Goal: Task Accomplishment & Management: Complete application form

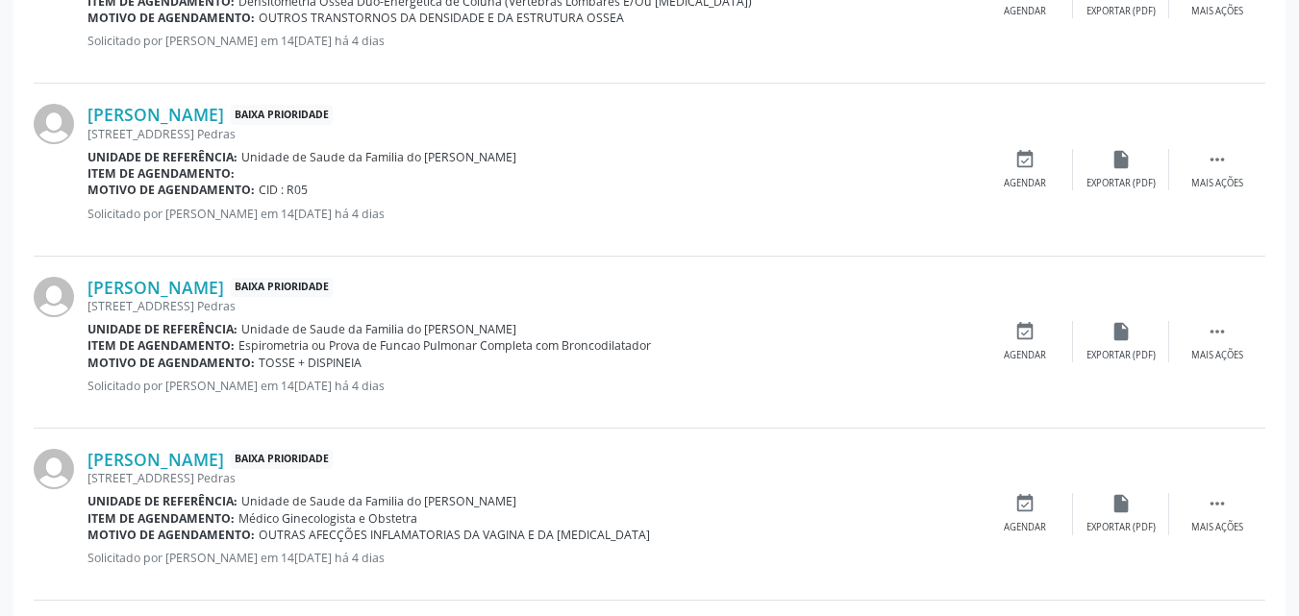
scroll to position [628, 0]
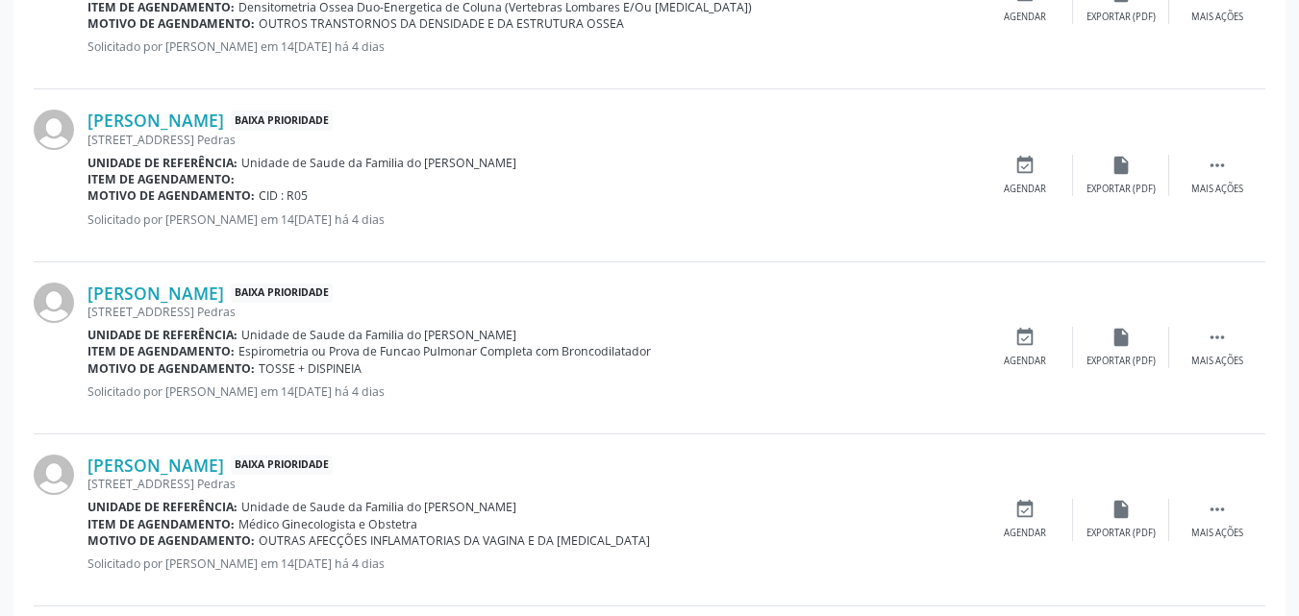
drag, startPoint x: 233, startPoint y: 346, endPoint x: 655, endPoint y: 355, distance: 422.3
click at [655, 355] on div "Item de agendamento: Espirometria ou Prova de Funcao Pulmonar Completa com Bron…" at bounding box center [533, 351] width 890 height 16
copy div "Espirometria ou Prova de Funcao Pulmonar Completa com Broncodilatador"
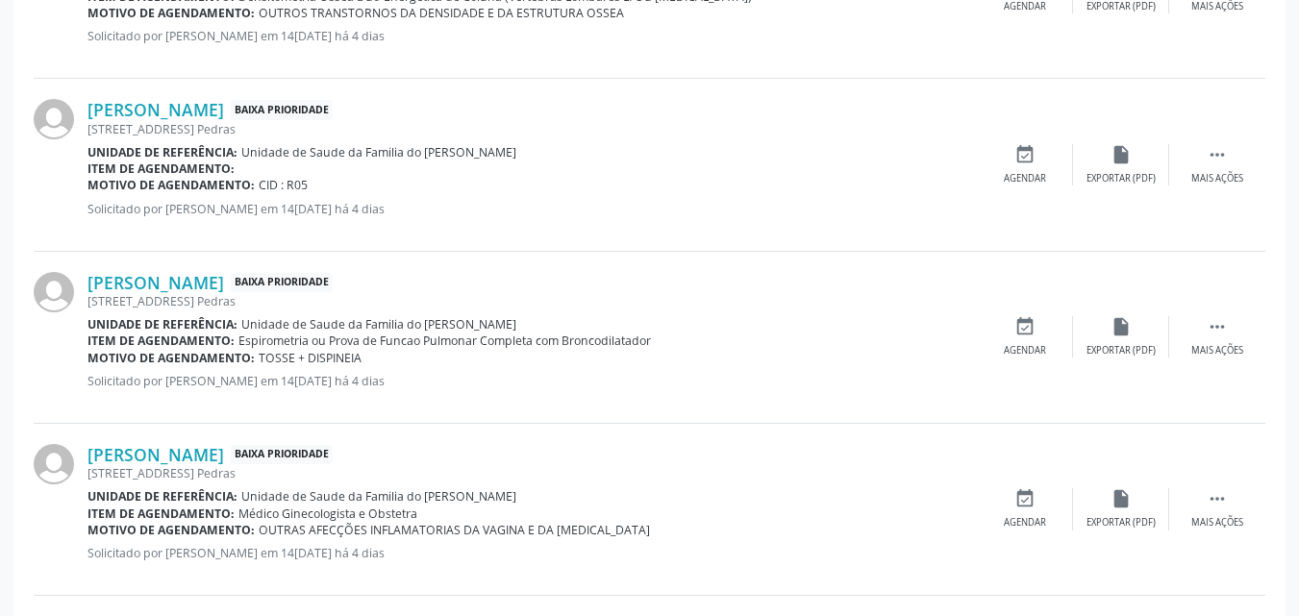
scroll to position [634, 0]
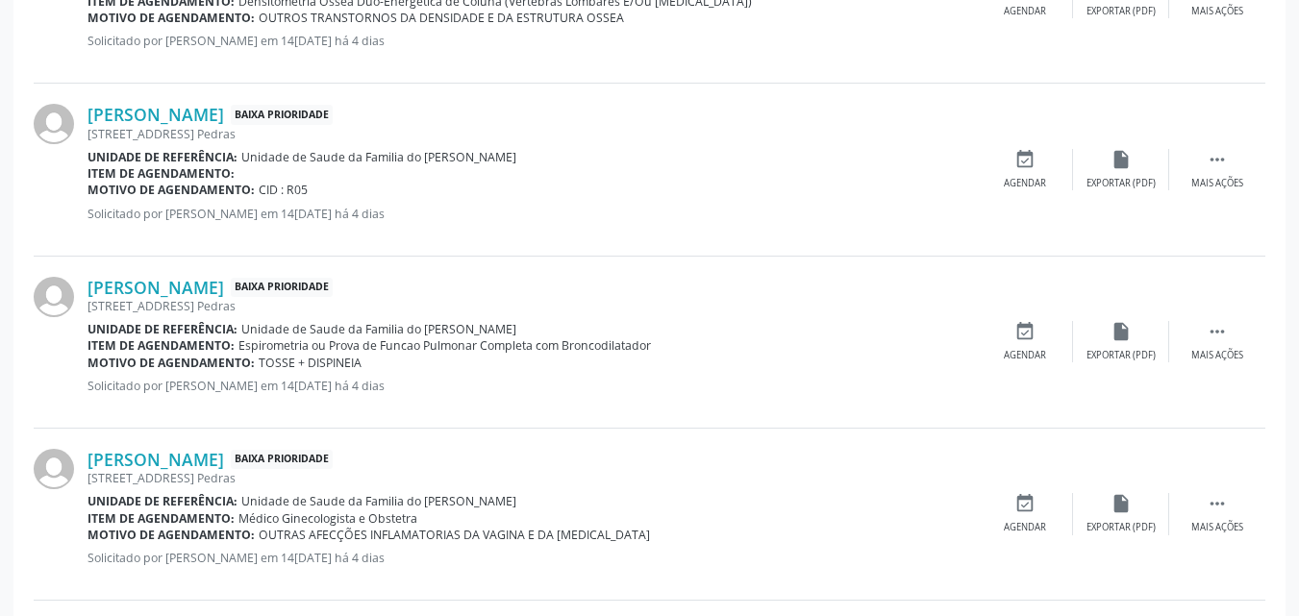
drag, startPoint x: 327, startPoint y: 189, endPoint x: 251, endPoint y: 181, distance: 76.5
click at [251, 181] on div "[PERSON_NAME] Baixa Prioridade [STREET_ADDRESS] Unidade de referência: Unidade …" at bounding box center [533, 169] width 890 height 131
click at [181, 114] on link "[PERSON_NAME]" at bounding box center [156, 114] width 137 height 21
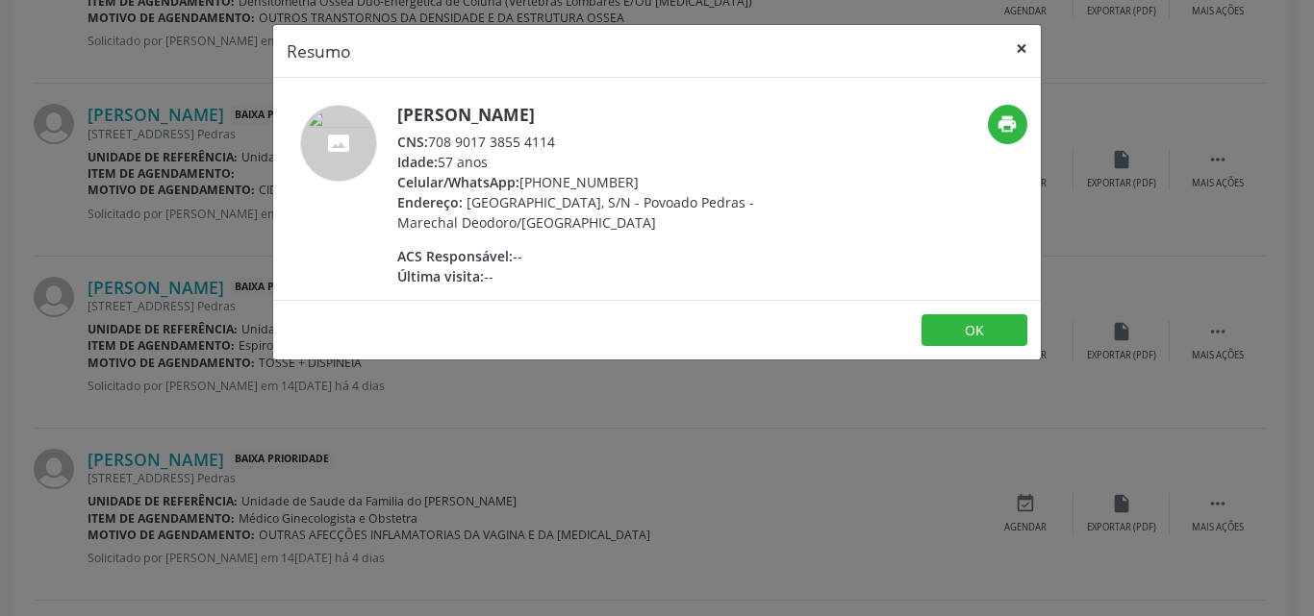
click at [1018, 47] on button "×" at bounding box center [1021, 48] width 38 height 47
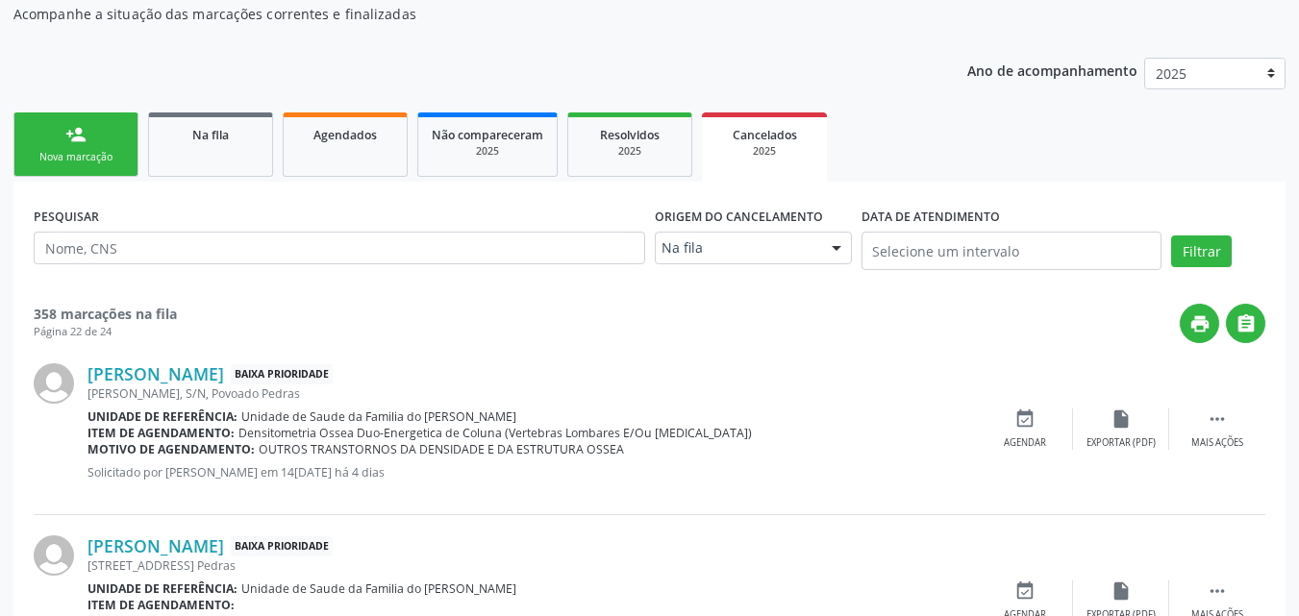
scroll to position [213, 0]
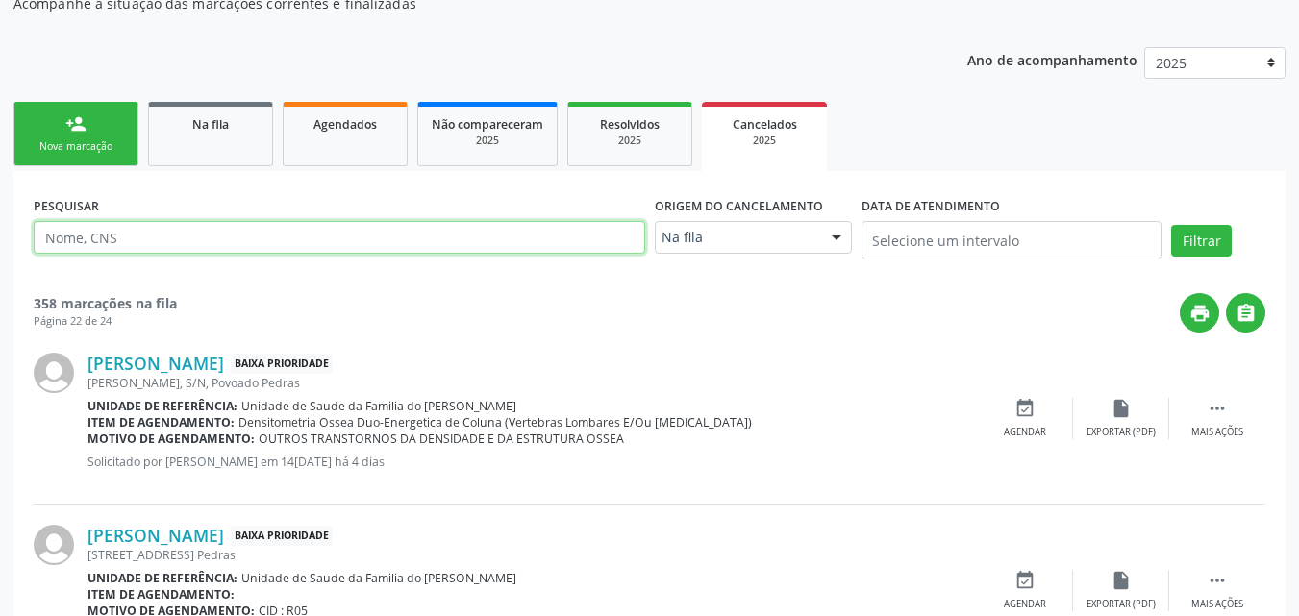
click at [447, 236] on input "text" at bounding box center [340, 237] width 612 height 33
type input "eunice"
click at [1171, 225] on button "Filtrar" at bounding box center [1201, 241] width 61 height 33
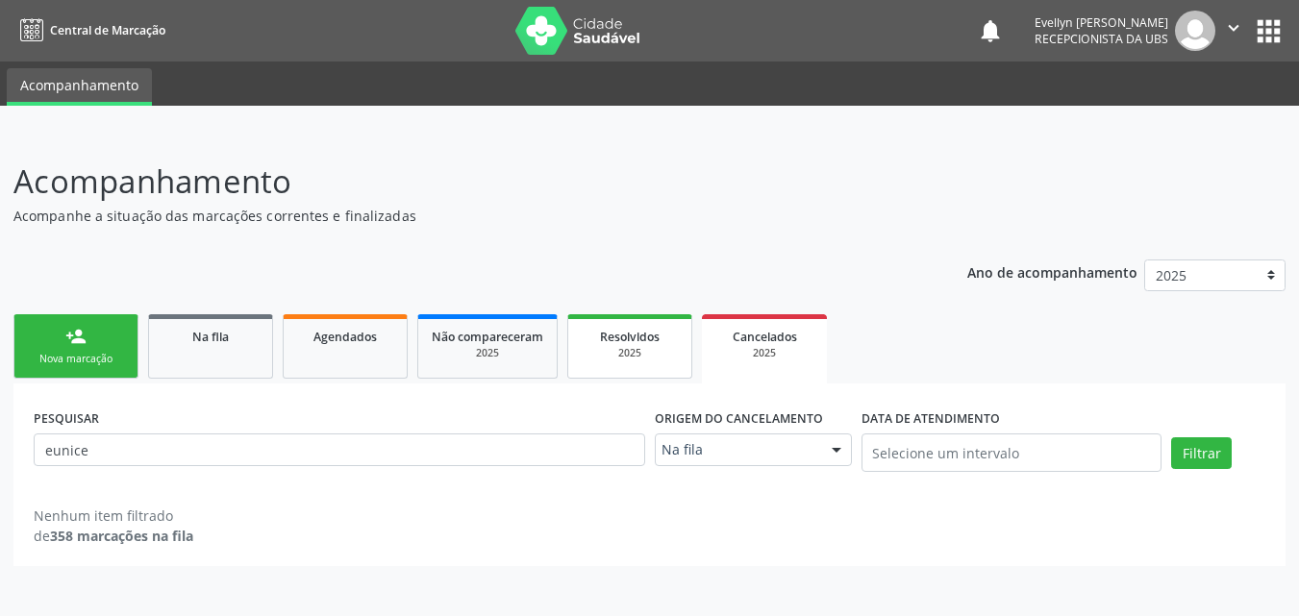
scroll to position [0, 0]
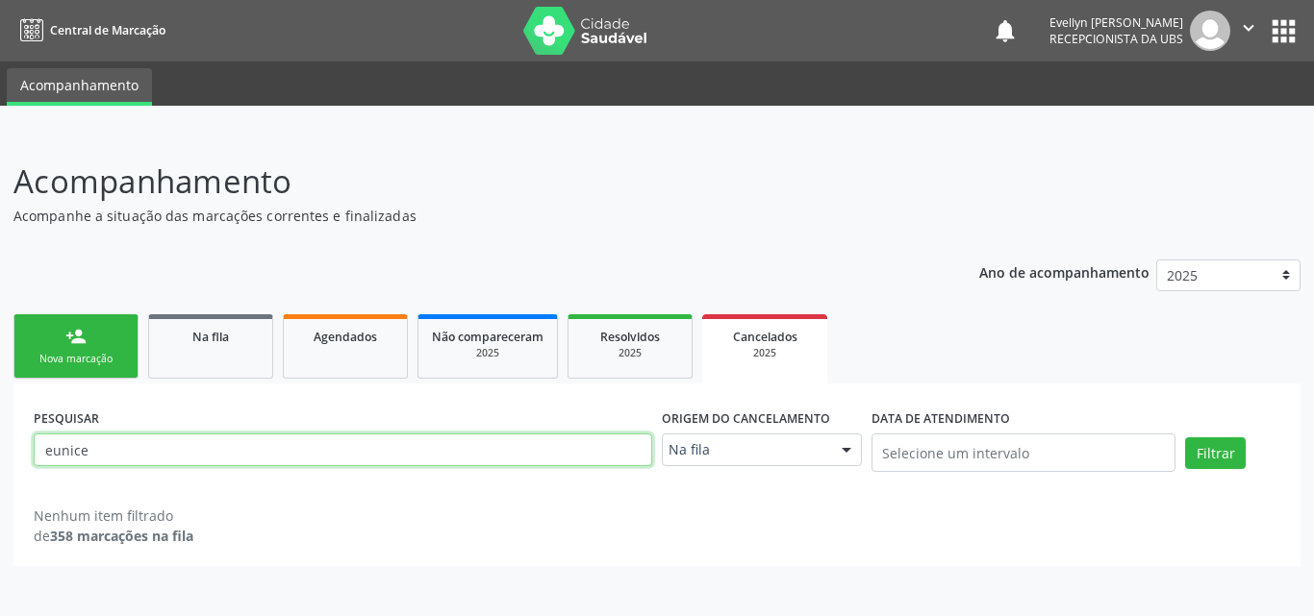
drag, startPoint x: 107, startPoint y: 450, endPoint x: 17, endPoint y: 450, distance: 89.4
click at [17, 450] on div "PESQUISAR eunice Origem do cancelamento Na fila Na fila Agendados Nenhum result…" at bounding box center [656, 475] width 1287 height 183
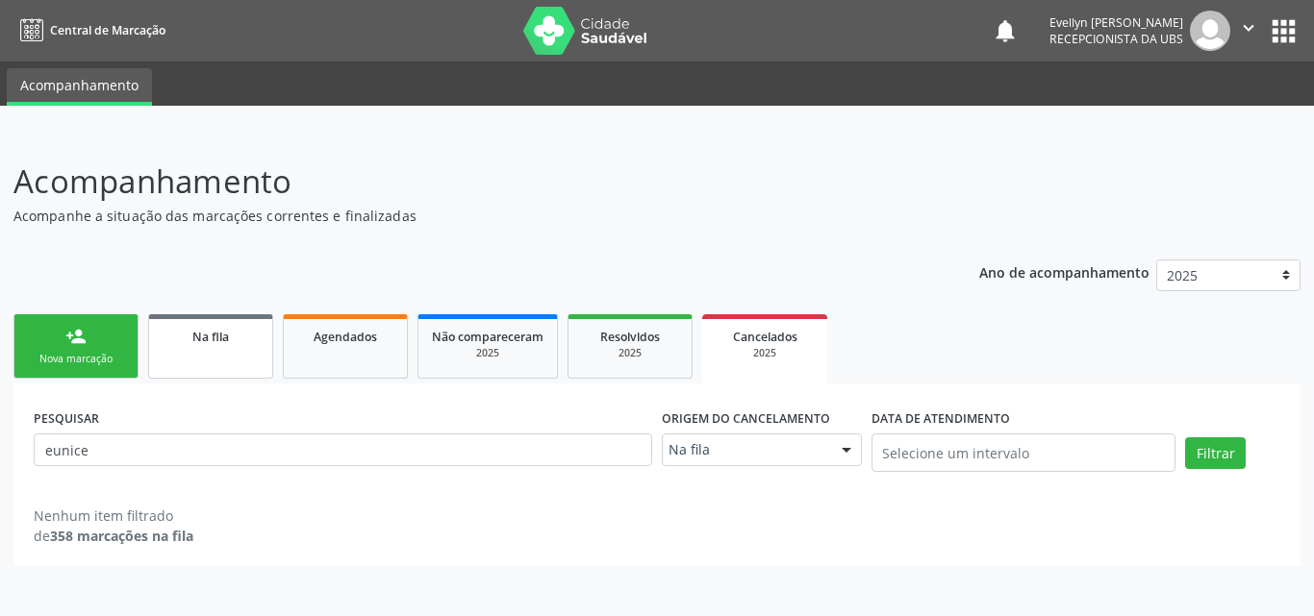
click at [254, 332] on div "Na fila" at bounding box center [211, 336] width 96 height 20
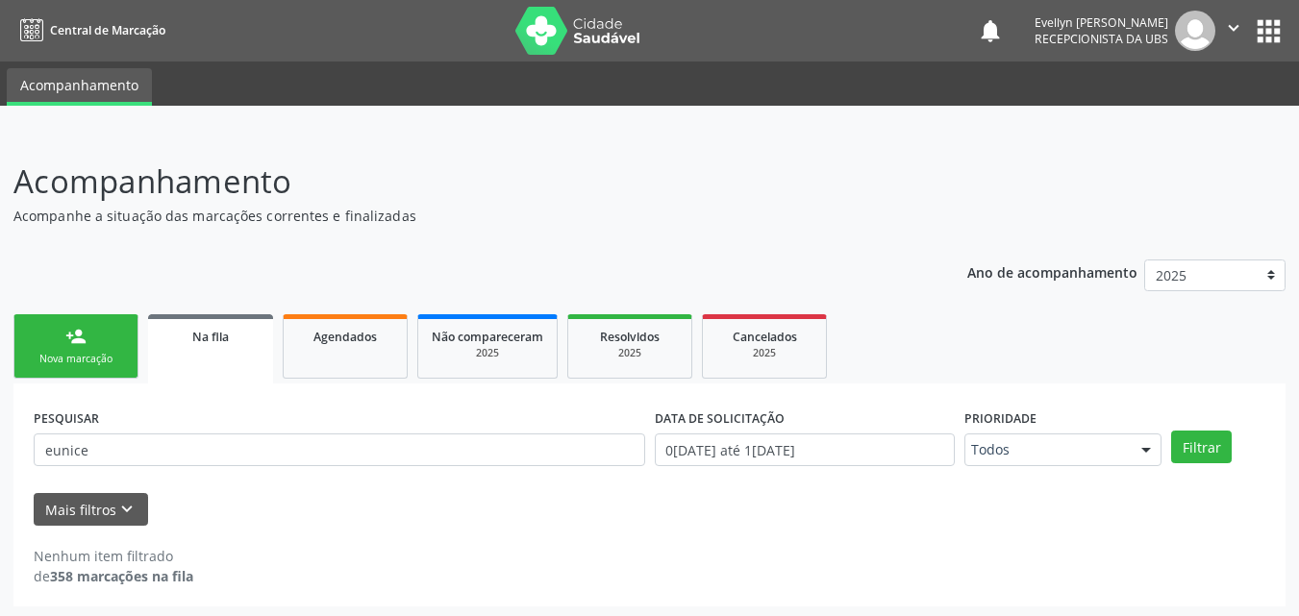
scroll to position [4, 0]
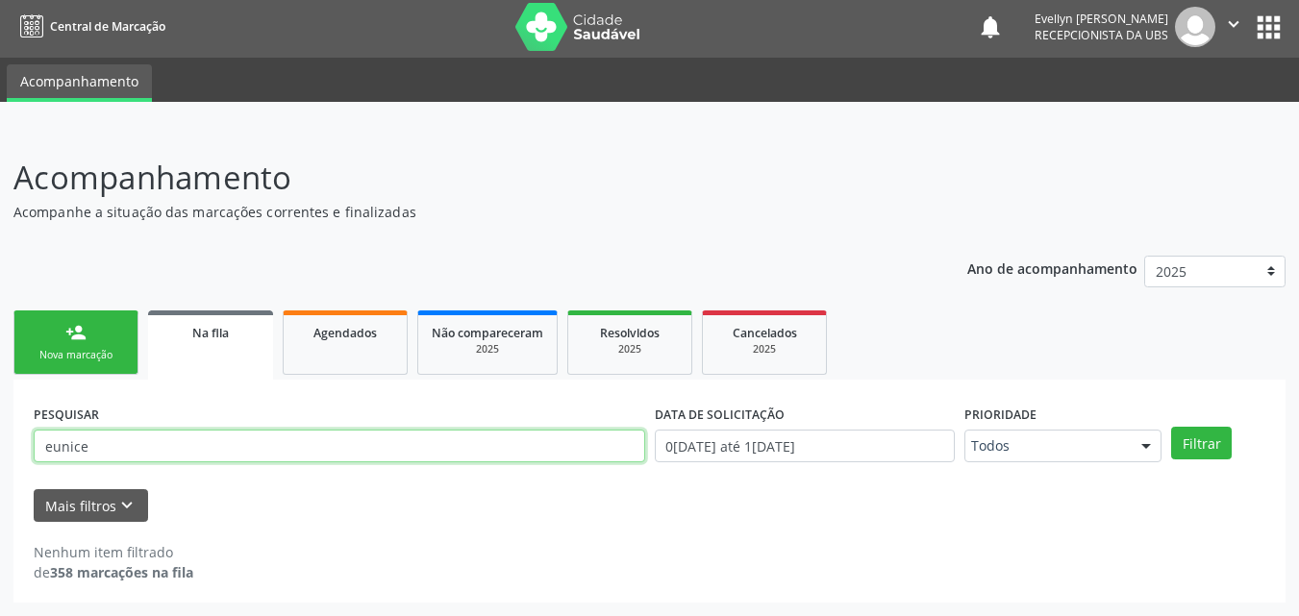
click at [443, 451] on input "eunice" at bounding box center [340, 446] width 612 height 33
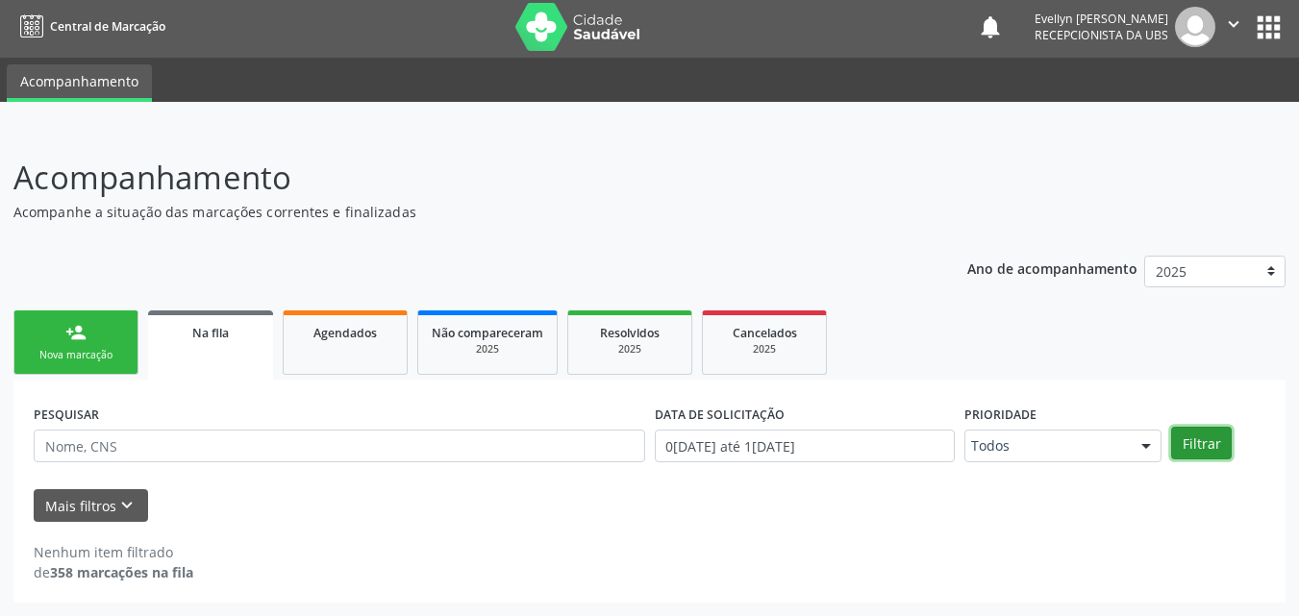
click at [1195, 430] on button "Filtrar" at bounding box center [1201, 443] width 61 height 33
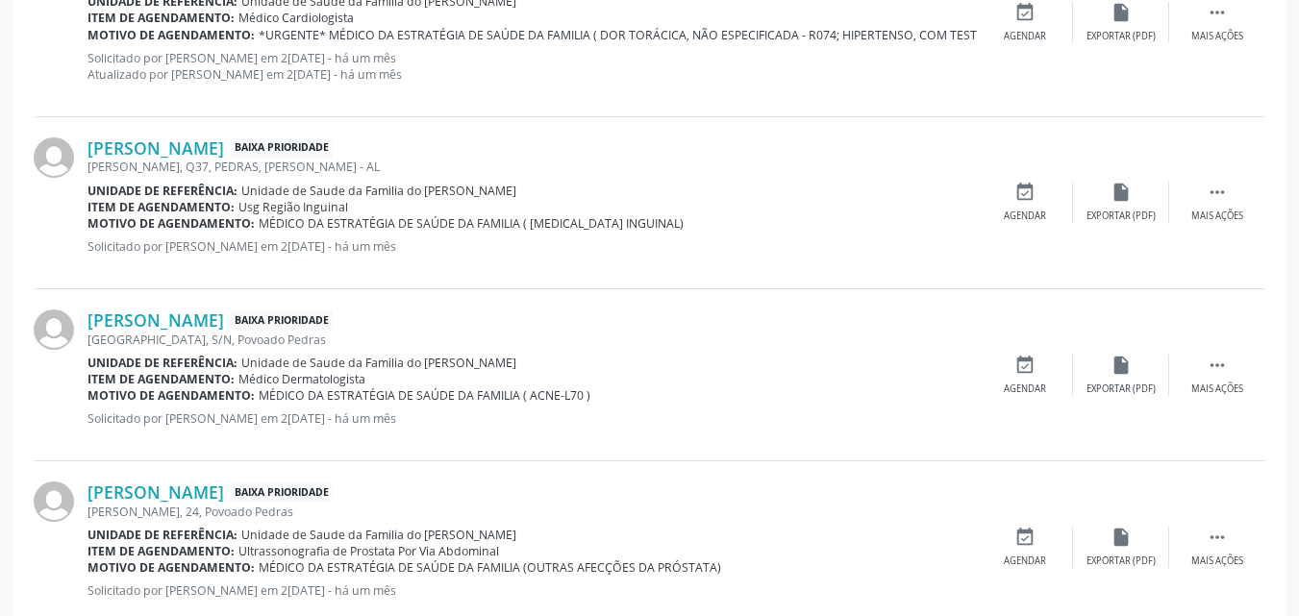
scroll to position [2725, 0]
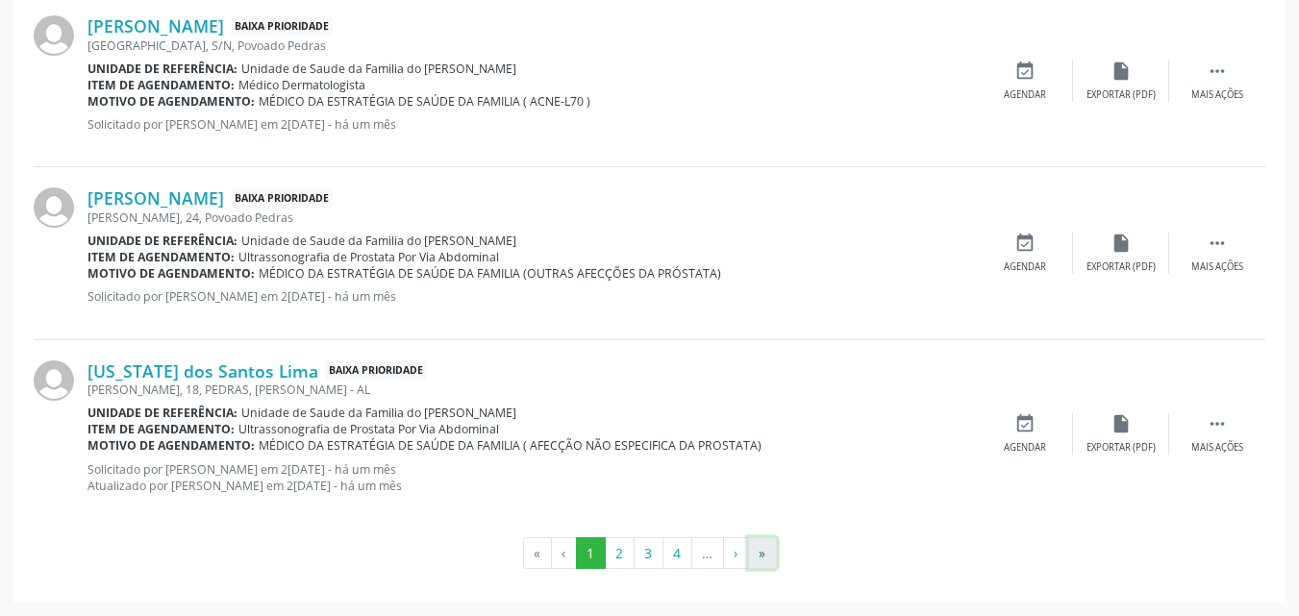
click at [764, 562] on button "»" at bounding box center [762, 554] width 29 height 33
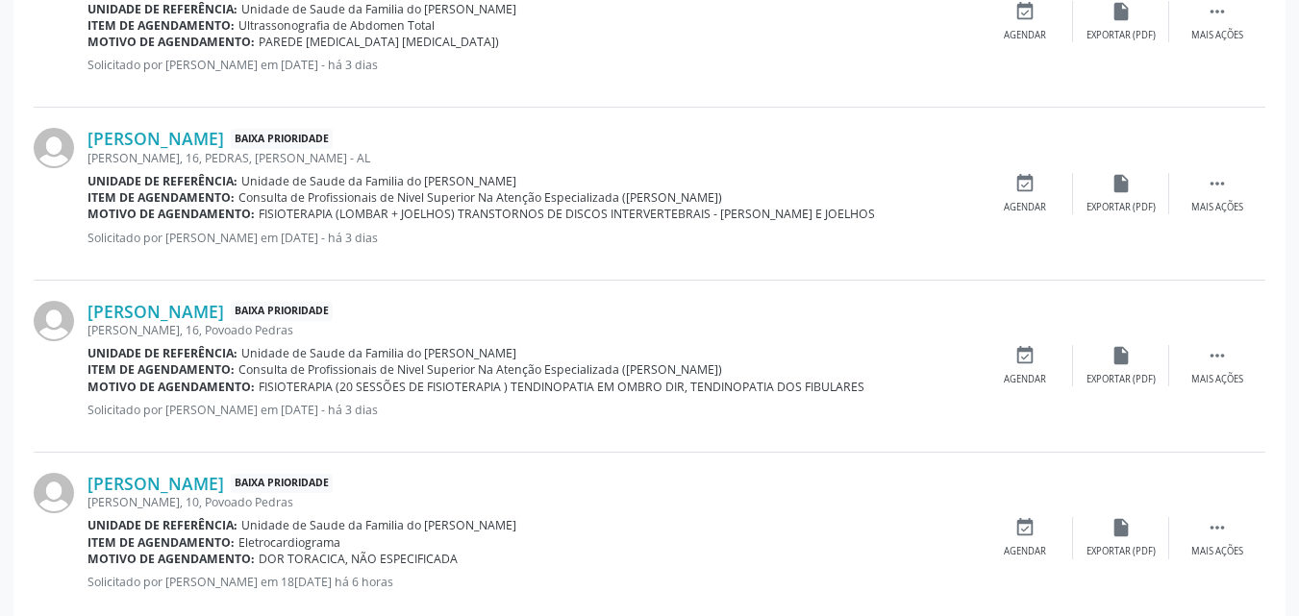
scroll to position [2331, 0]
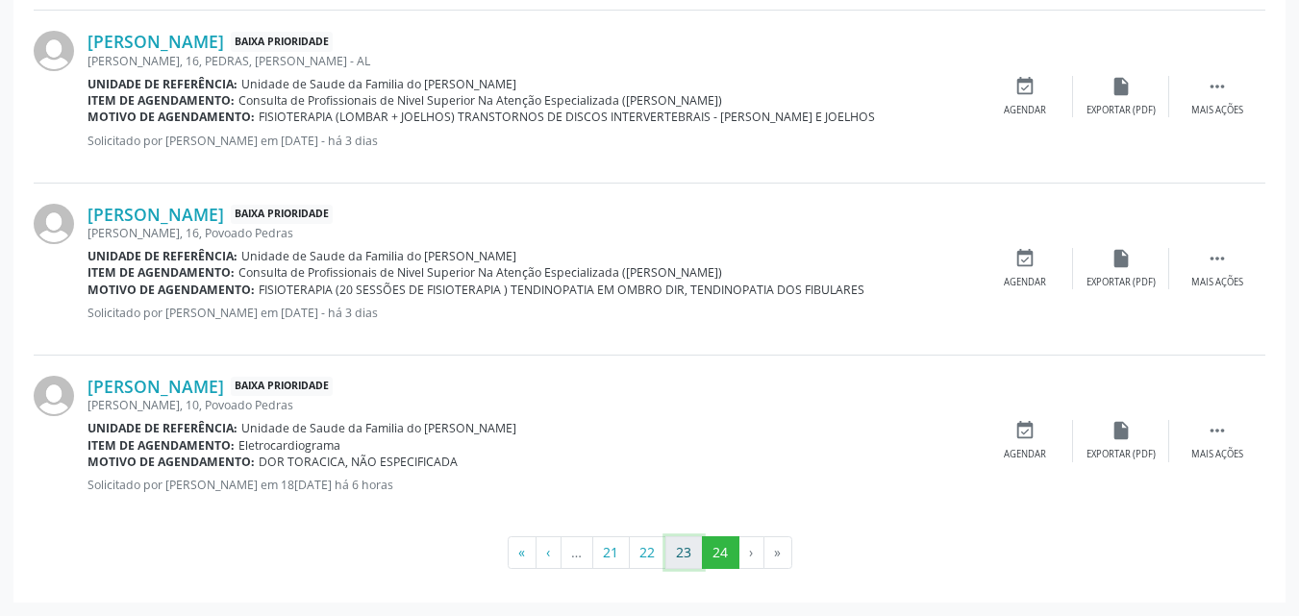
click at [672, 559] on button "23" at bounding box center [685, 553] width 38 height 33
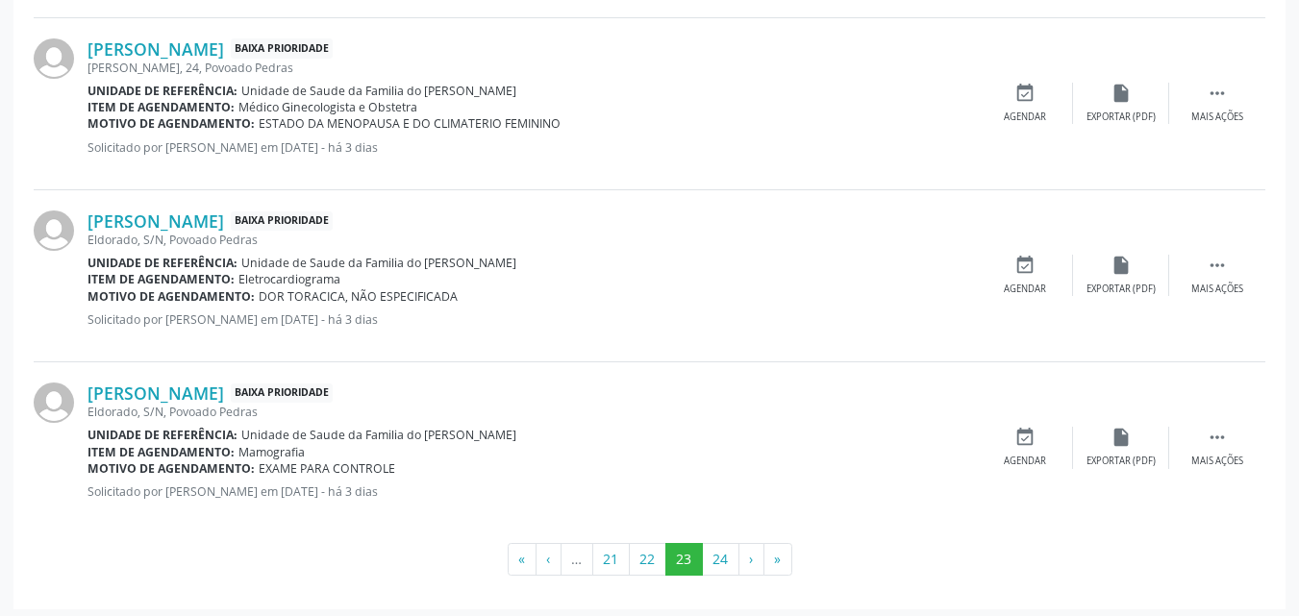
scroll to position [2643, 0]
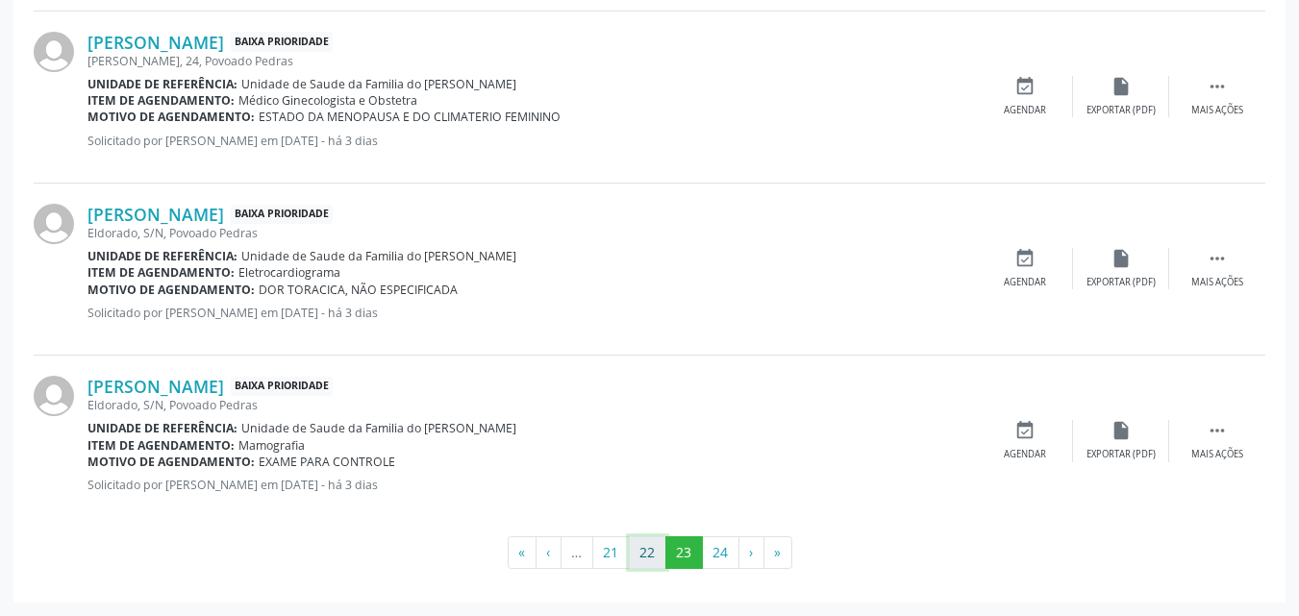
click at [652, 550] on button "22" at bounding box center [648, 553] width 38 height 33
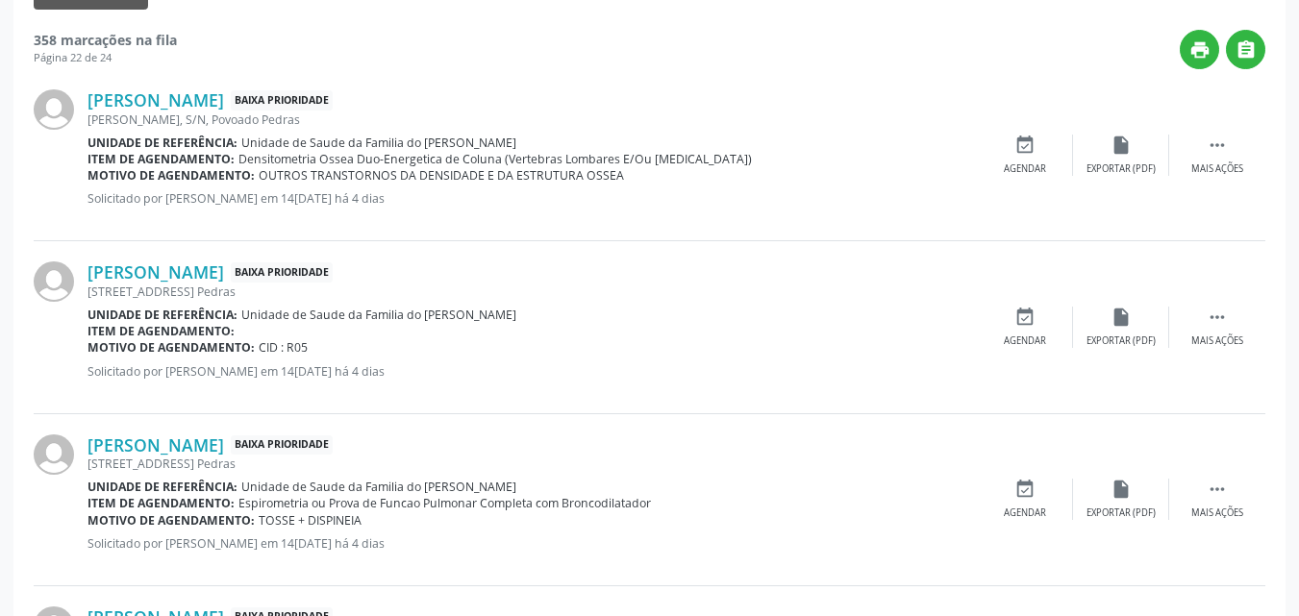
scroll to position [512, 0]
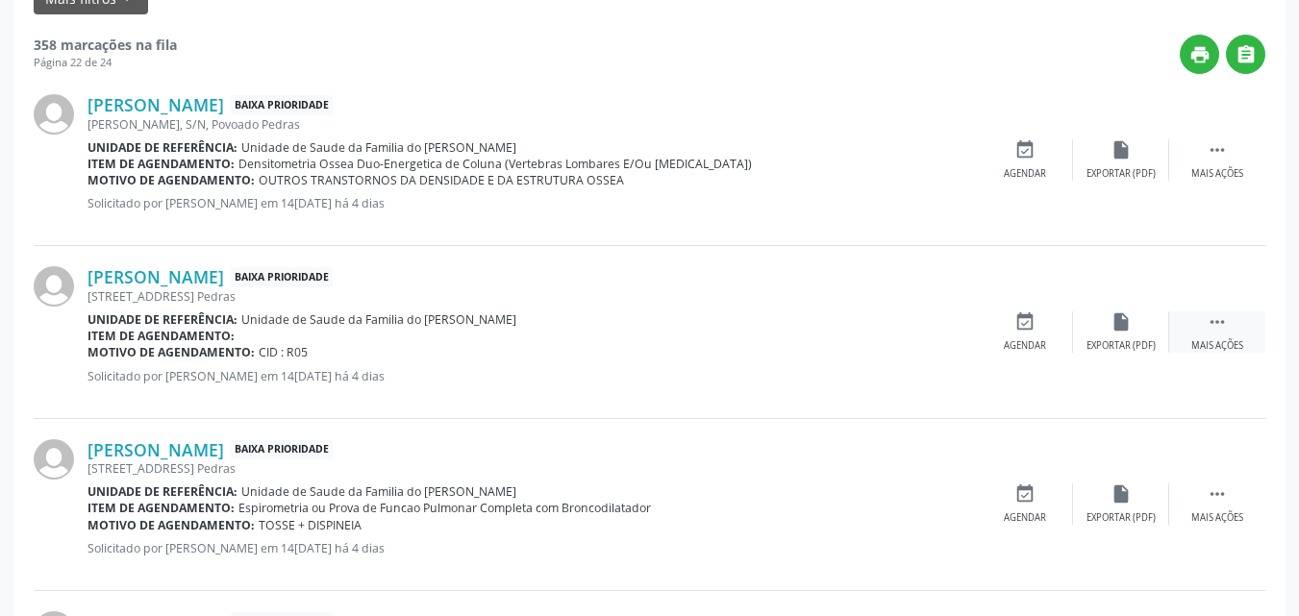
click at [1223, 312] on icon "" at bounding box center [1217, 322] width 21 height 21
click at [1222, 313] on icon "" at bounding box center [1217, 322] width 21 height 21
click at [1124, 328] on icon "edit" at bounding box center [1121, 322] width 21 height 21
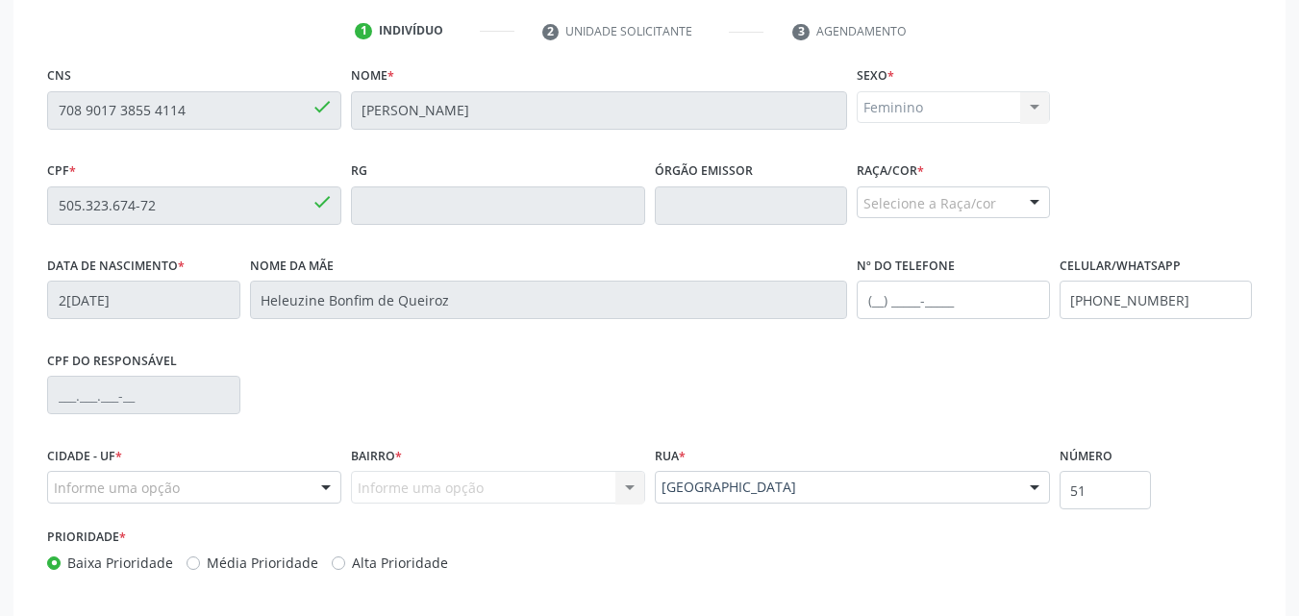
scroll to position [479, 0]
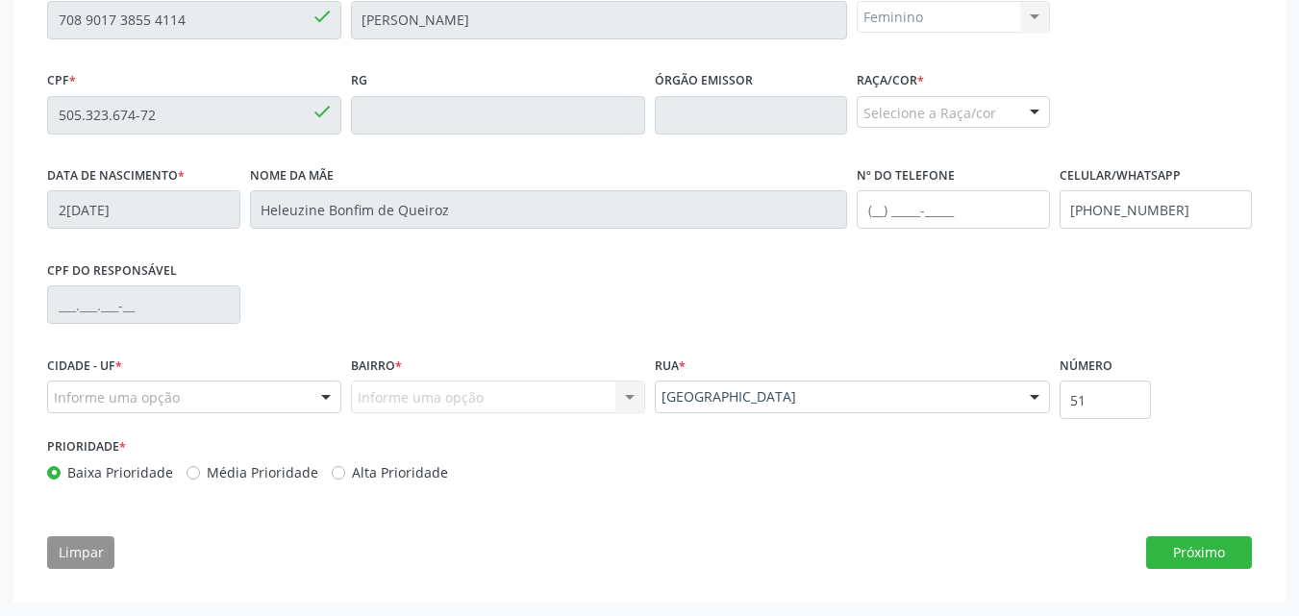
click at [965, 111] on div "Selecione a Raça/cor" at bounding box center [953, 112] width 193 height 33
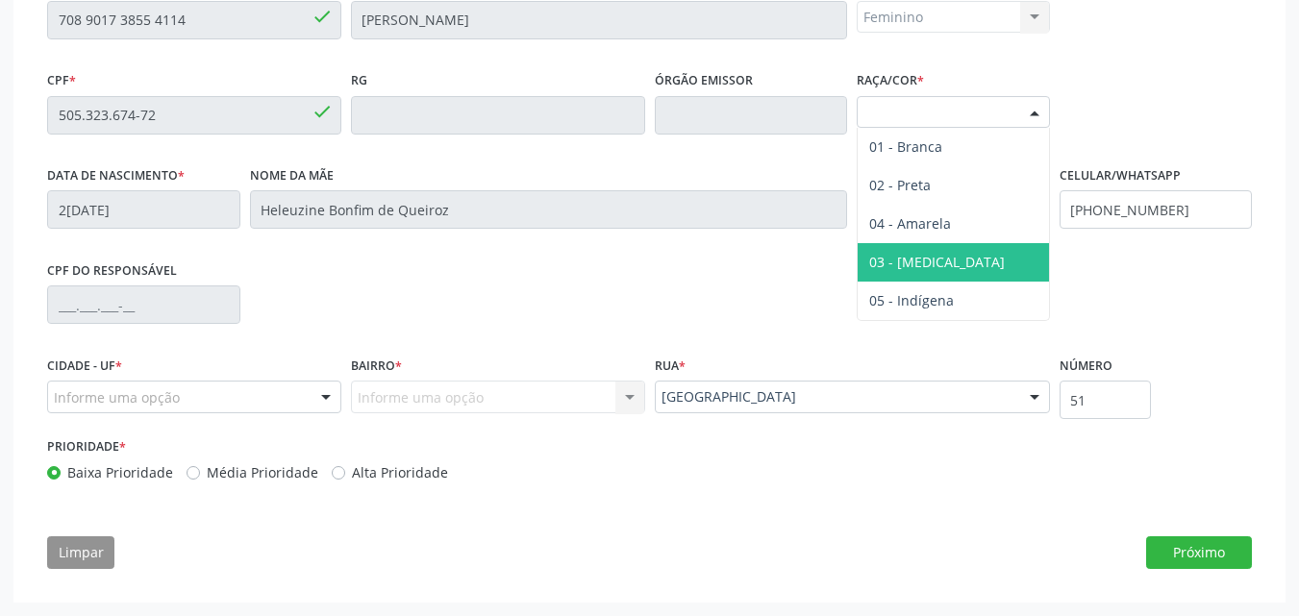
click at [922, 262] on span "03 - [MEDICAL_DATA]" at bounding box center [937, 262] width 136 height 18
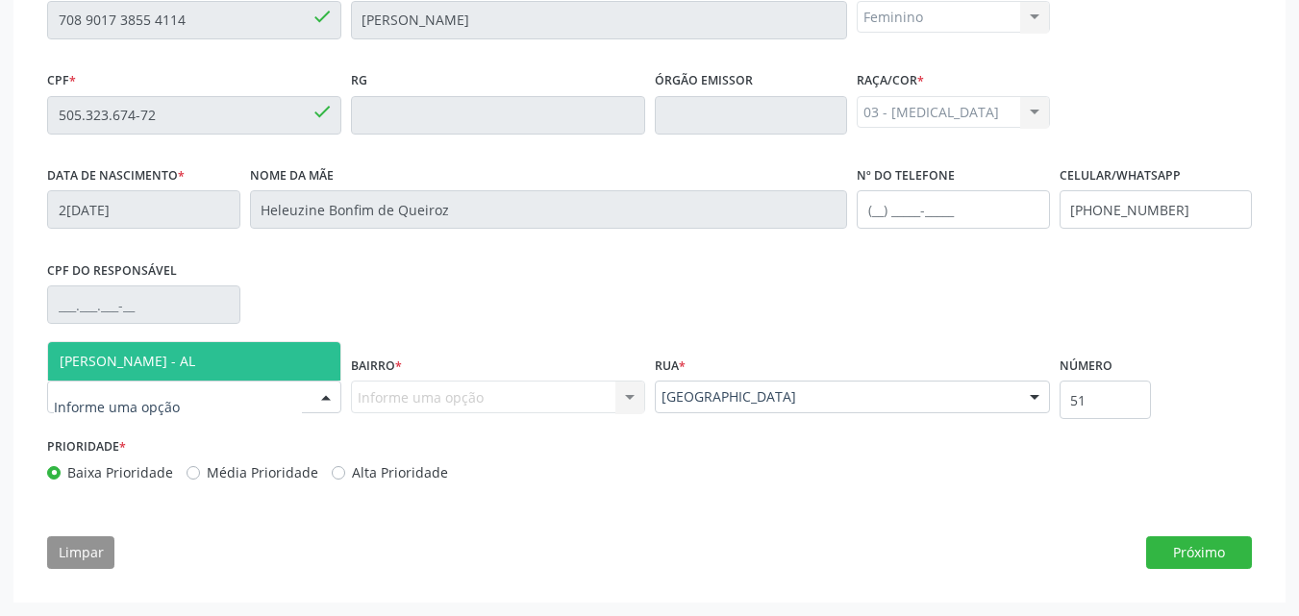
click at [273, 399] on div at bounding box center [194, 397] width 294 height 33
click at [268, 374] on span "[PERSON_NAME] - AL" at bounding box center [194, 361] width 292 height 38
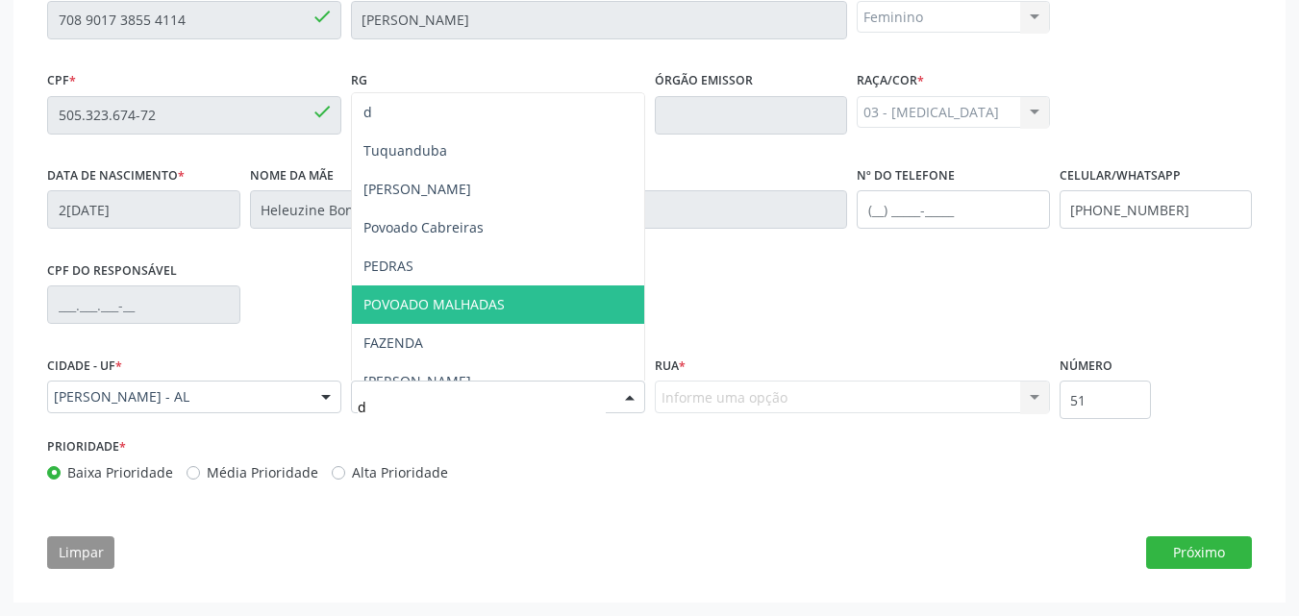
type input "de"
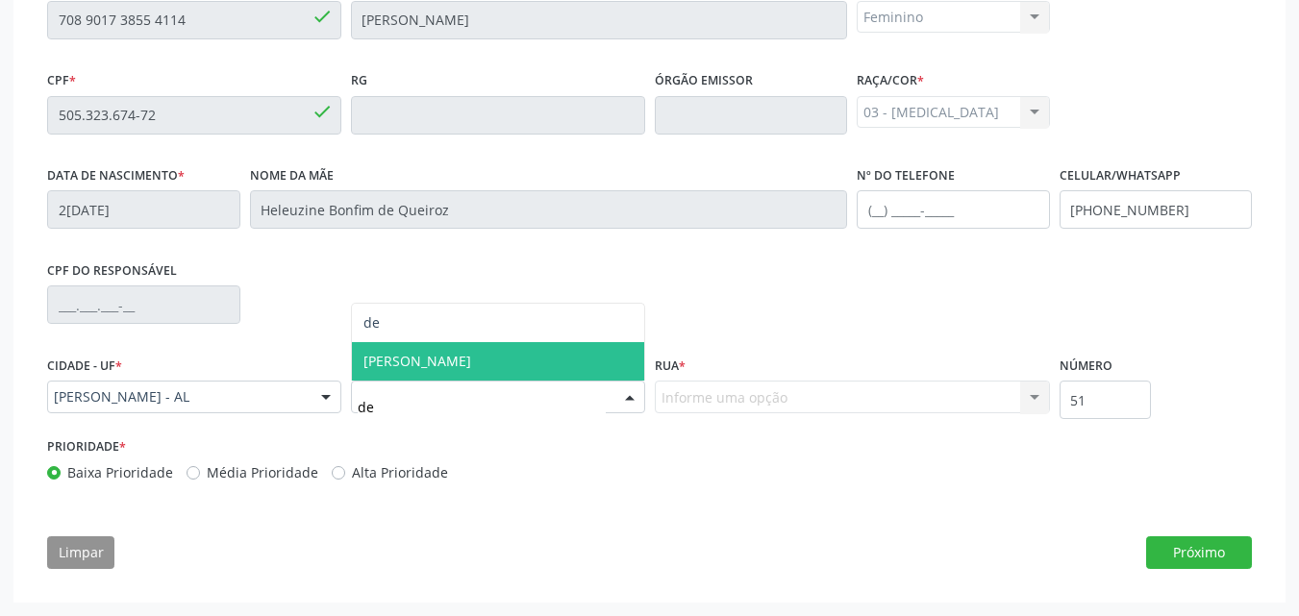
click at [465, 353] on span "[PERSON_NAME]" at bounding box center [418, 361] width 108 height 18
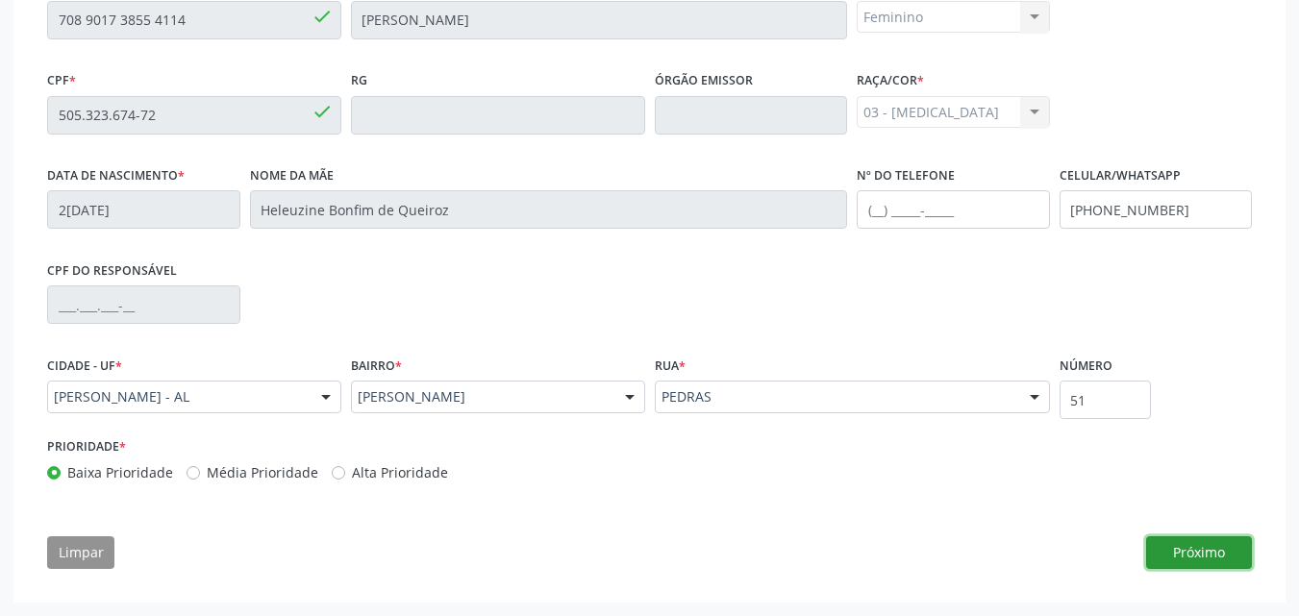
click at [1200, 552] on button "Próximo" at bounding box center [1199, 553] width 106 height 33
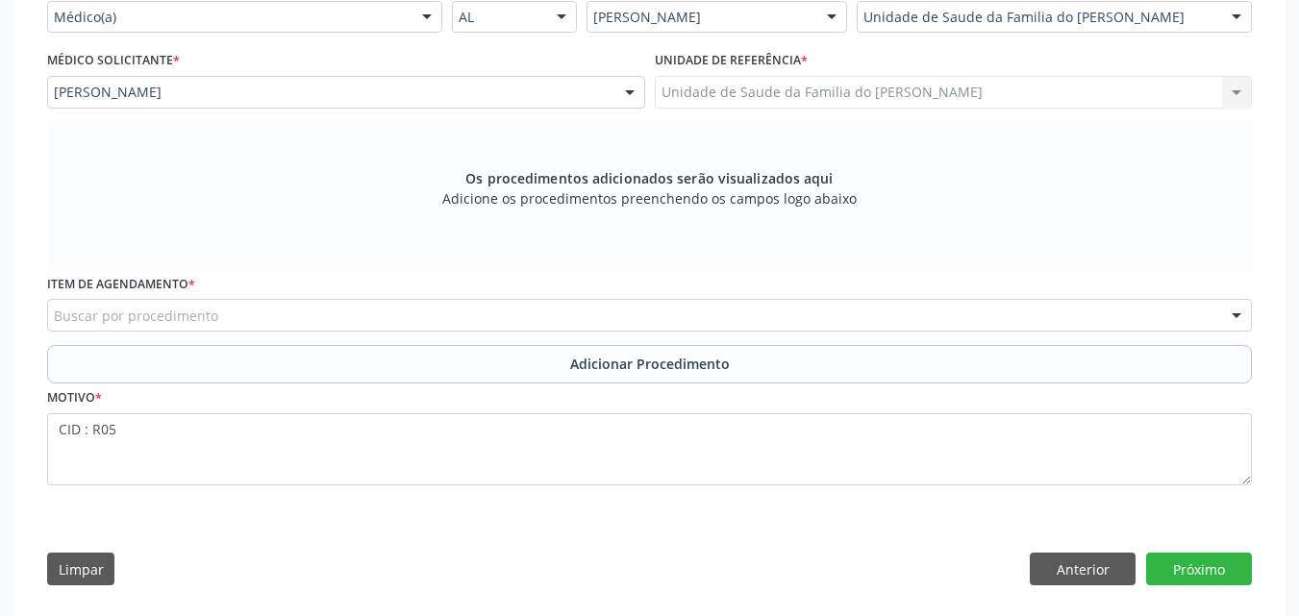
click at [746, 308] on div "Buscar por procedimento" at bounding box center [649, 315] width 1205 height 33
type input "r"
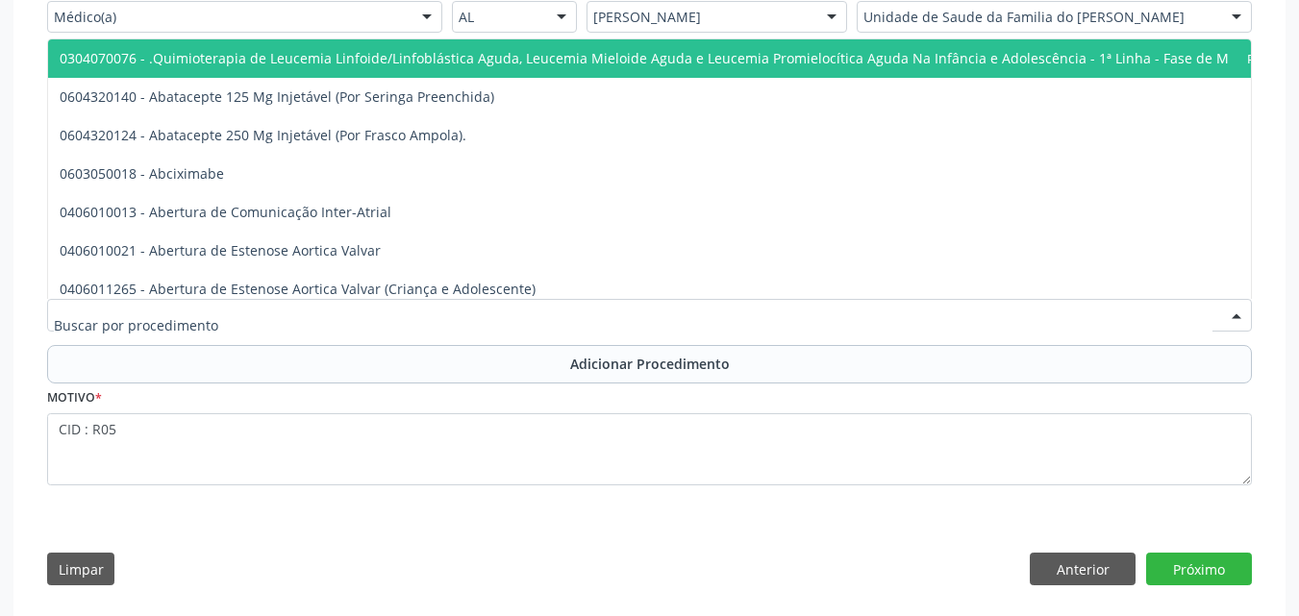
type input "d"
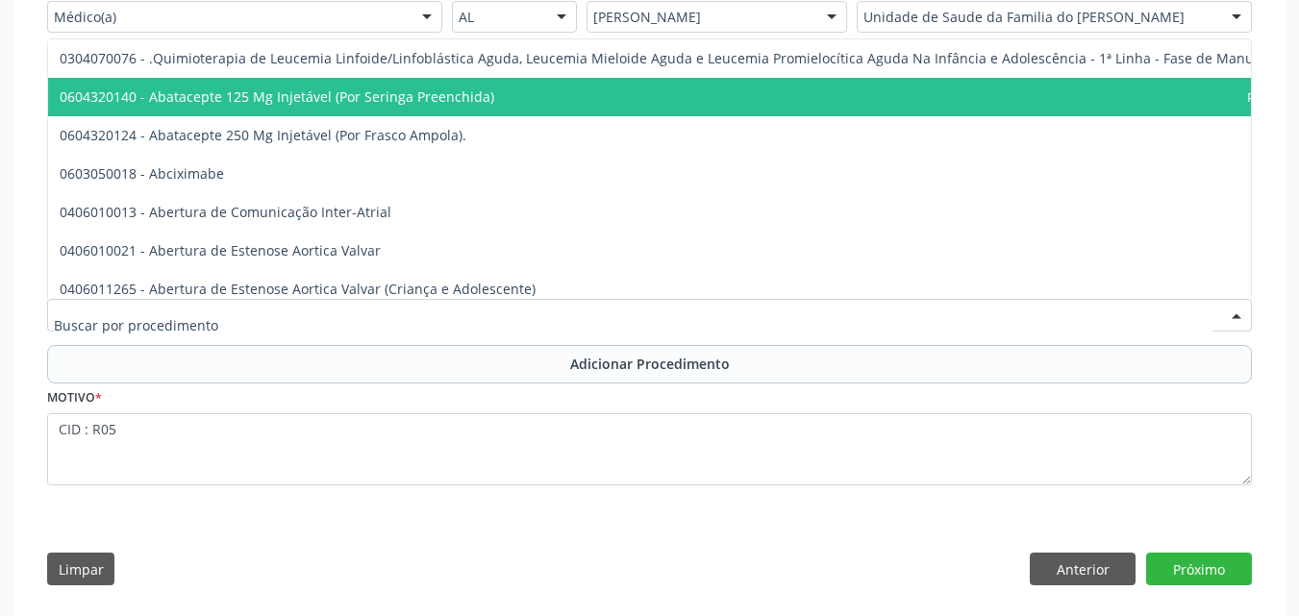
click at [423, 312] on div at bounding box center [649, 315] width 1205 height 33
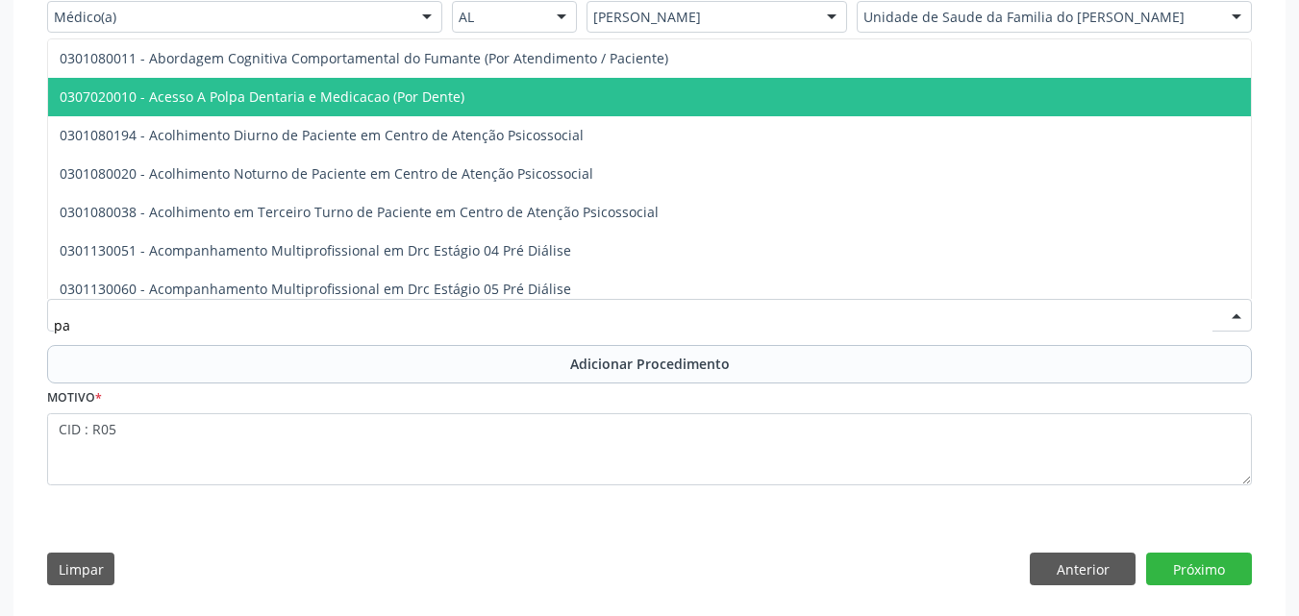
type input "pa e"
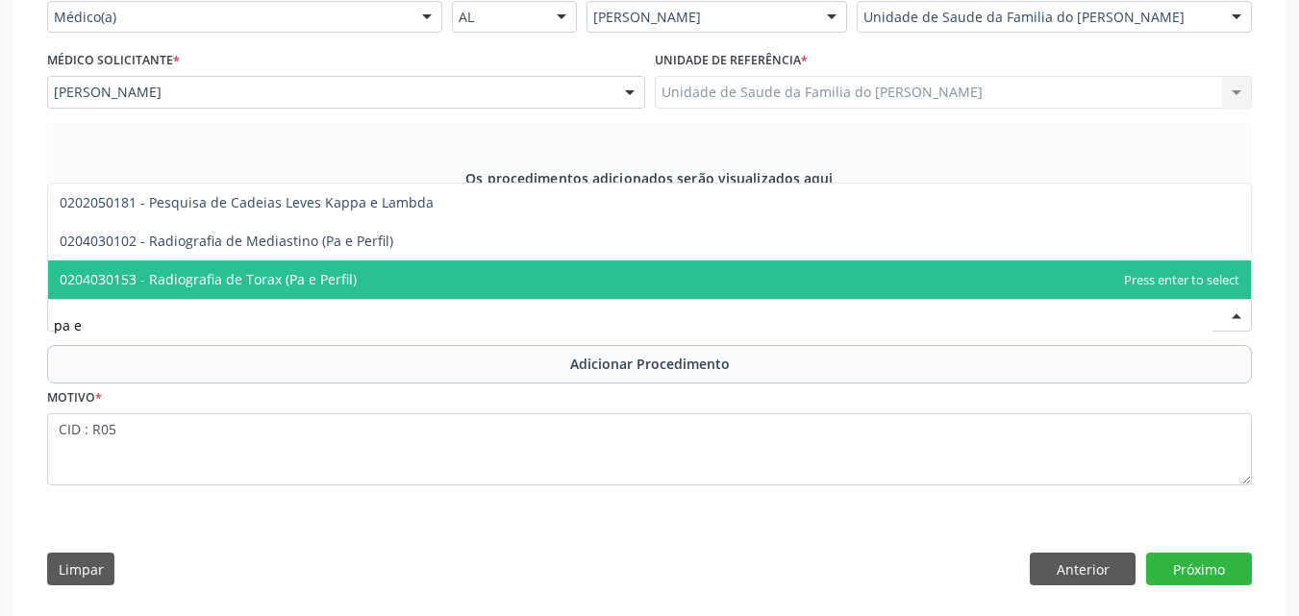
click at [391, 273] on span "0204030153 - Radiografia de Torax (Pa e Perfil)" at bounding box center [649, 280] width 1203 height 38
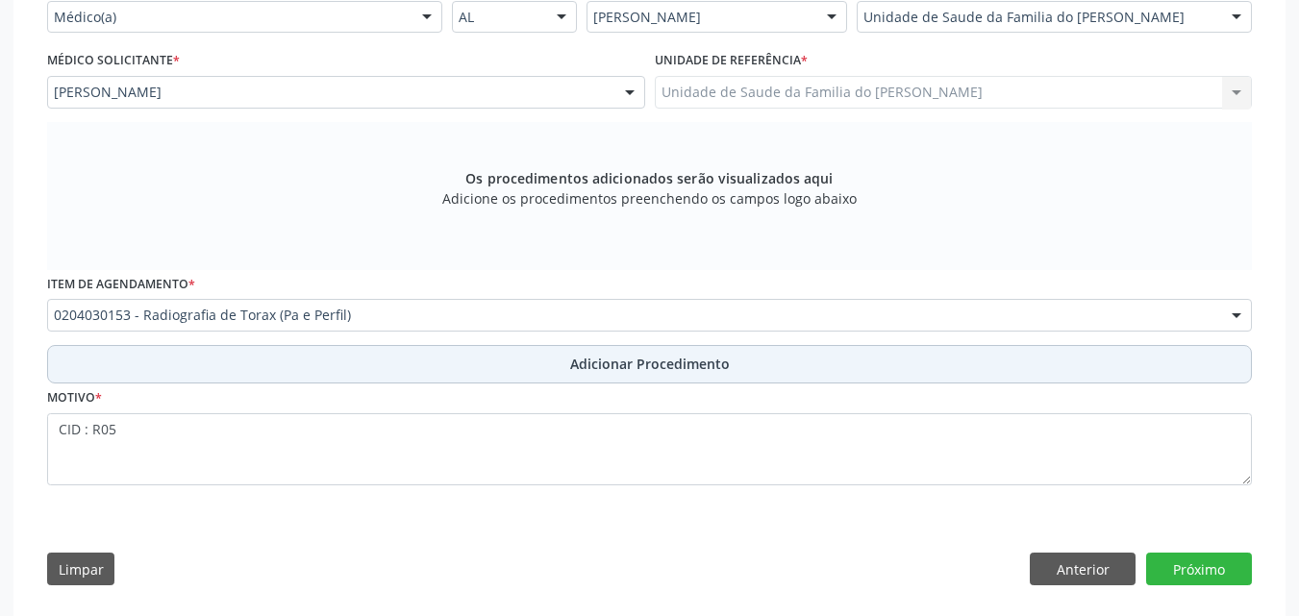
click at [419, 365] on button "Adicionar Procedimento" at bounding box center [649, 364] width 1205 height 38
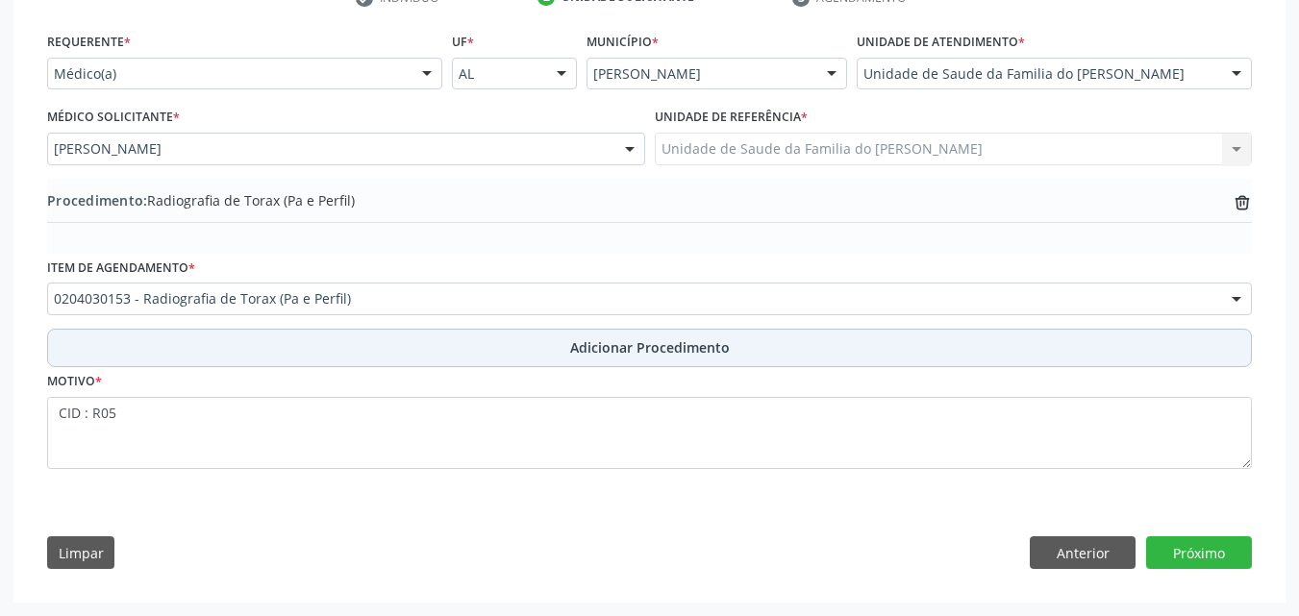
scroll to position [422, 0]
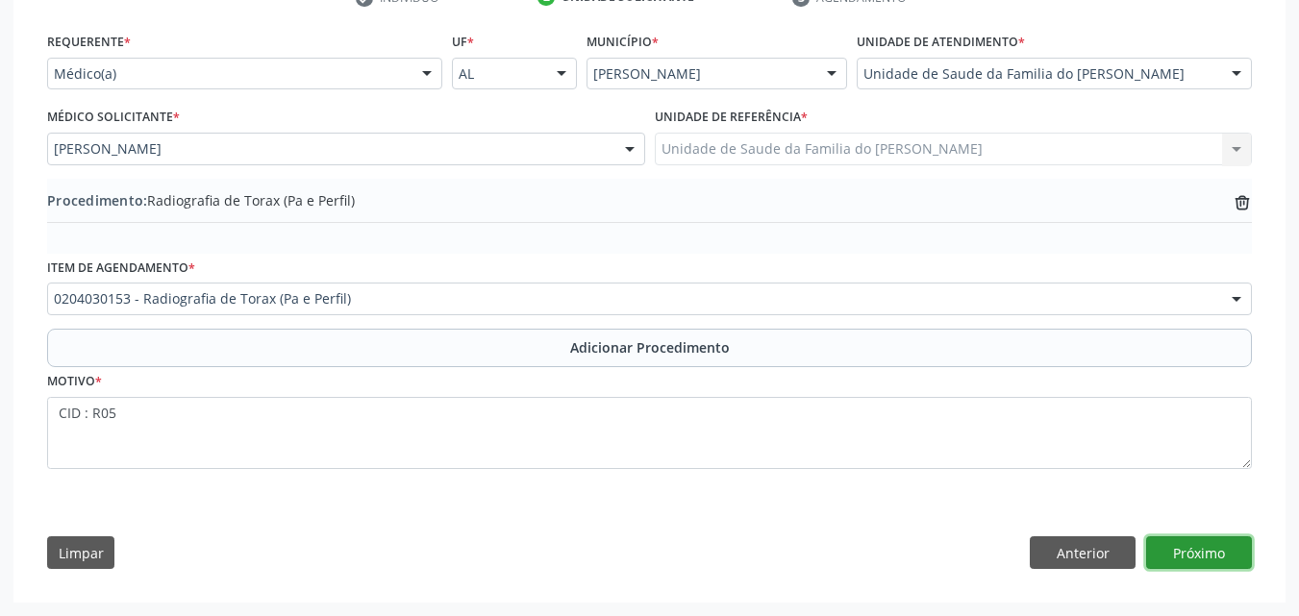
click at [1165, 544] on button "Próximo" at bounding box center [1199, 553] width 106 height 33
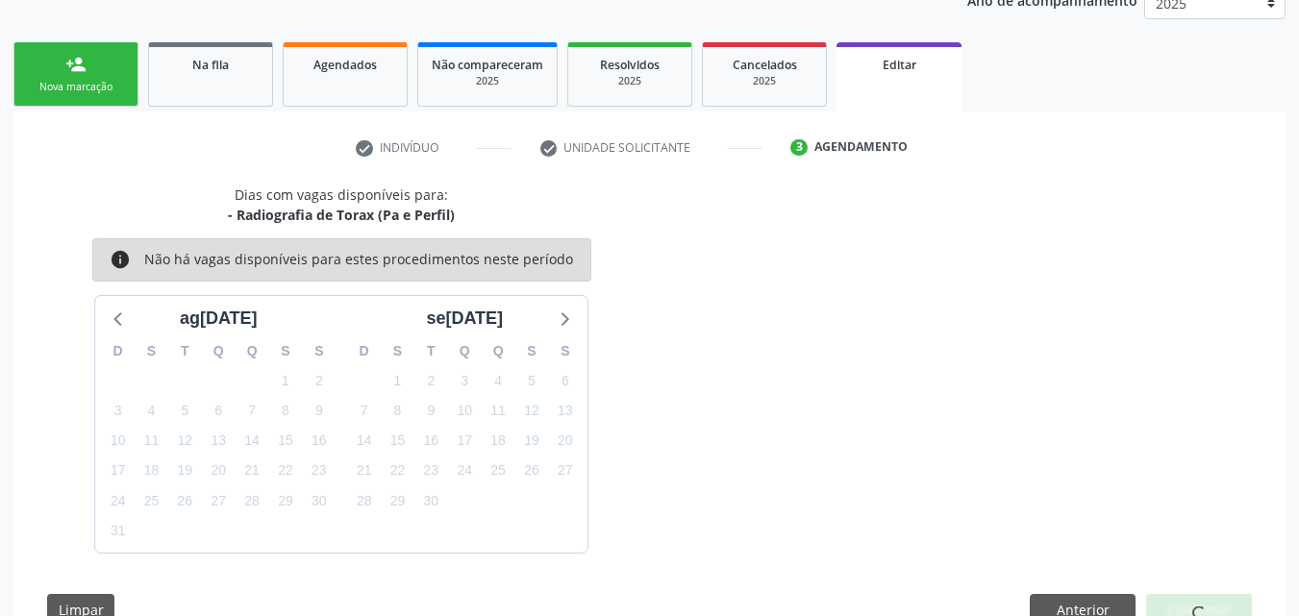
scroll to position [329, 0]
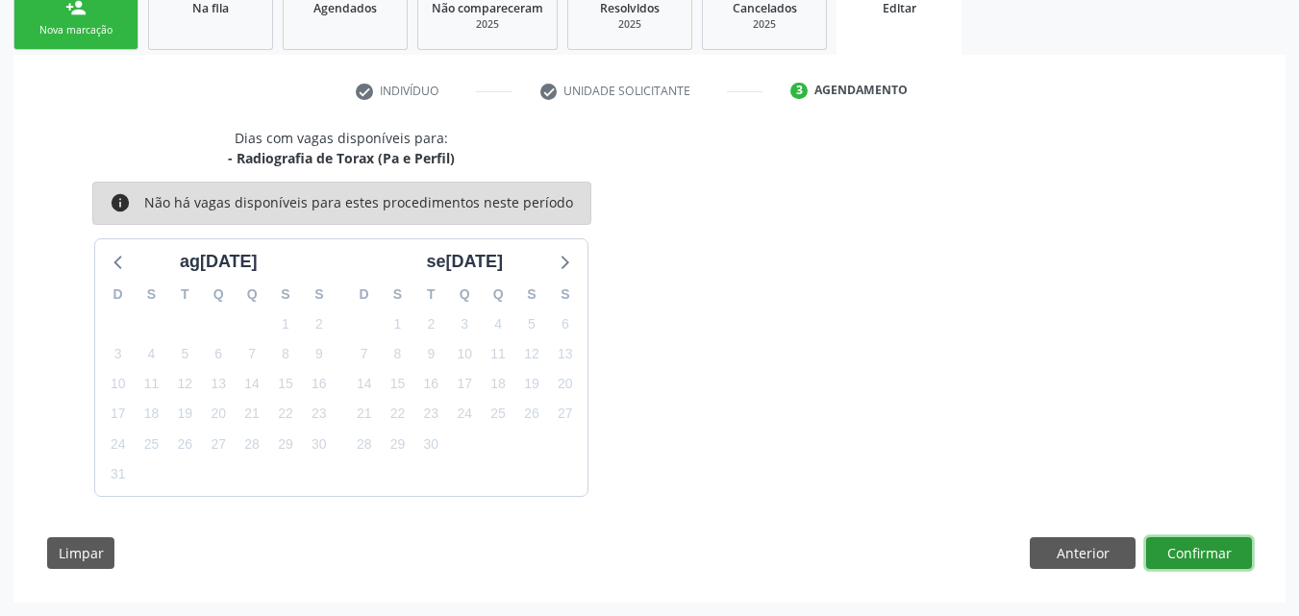
click at [1208, 549] on button "Confirmar" at bounding box center [1199, 554] width 106 height 33
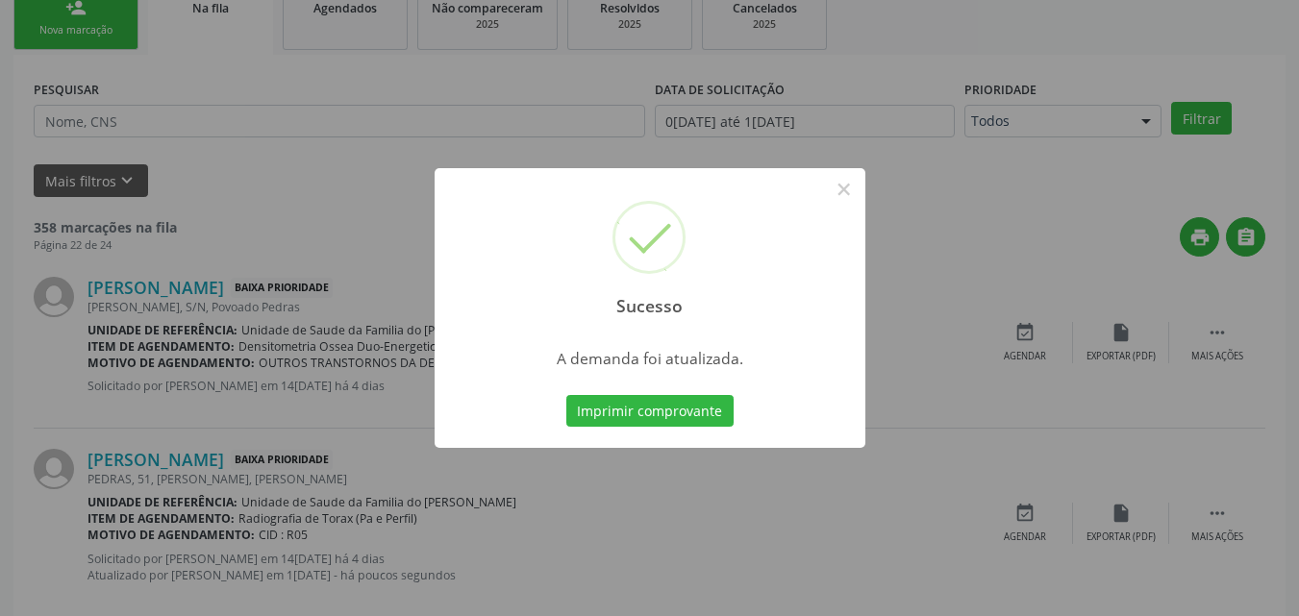
scroll to position [45, 0]
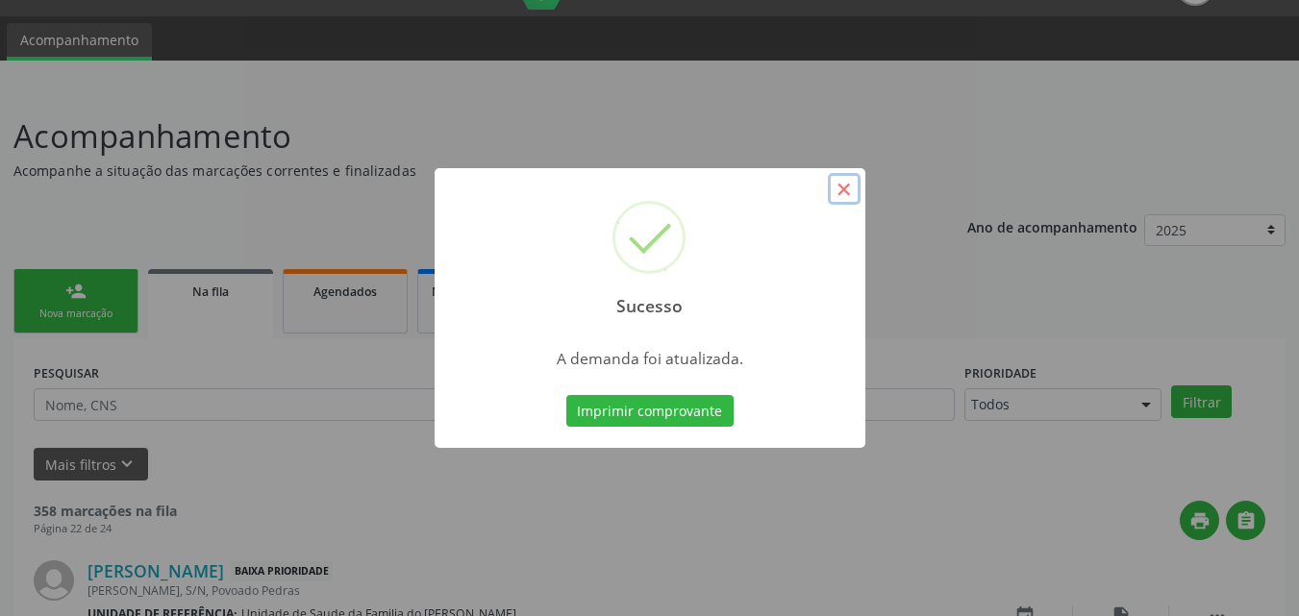
click at [850, 186] on button "×" at bounding box center [844, 189] width 33 height 33
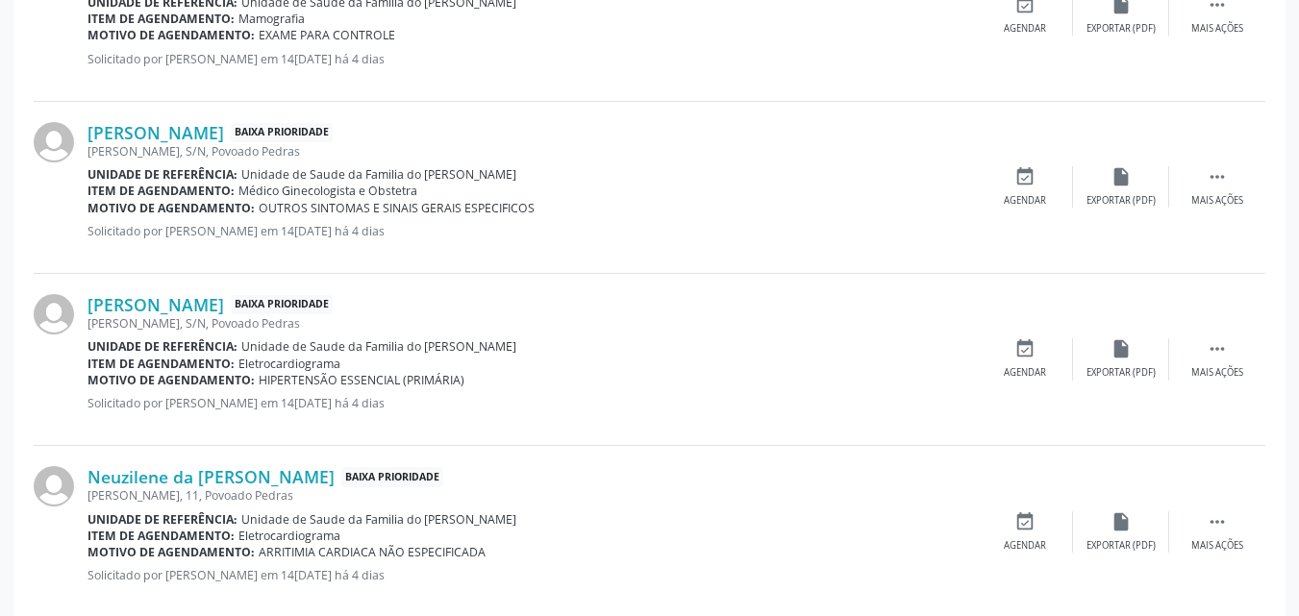
scroll to position [2628, 0]
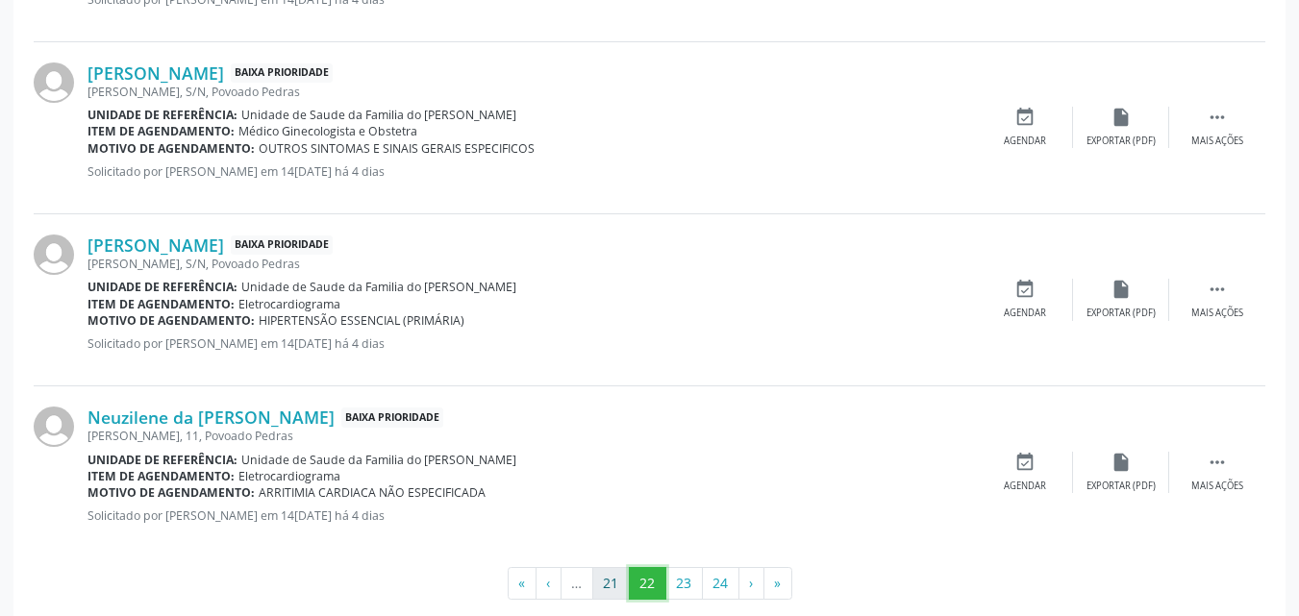
drag, startPoint x: 653, startPoint y: 580, endPoint x: 610, endPoint y: 587, distance: 43.8
click at [610, 587] on ul "« ‹ … 21 22 23 24 › »" at bounding box center [650, 583] width 1232 height 33
click at [610, 587] on button "21" at bounding box center [611, 583] width 38 height 33
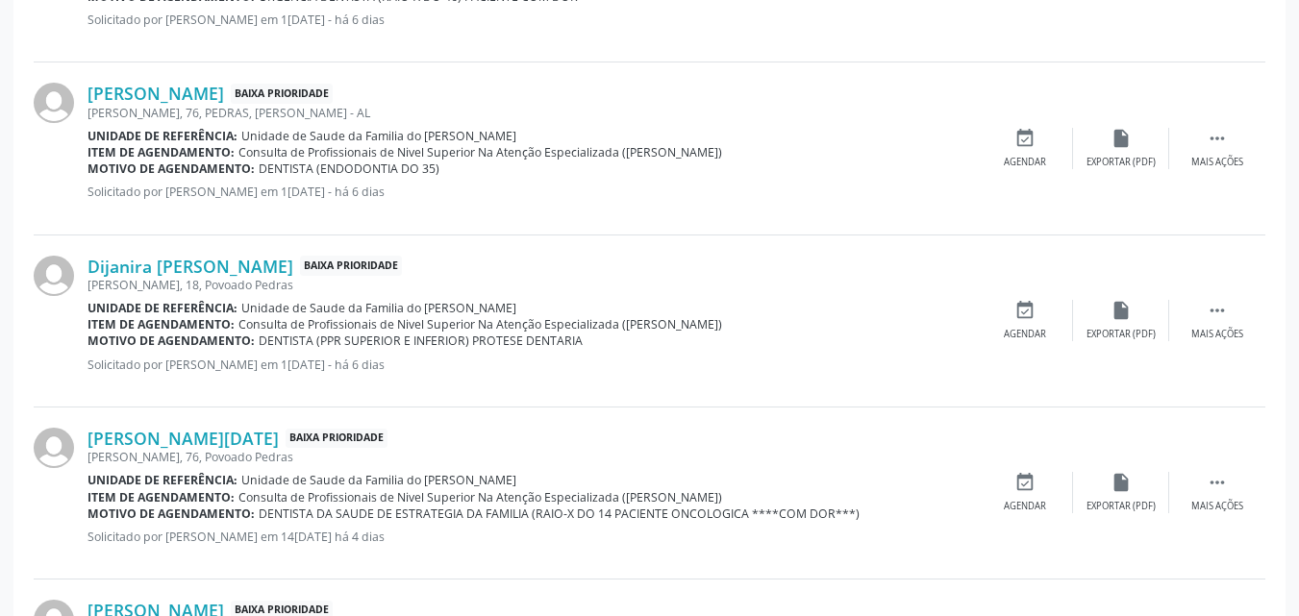
scroll to position [1519, 0]
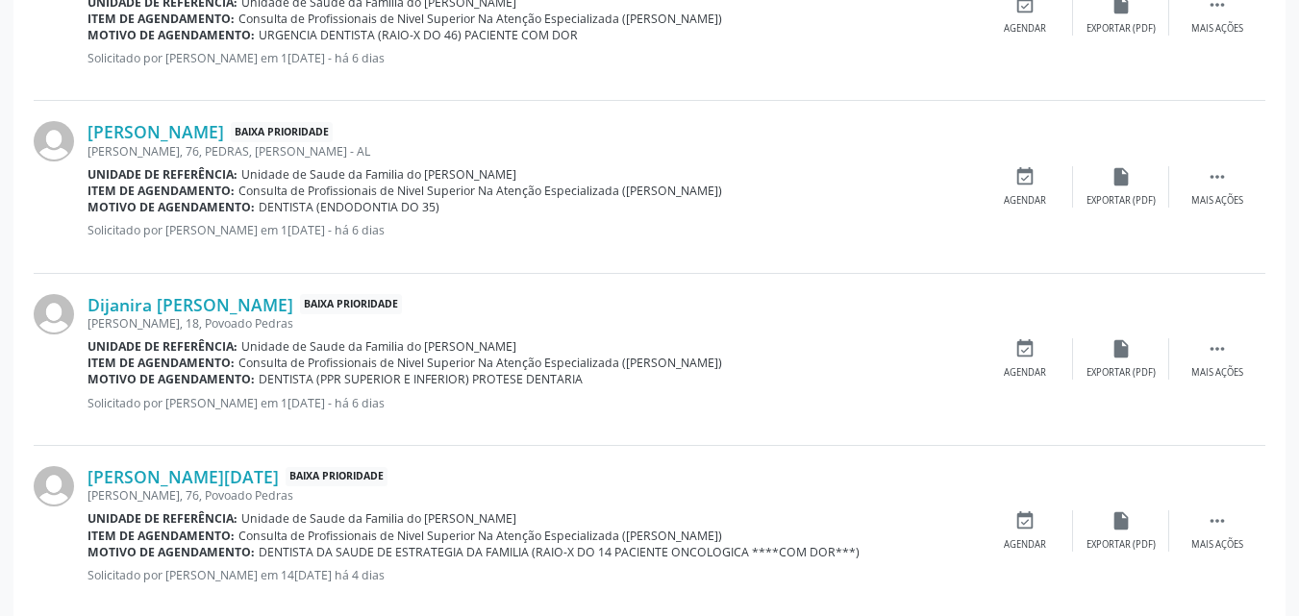
click at [1297, 361] on div "Acompanhamento Acompanhe a situação das marcações correntes e finalizadas Relat…" at bounding box center [649, 202] width 1299 height 3176
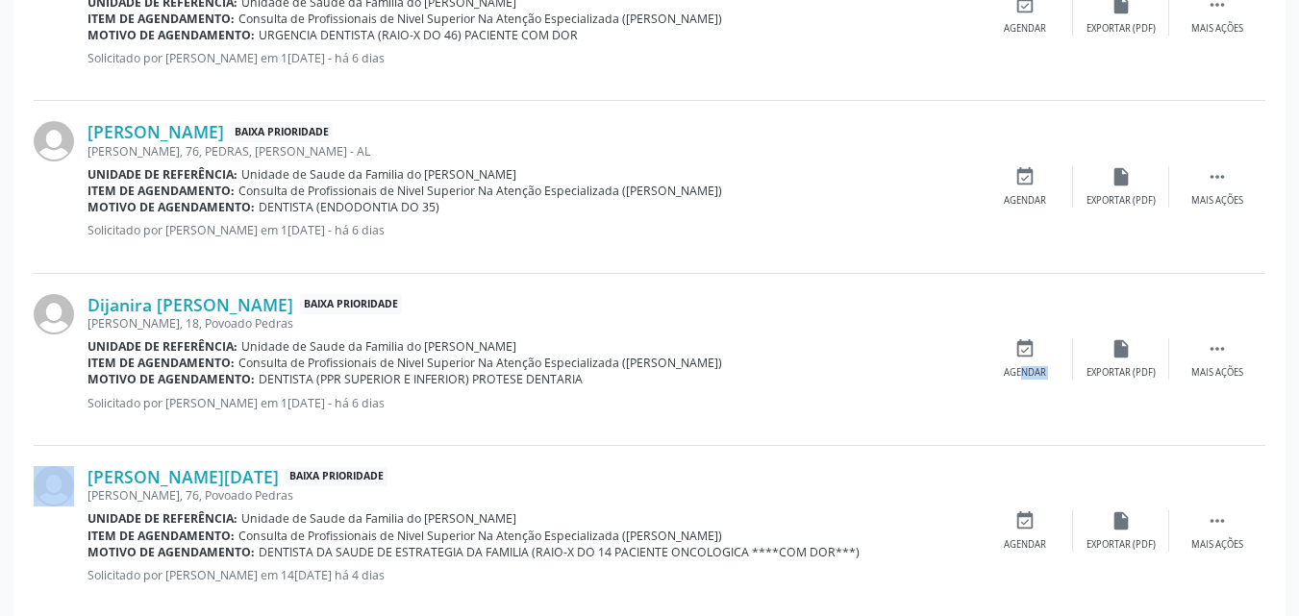
click at [1297, 361] on div "Acompanhamento Acompanhe a situação das marcações correntes e finalizadas Relat…" at bounding box center [649, 202] width 1299 height 3176
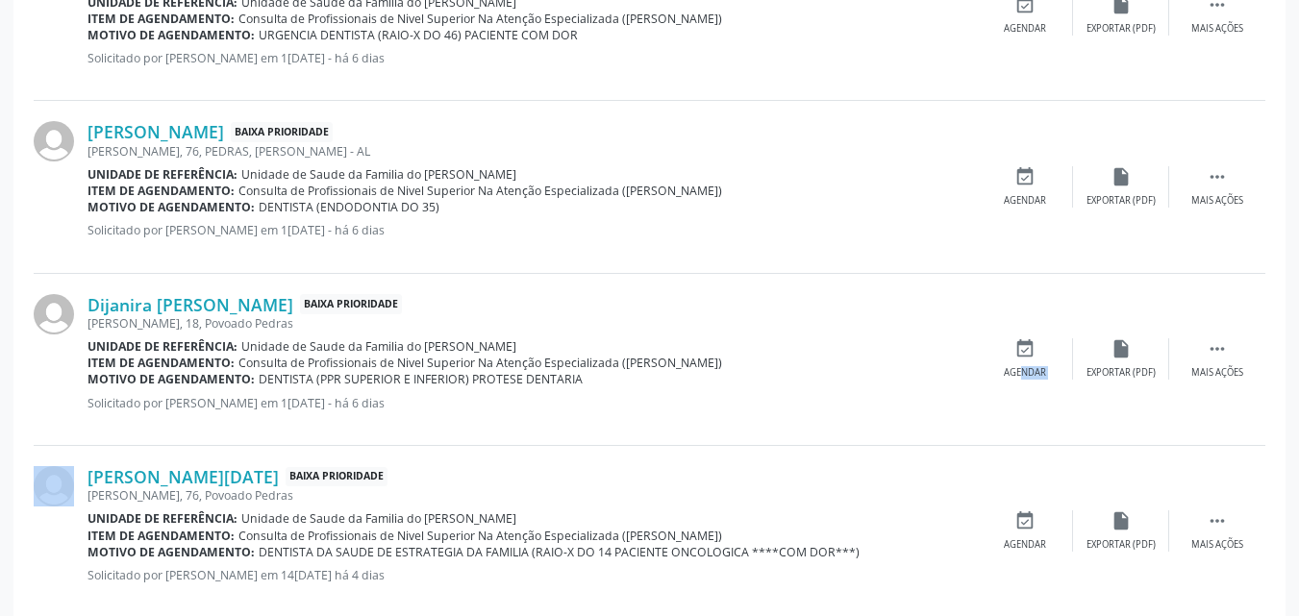
click at [1297, 361] on div "Acompanhamento Acompanhe a situação das marcações correntes e finalizadas Relat…" at bounding box center [649, 202] width 1299 height 3176
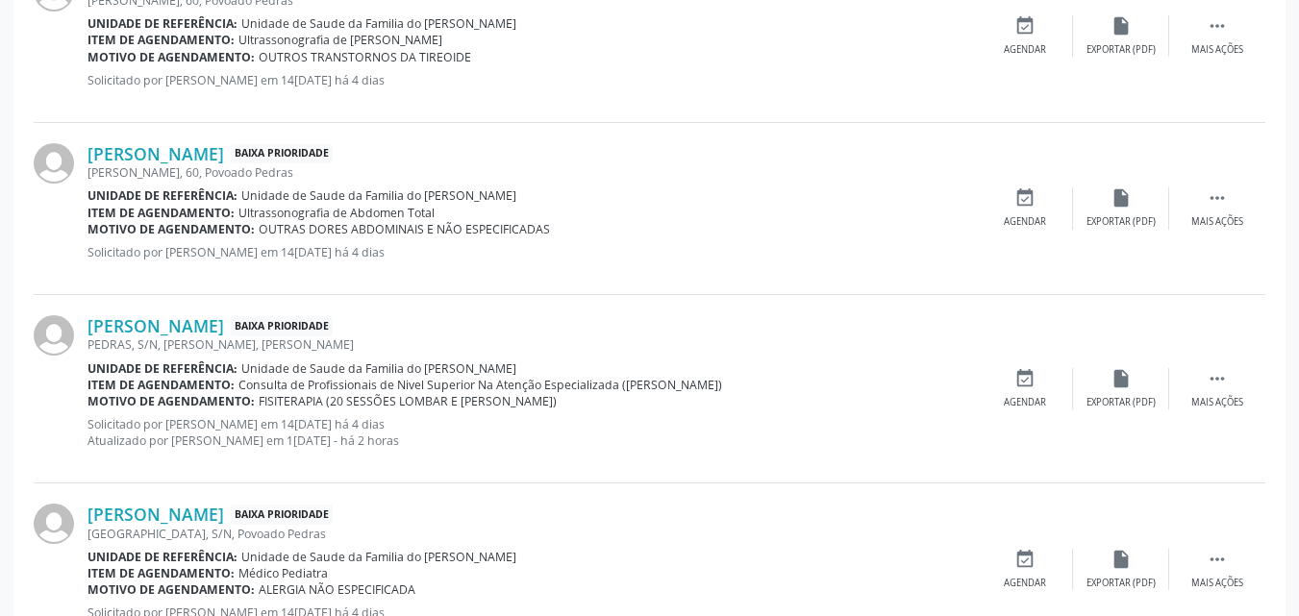
scroll to position [2692, 0]
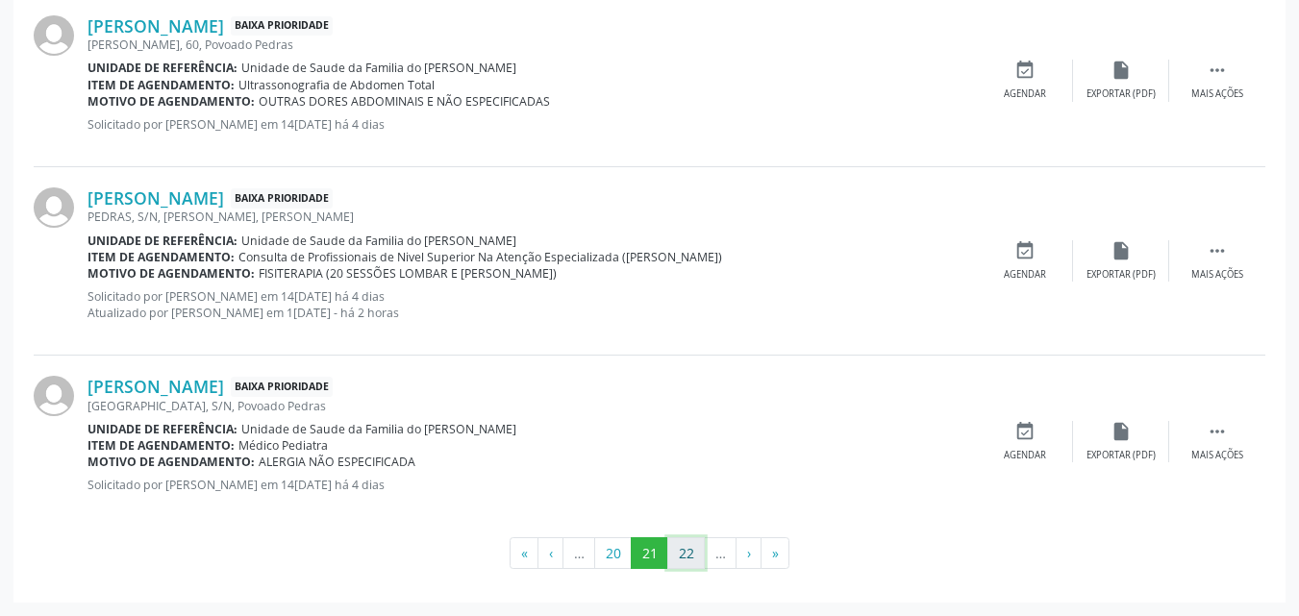
click at [683, 551] on button "22" at bounding box center [686, 554] width 38 height 33
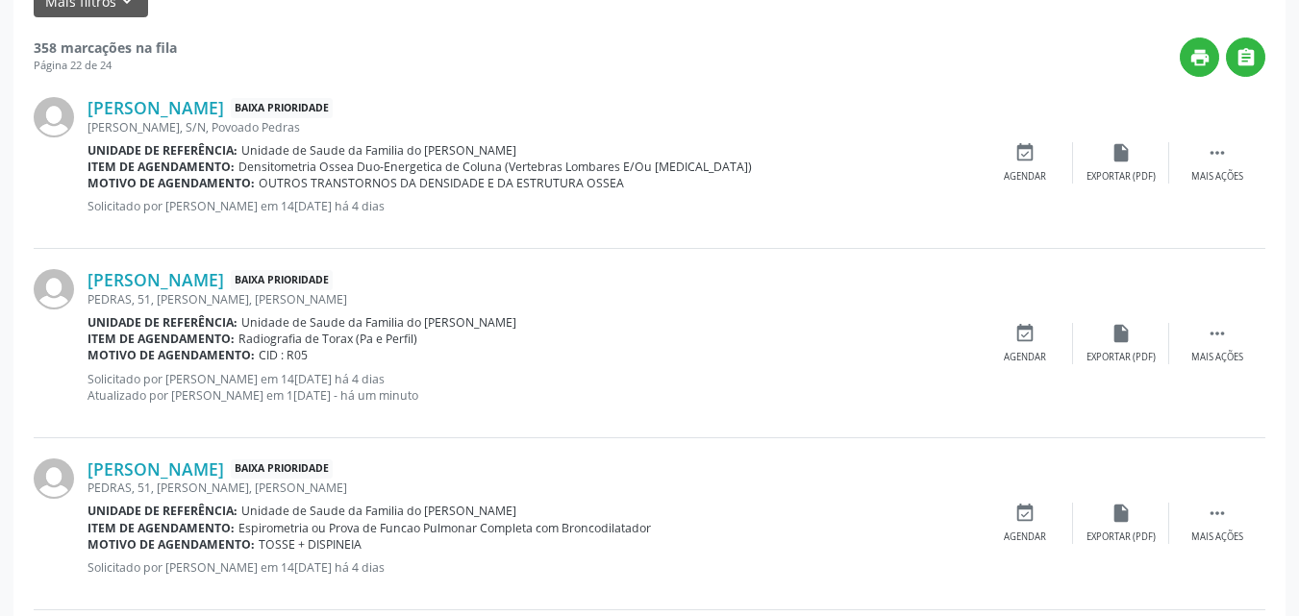
scroll to position [395, 0]
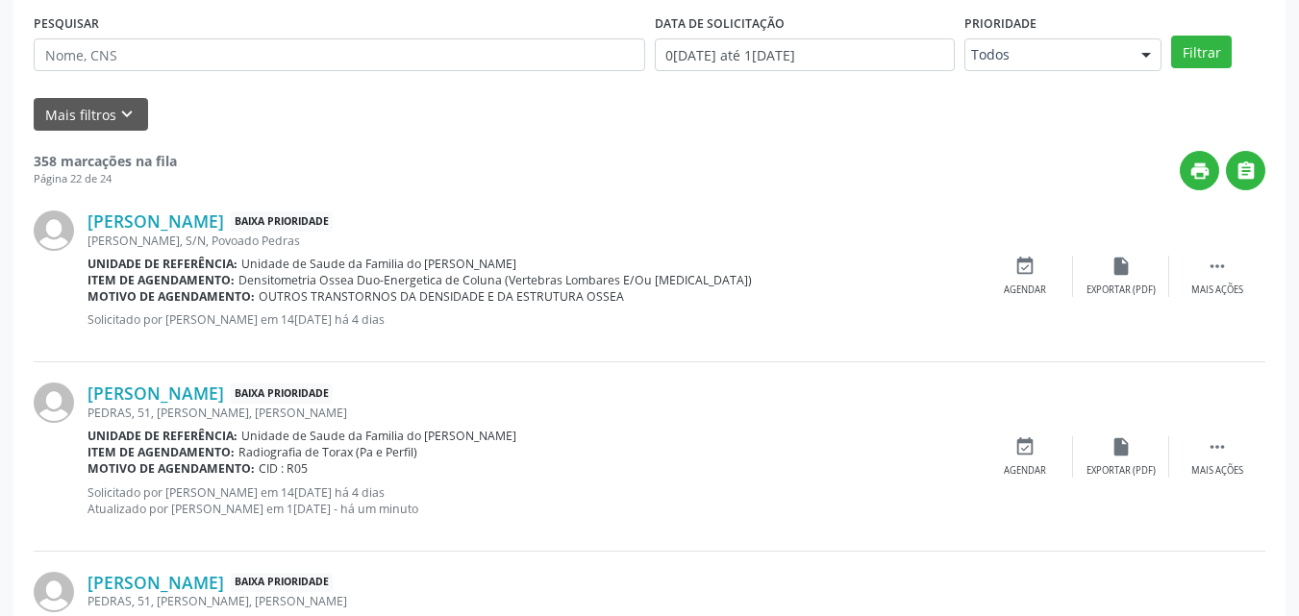
drag, startPoint x: 1287, startPoint y: 106, endPoint x: 1310, endPoint y: 117, distance: 25.8
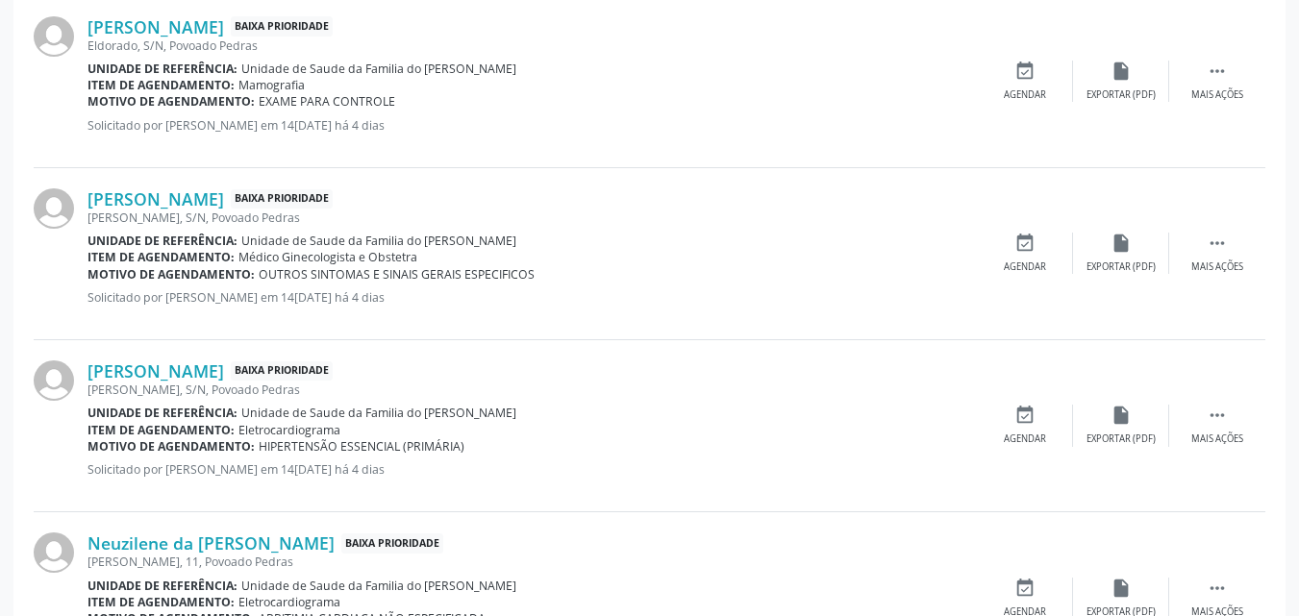
scroll to position [2649, 0]
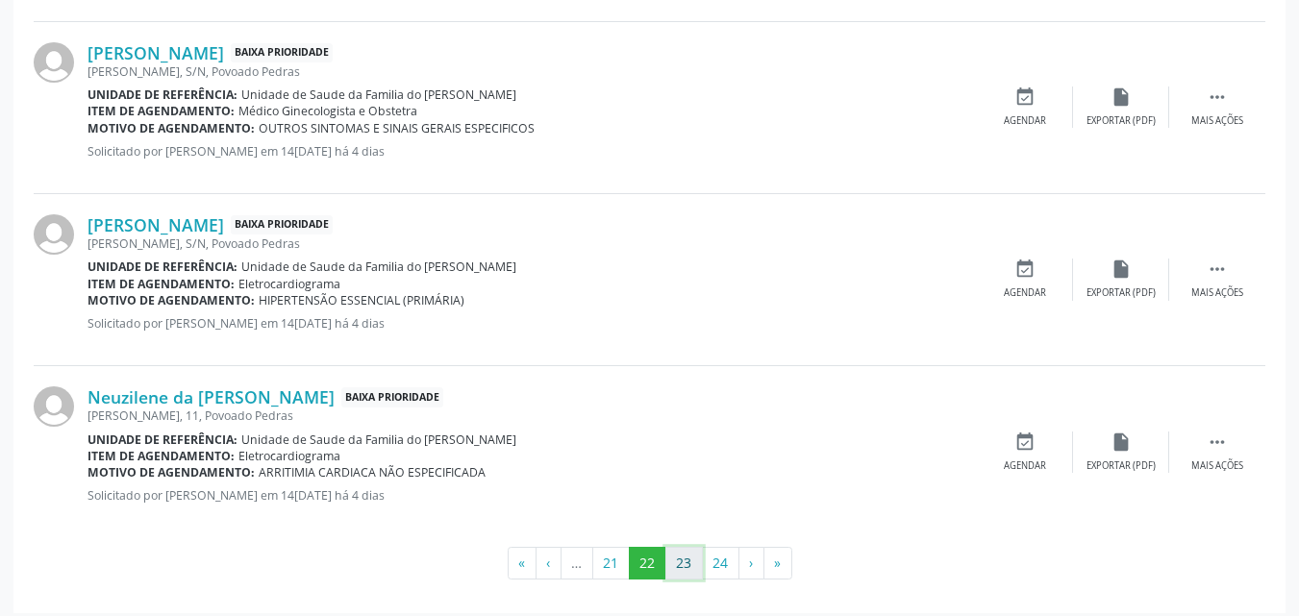
click at [690, 558] on button "23" at bounding box center [685, 563] width 38 height 33
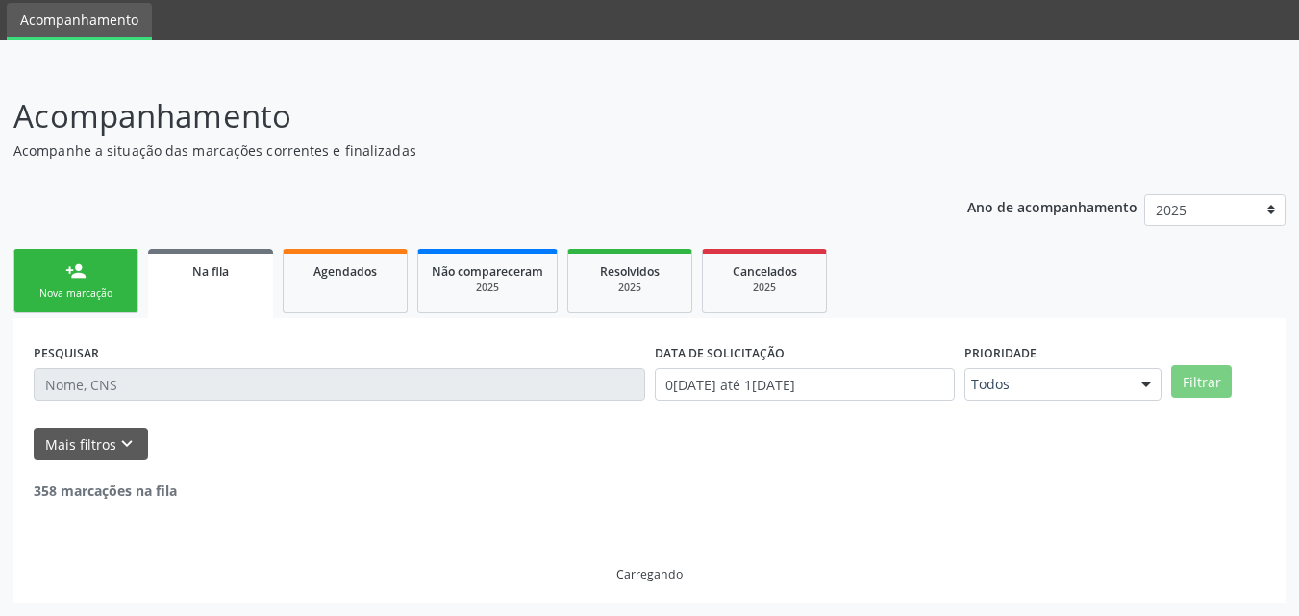
scroll to position [65, 0]
click at [923, 318] on div "PESQUISAR DATA DE SOLICITAÇÃO [DATE] até [DATE] Prioridade Todos Todos Baixa Pr…" at bounding box center [649, 460] width 1272 height 285
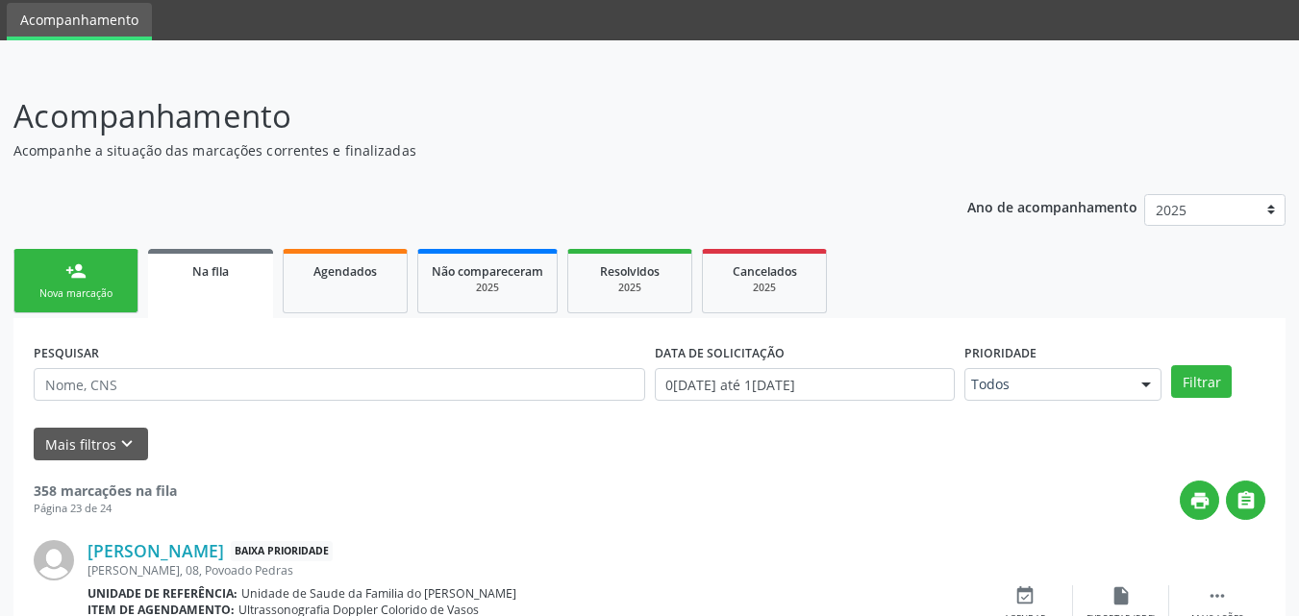
scroll to position [2643, 0]
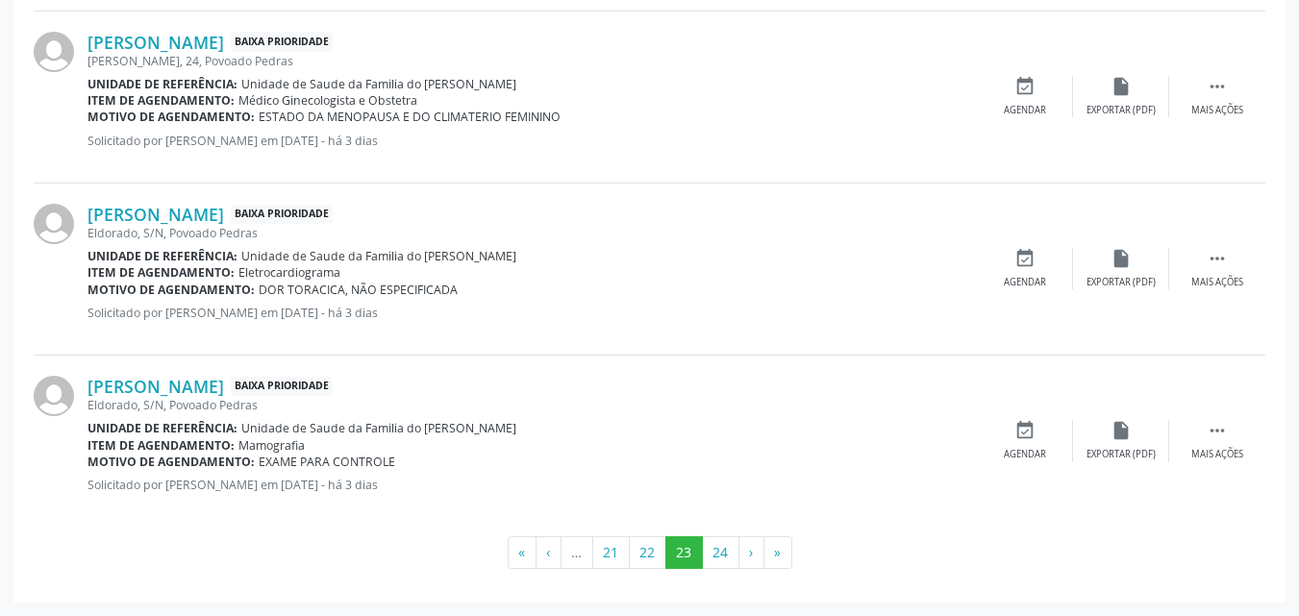
click at [923, 301] on div "[PERSON_NAME] Baixa Prioridade Eldorado, S/N, [GEOGRAPHIC_DATA] Unidade de refe…" at bounding box center [533, 269] width 890 height 131
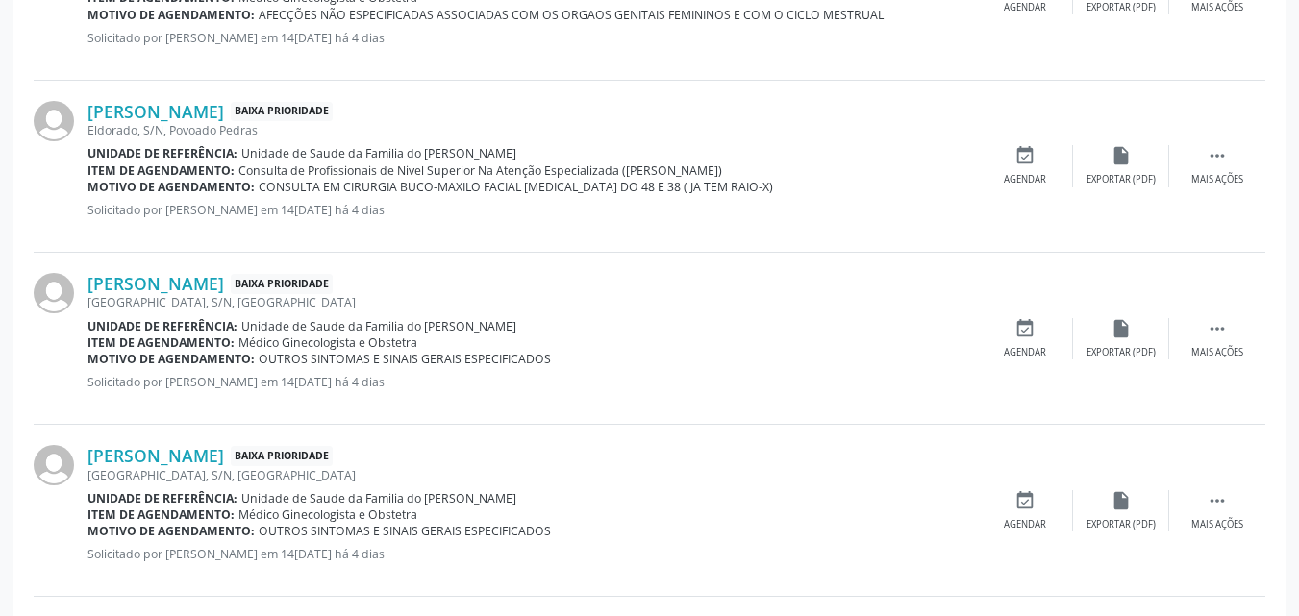
scroll to position [1018, 0]
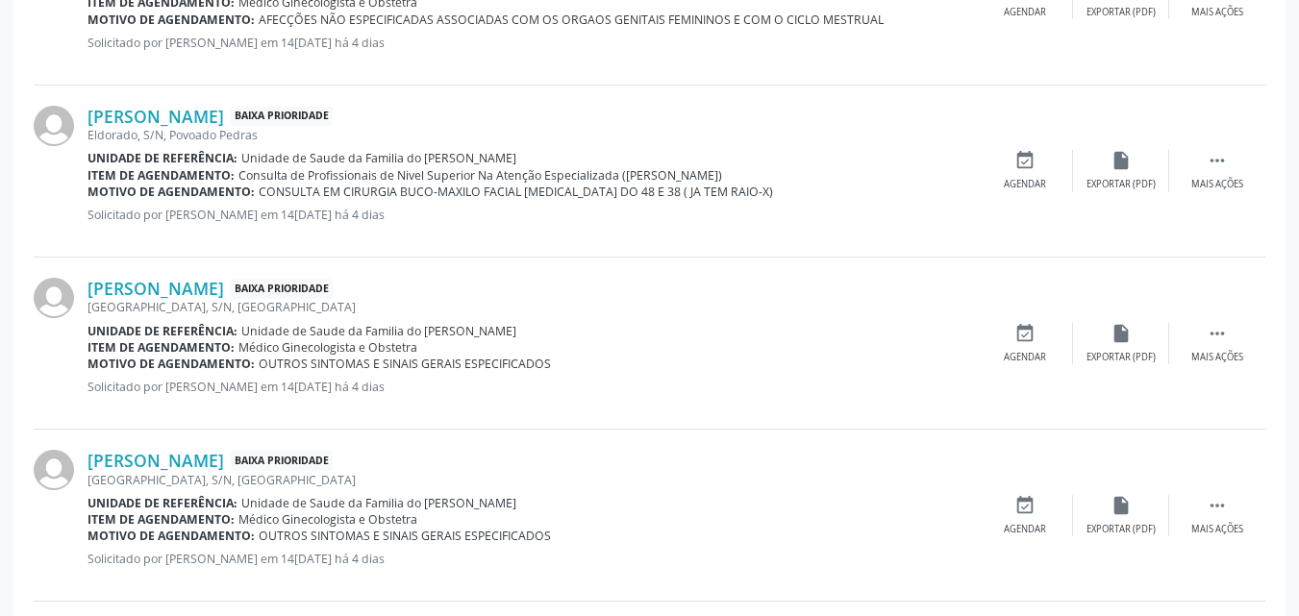
drag, startPoint x: 1297, startPoint y: 218, endPoint x: 1303, endPoint y: 242, distance: 24.7
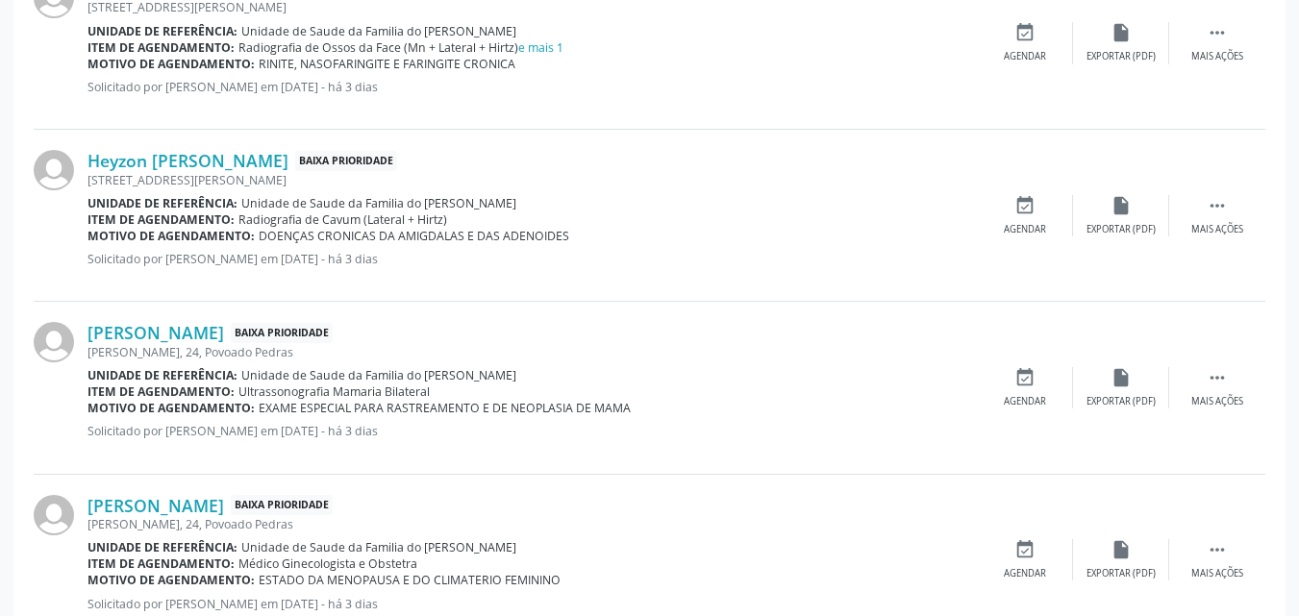
scroll to position [2643, 0]
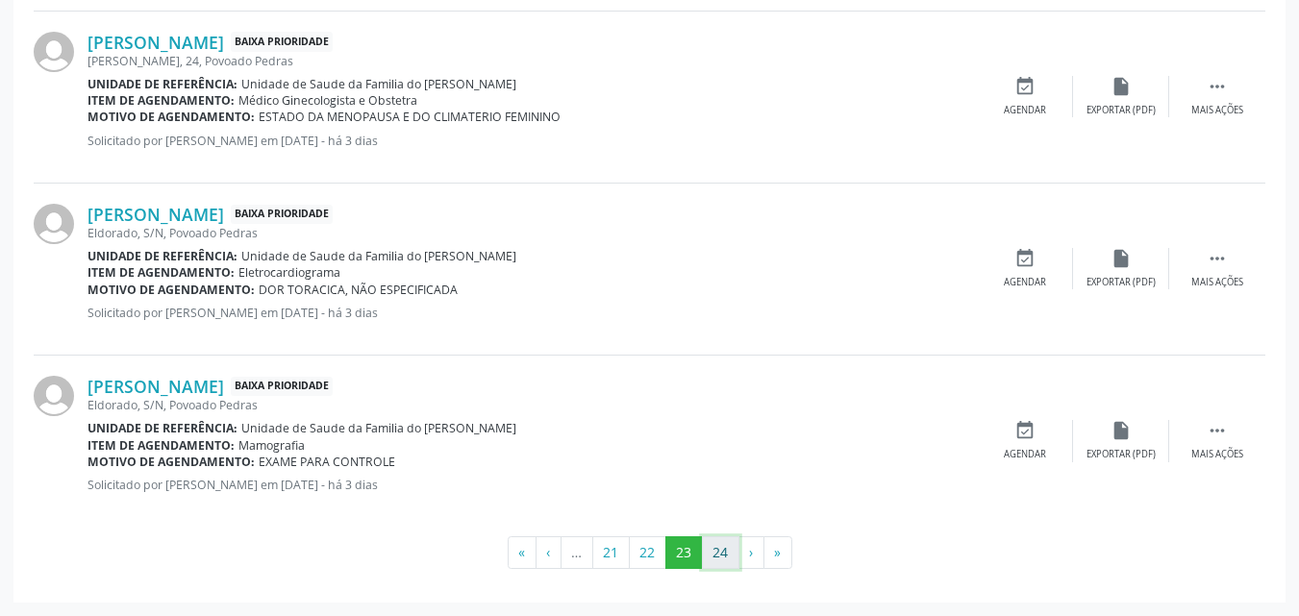
click at [723, 543] on button "24" at bounding box center [721, 553] width 38 height 33
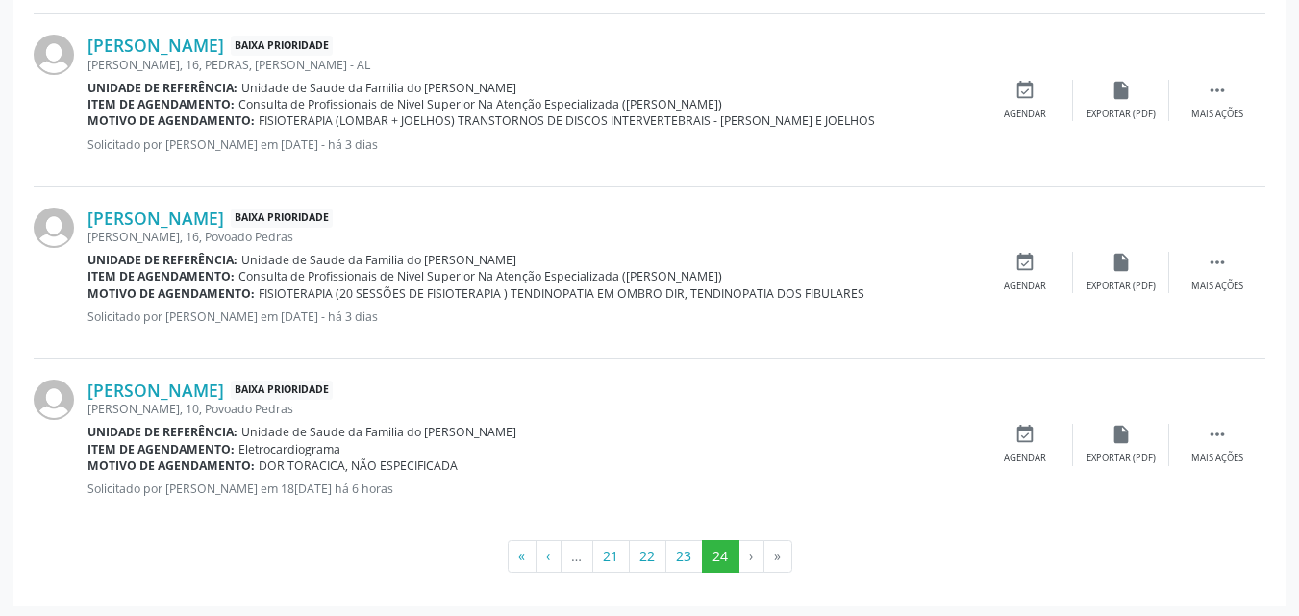
scroll to position [2331, 0]
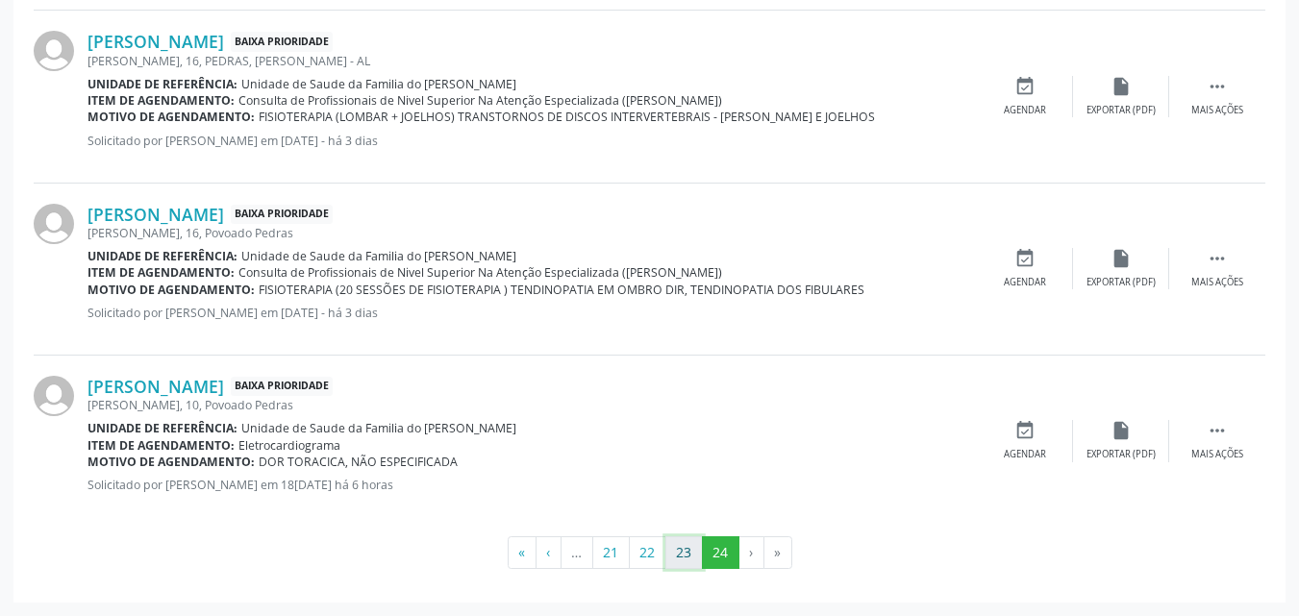
click at [682, 543] on button "23" at bounding box center [685, 553] width 38 height 33
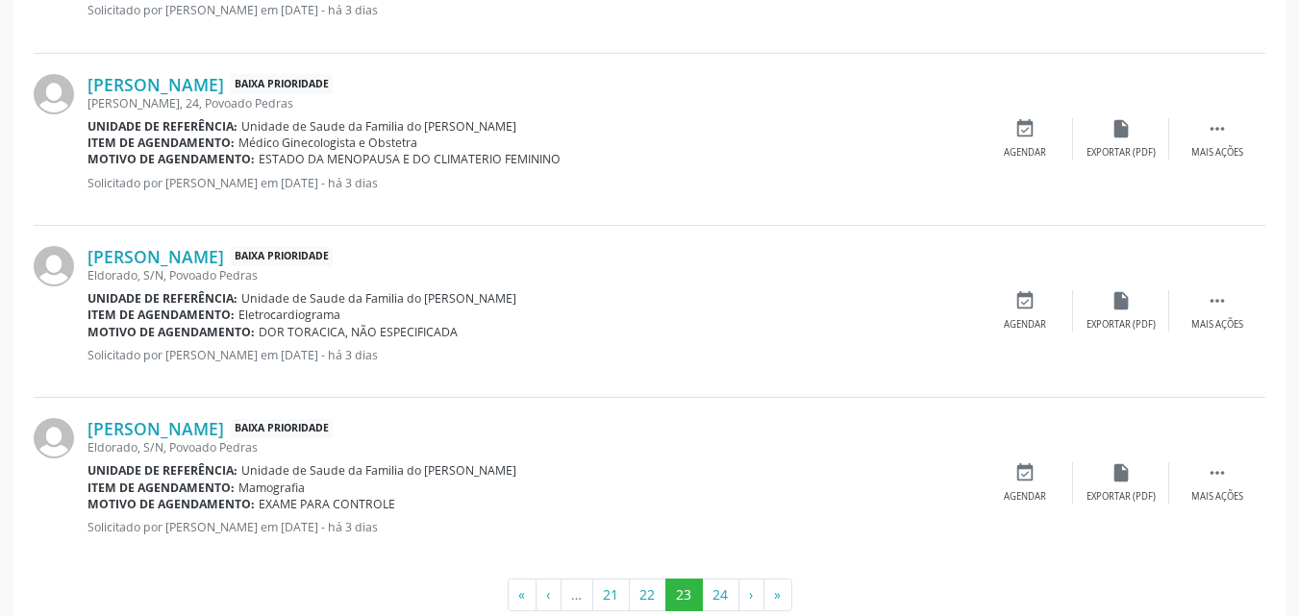
scroll to position [2643, 0]
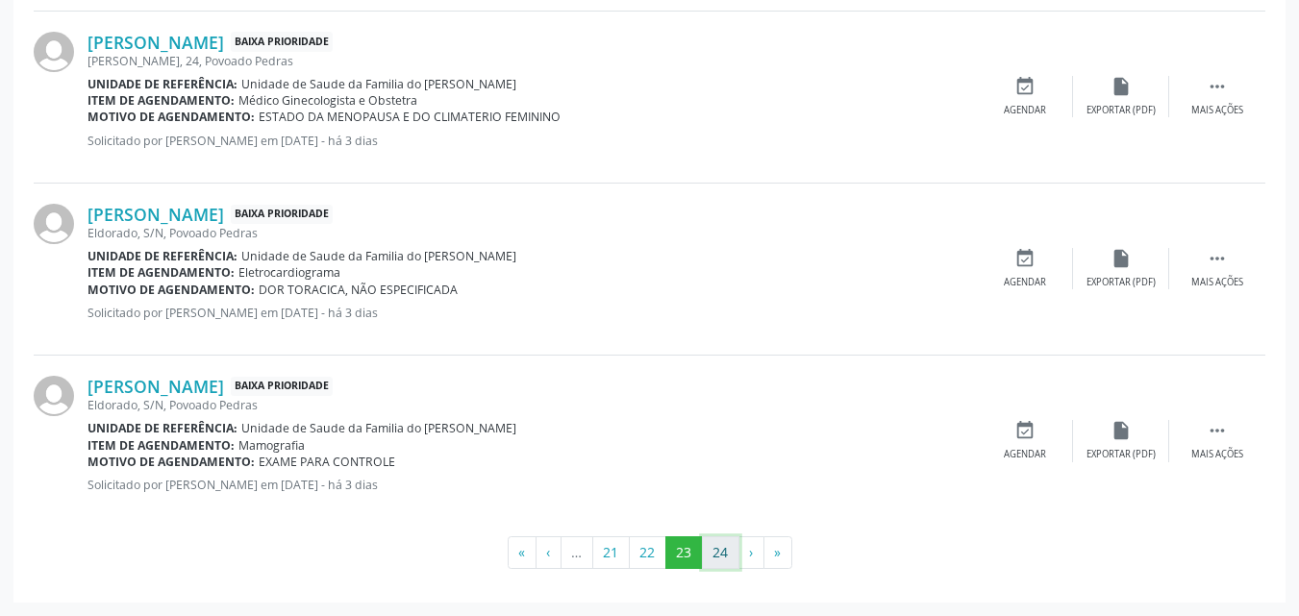
click at [734, 548] on button "24" at bounding box center [721, 553] width 38 height 33
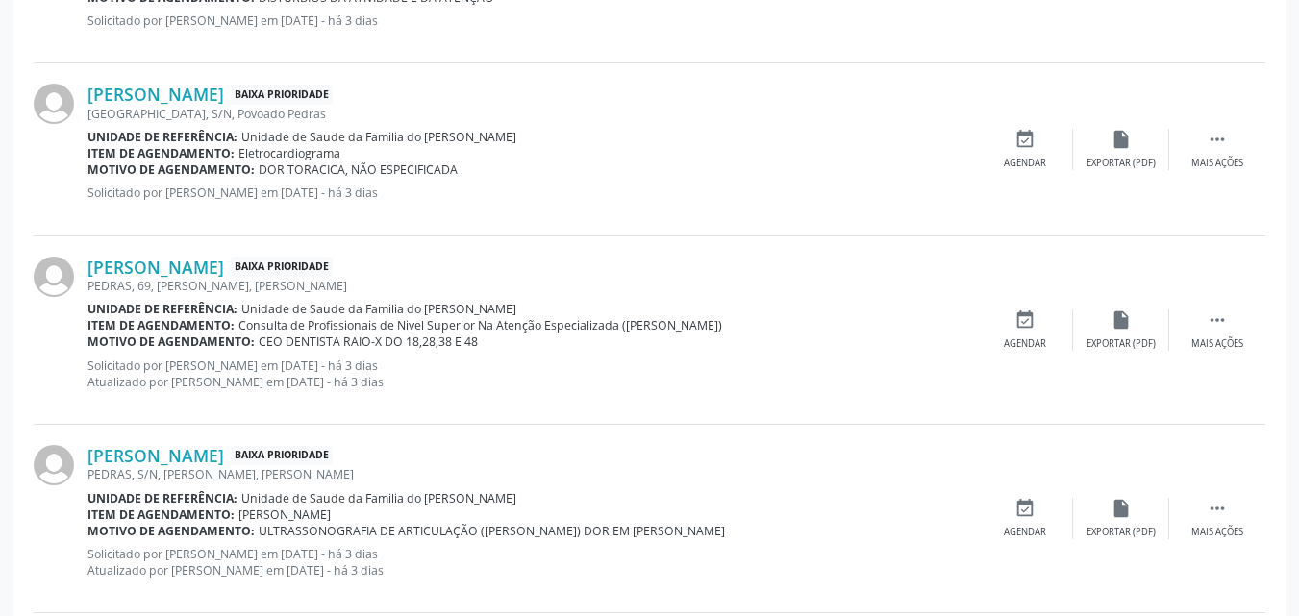
scroll to position [1546, 0]
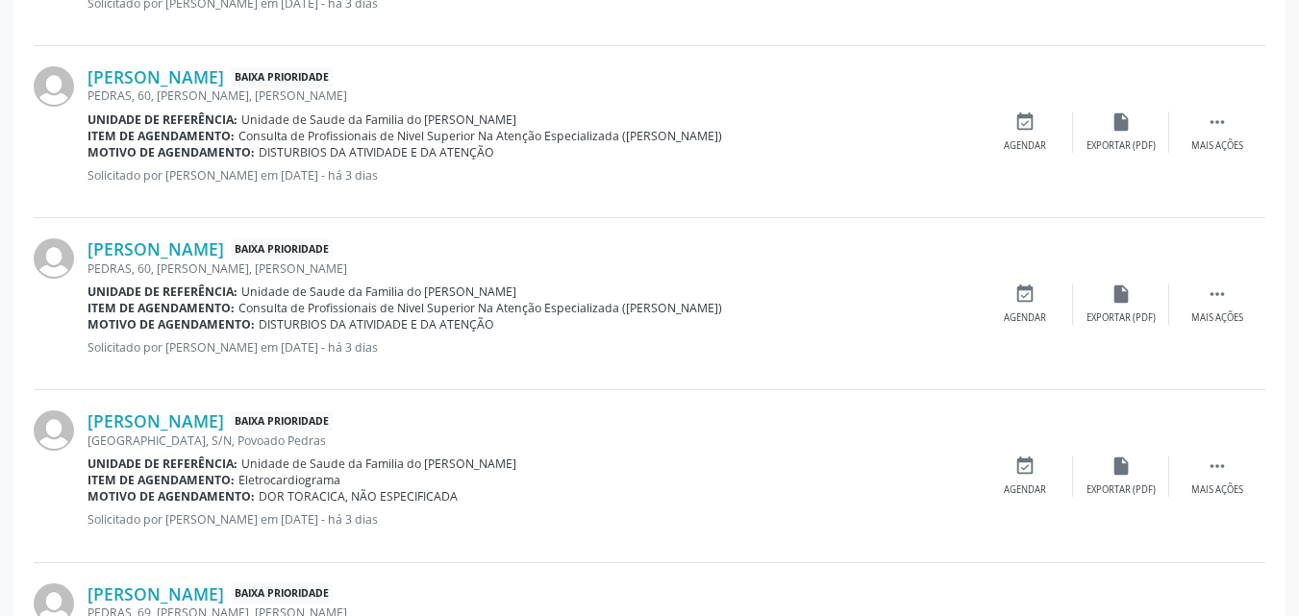
scroll to position [1224, 0]
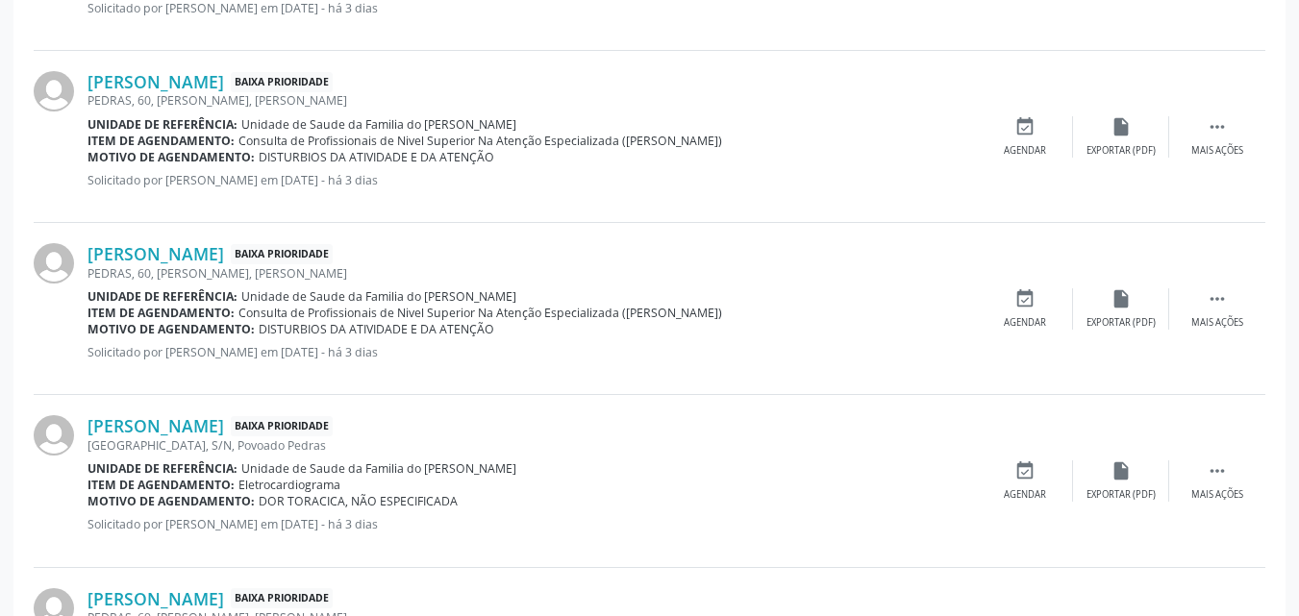
click at [1091, 286] on div "[PERSON_NAME] Baixa Prioridade PEDRAS, 60, [PERSON_NAME], [PERSON_NAME] - AL Un…" at bounding box center [650, 309] width 1232 height 172
drag, startPoint x: 1121, startPoint y: 337, endPoint x: 1194, endPoint y: 365, distance: 77.3
click at [1194, 365] on div "[PERSON_NAME] Baixa Prioridade PEDRAS, 60, [PERSON_NAME], [PERSON_NAME] - AL Un…" at bounding box center [650, 309] width 1232 height 172
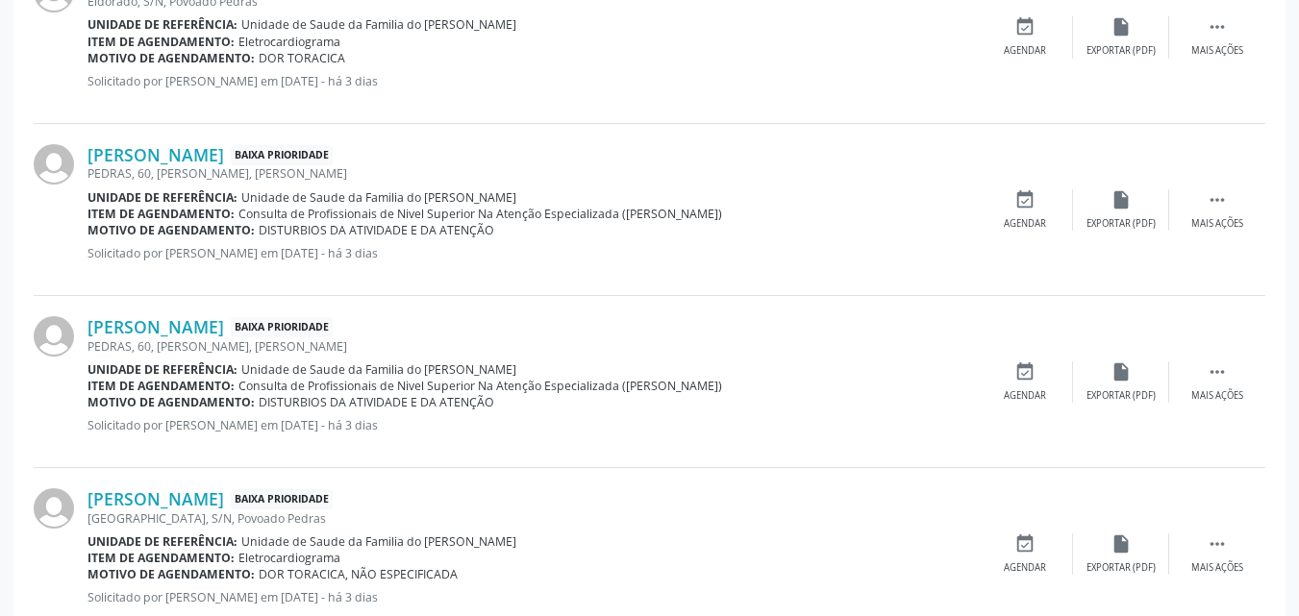
scroll to position [1142, 0]
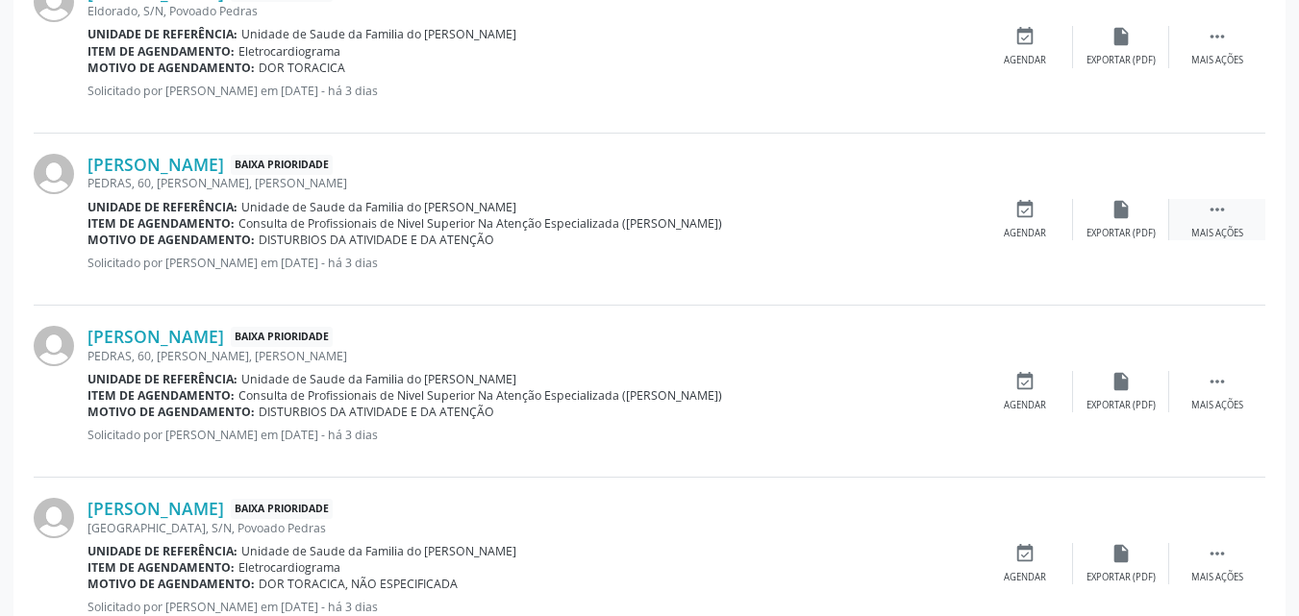
click at [1197, 204] on div " Mais ações" at bounding box center [1217, 219] width 96 height 41
click at [1108, 220] on div "edit Editar" at bounding box center [1121, 219] width 96 height 41
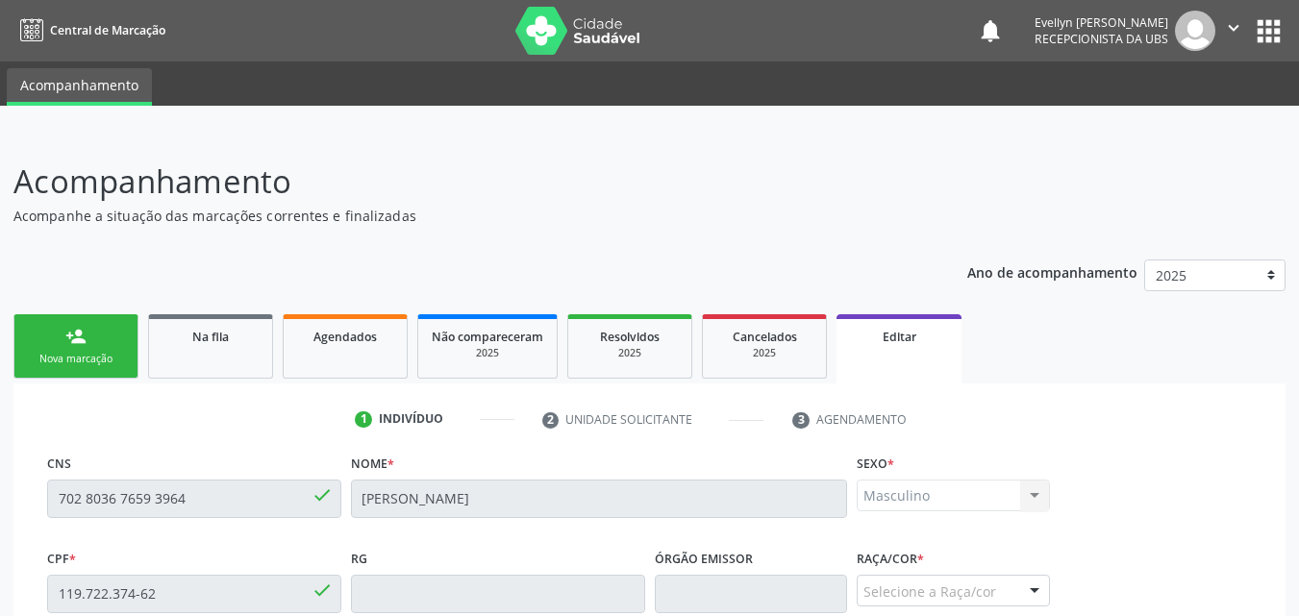
scroll to position [479, 0]
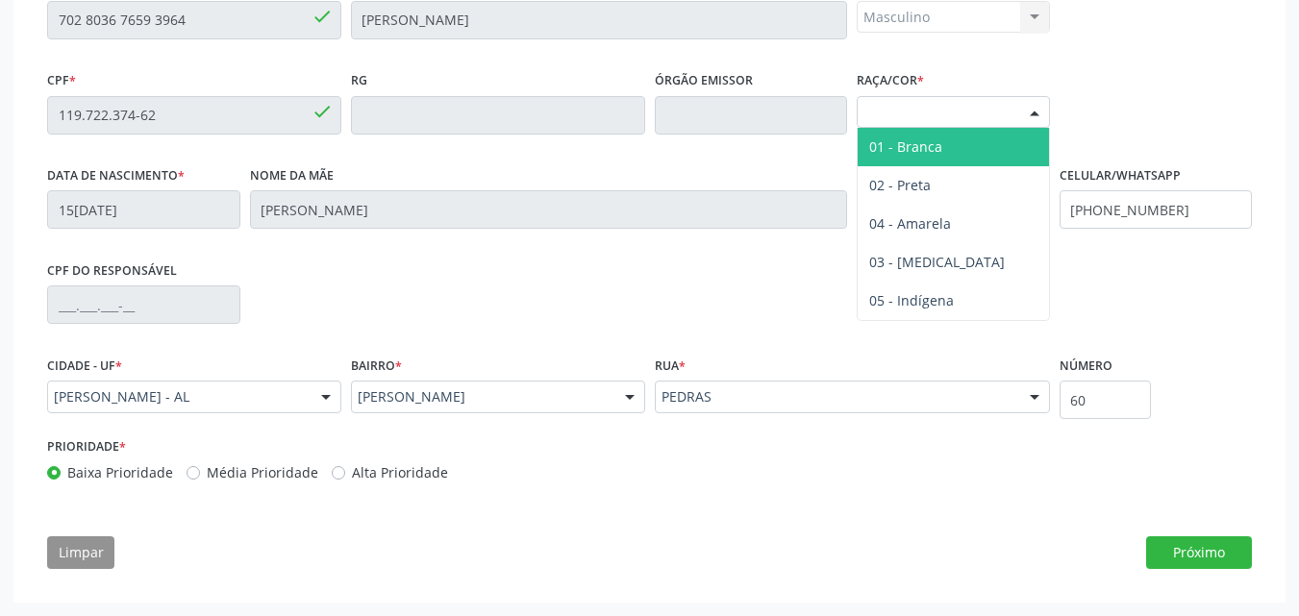
click at [982, 128] on div "Selecione a Raça/cor 01 - Branca 02 - Preta 04 - [GEOGRAPHIC_DATA] 03 - [MEDICA…" at bounding box center [953, 112] width 193 height 33
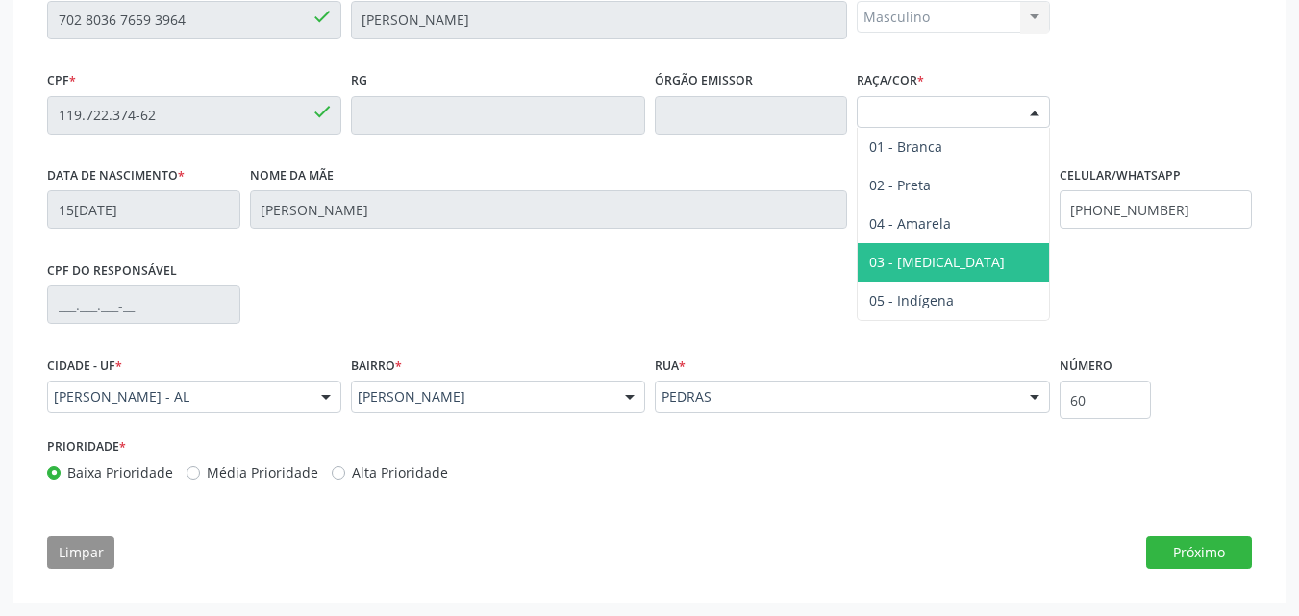
click at [948, 268] on span "03 - [MEDICAL_DATA]" at bounding box center [953, 262] width 191 height 38
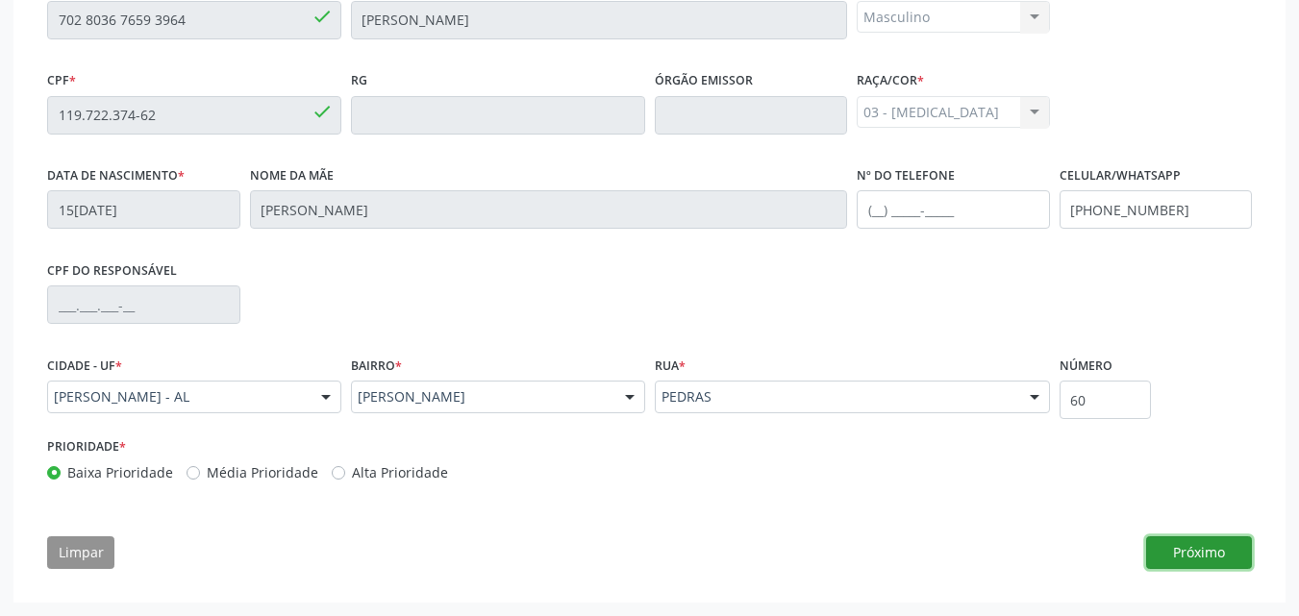
click at [1215, 548] on button "Próximo" at bounding box center [1199, 553] width 106 height 33
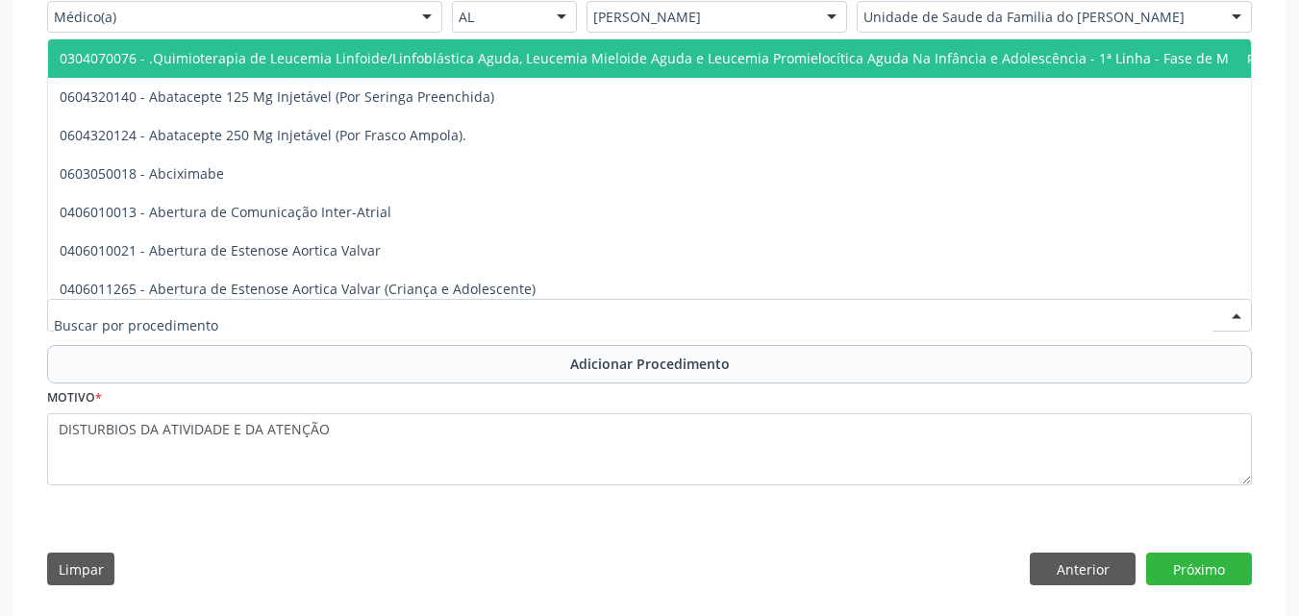
click at [544, 327] on div at bounding box center [649, 315] width 1205 height 33
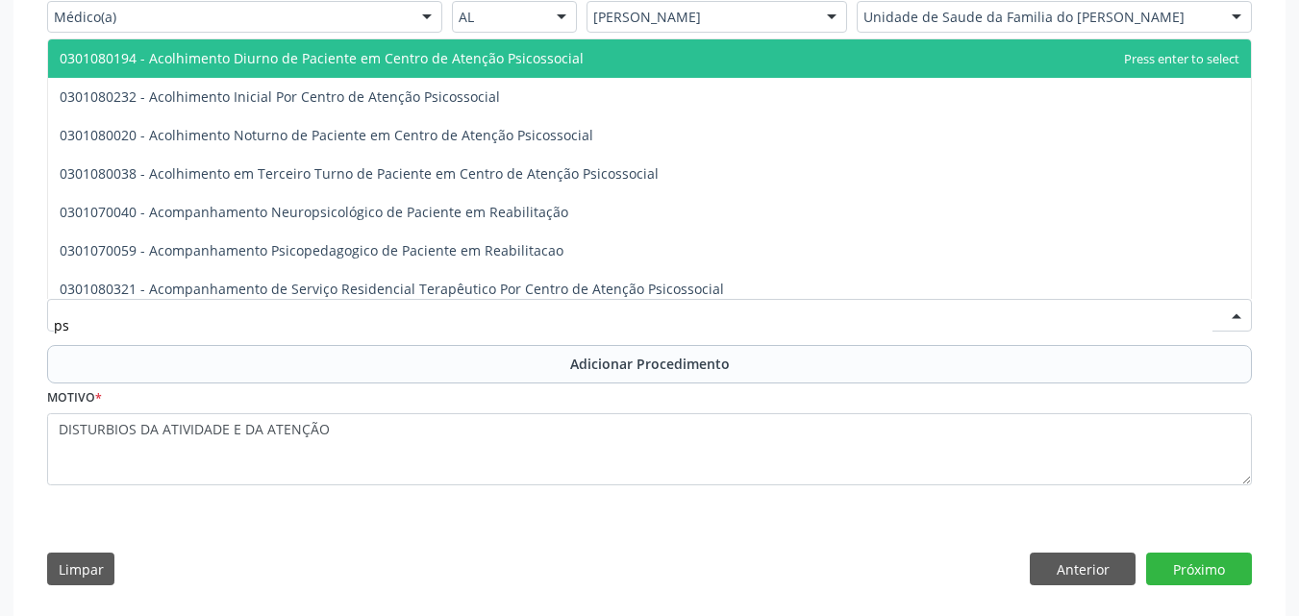
type input "p"
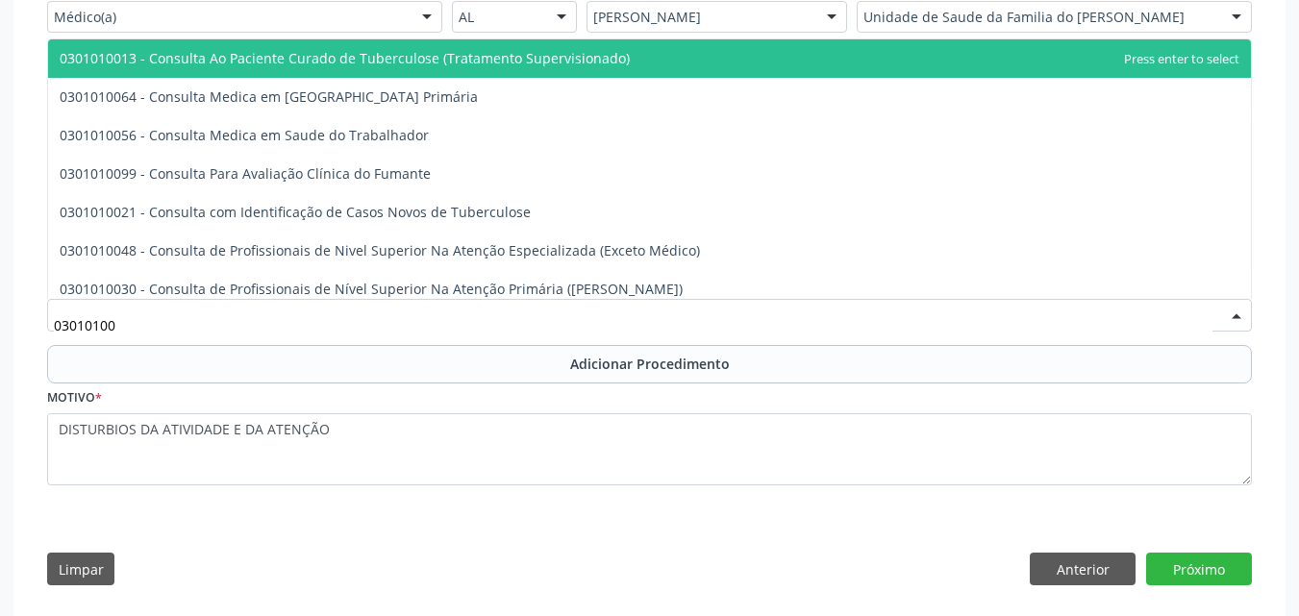
type input "030101004"
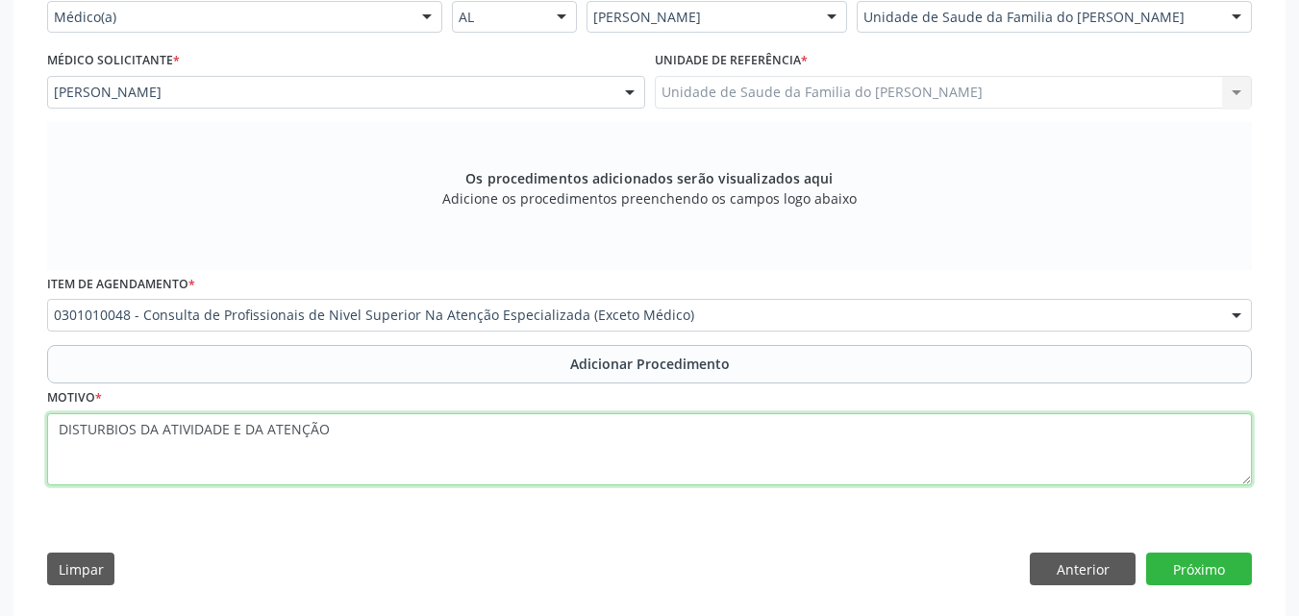
click at [58, 427] on textarea "DISTURBIOS DA ATIVIDADE E DA ATENÇÃO" at bounding box center [649, 450] width 1205 height 73
click at [58, 427] on textarea "PSICOLOGO) DISTURBIOS DA ATIVIDADE E DA ATENÇÃO" at bounding box center [649, 450] width 1205 height 73
type textarea "(PSICOLOGO) DISTURBIOS DA ATIVIDADE E DA ATENÇÃO"
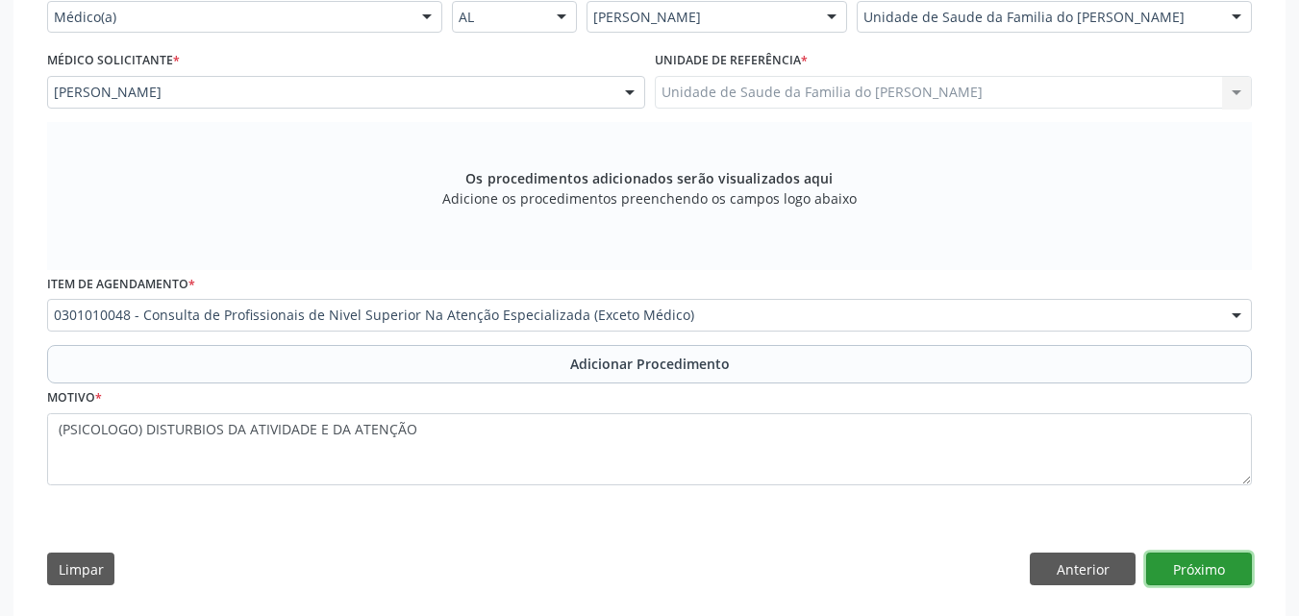
click at [1223, 581] on button "Próximo" at bounding box center [1199, 569] width 106 height 33
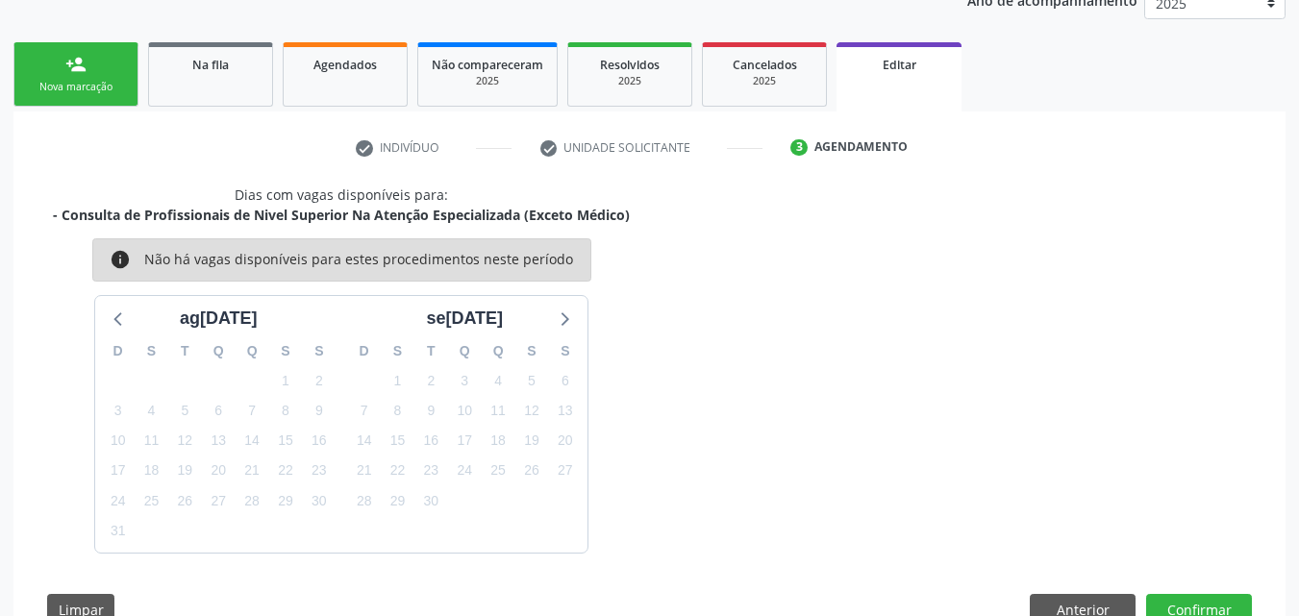
scroll to position [329, 0]
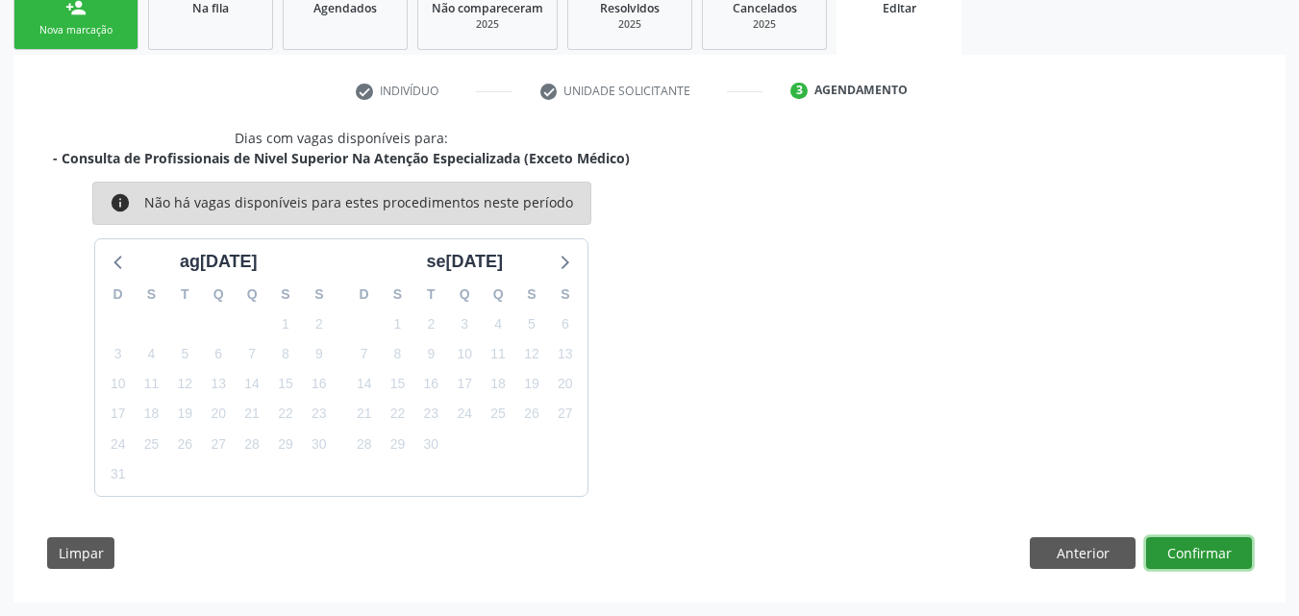
click at [1219, 553] on button "Confirmar" at bounding box center [1199, 554] width 106 height 33
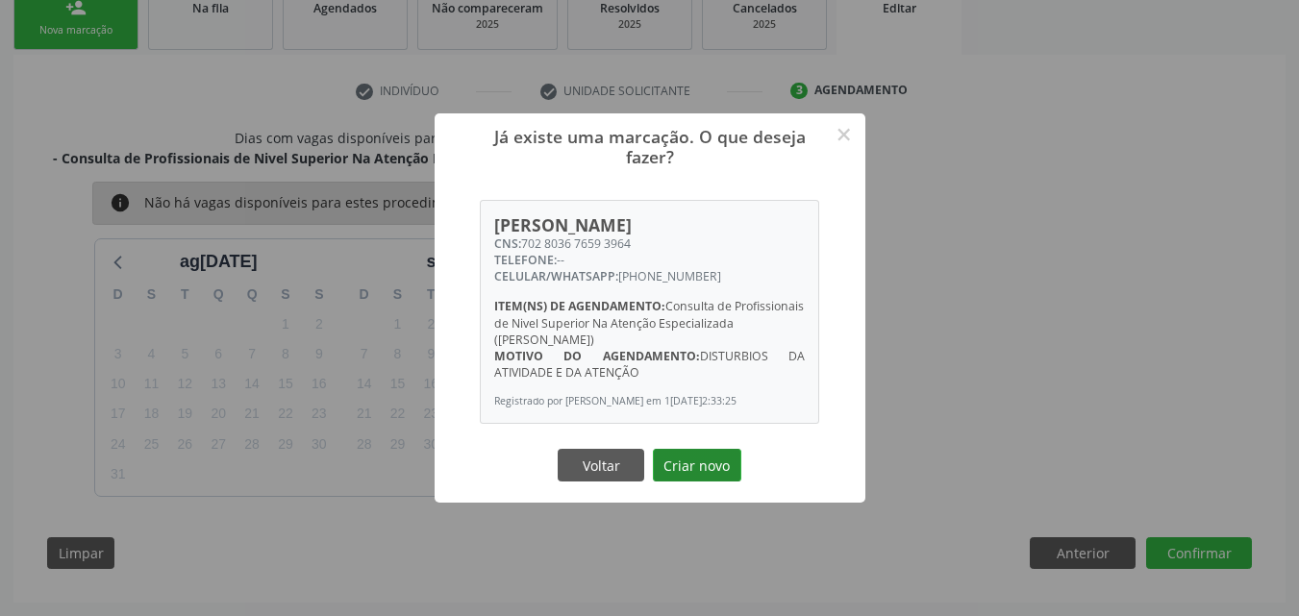
click at [695, 475] on button "Criar novo" at bounding box center [697, 465] width 88 height 33
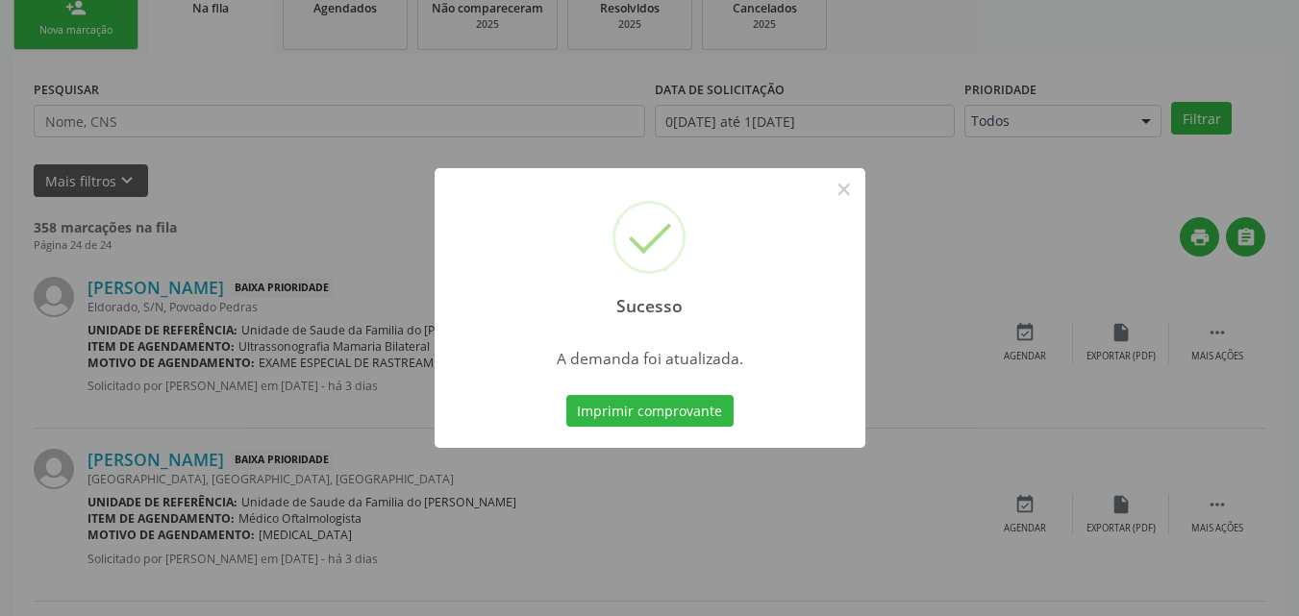
scroll to position [45, 0]
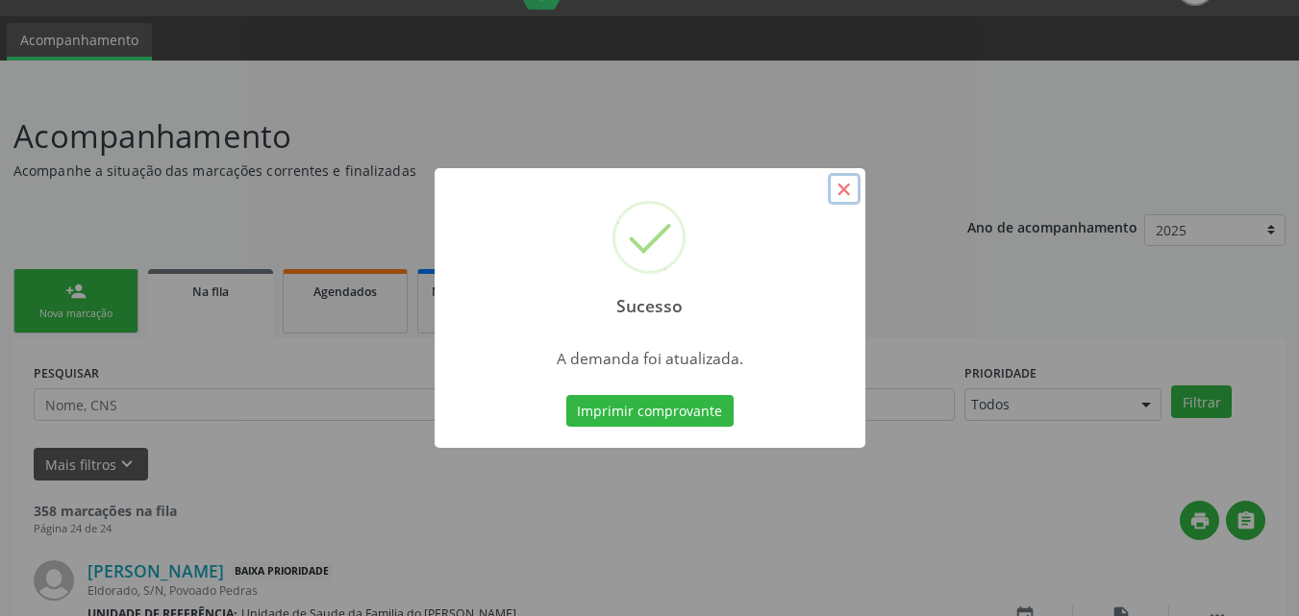
click at [841, 190] on button "×" at bounding box center [844, 189] width 33 height 33
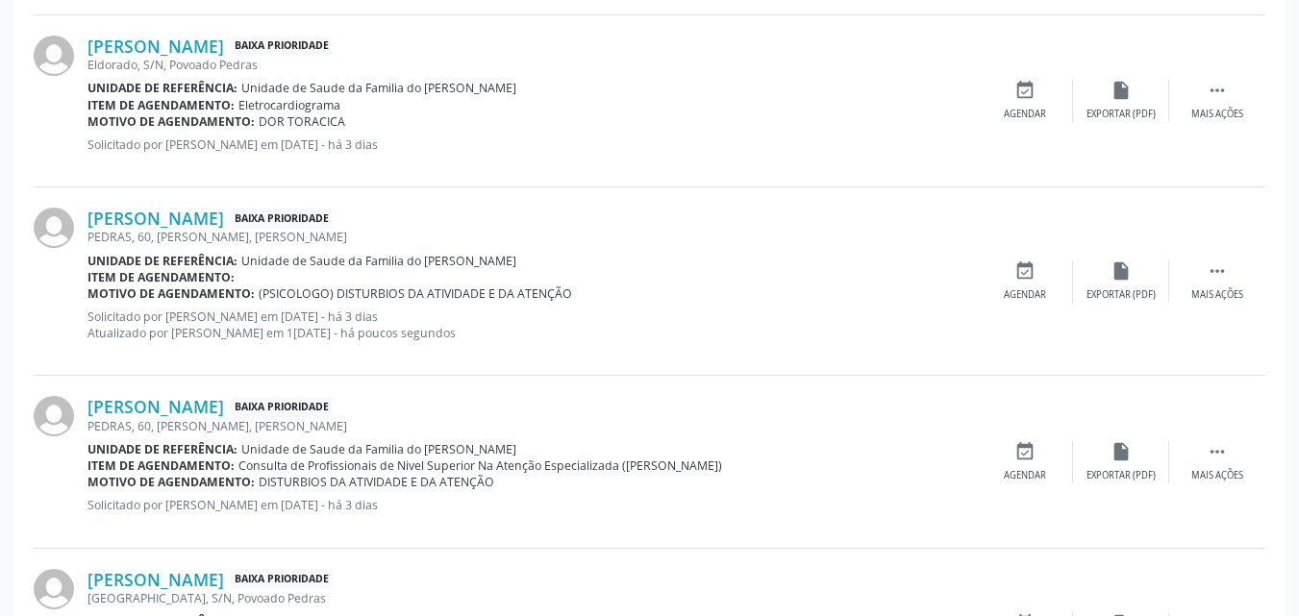
scroll to position [1108, 0]
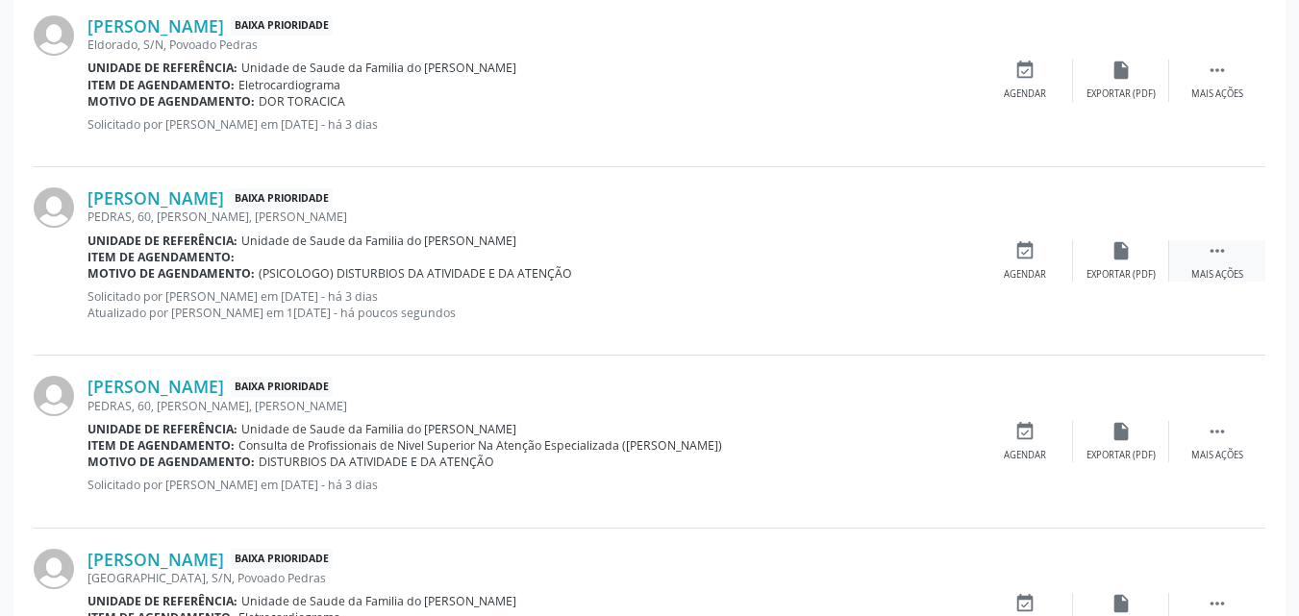
click at [1229, 258] on div " Mais ações" at bounding box center [1217, 260] width 96 height 41
click at [1111, 263] on div "edit Editar" at bounding box center [1121, 260] width 96 height 41
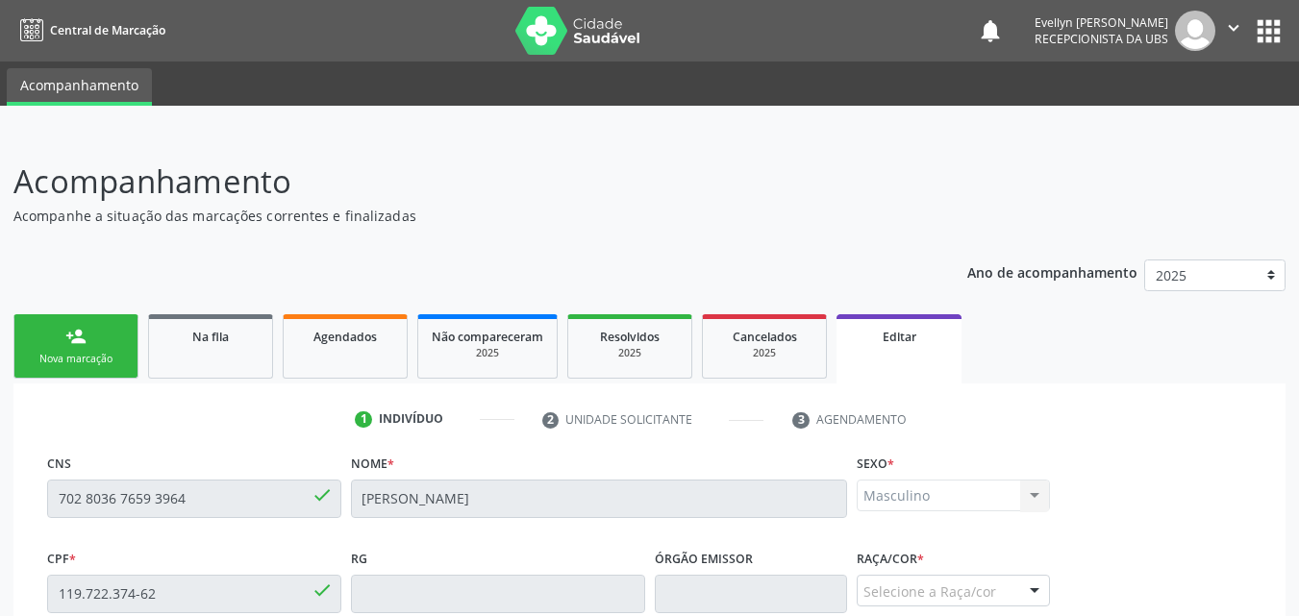
scroll to position [479, 0]
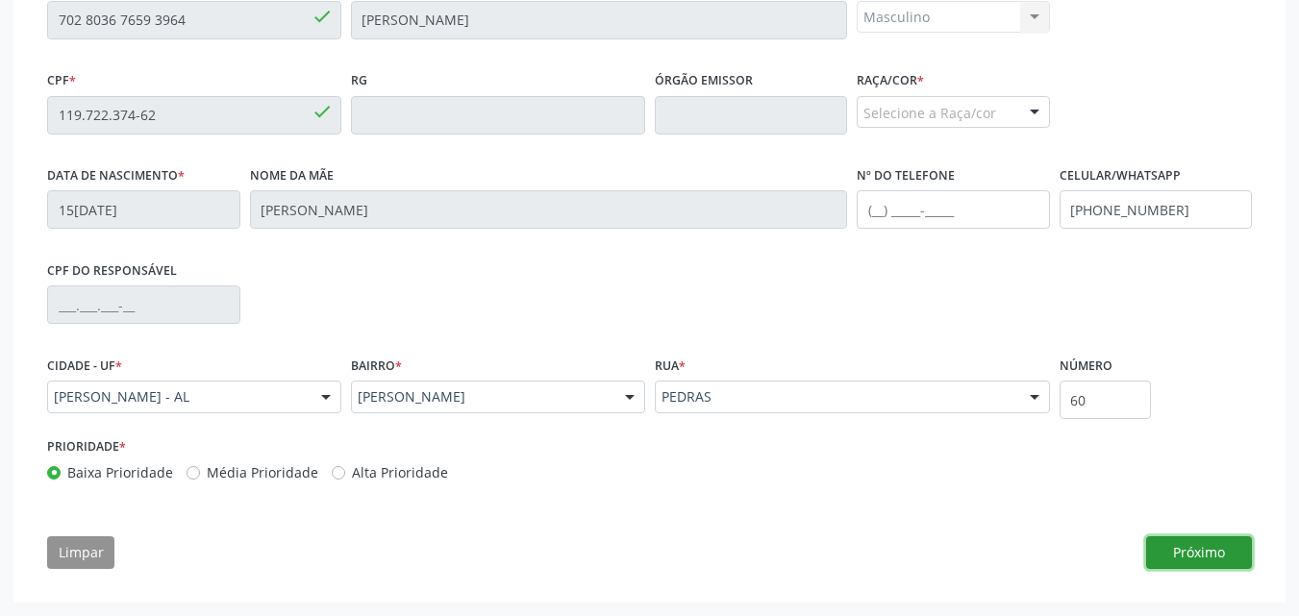
click at [1203, 559] on button "Próximo" at bounding box center [1199, 553] width 106 height 33
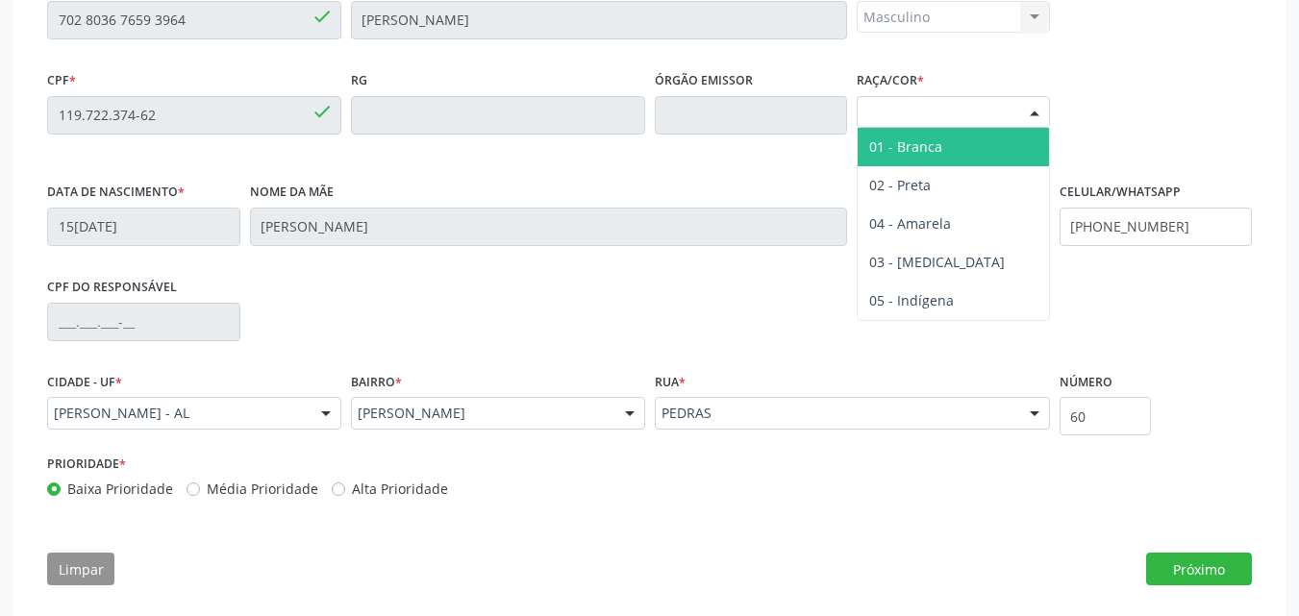
click at [980, 124] on div "Selecione a Raça/cor" at bounding box center [953, 112] width 193 height 33
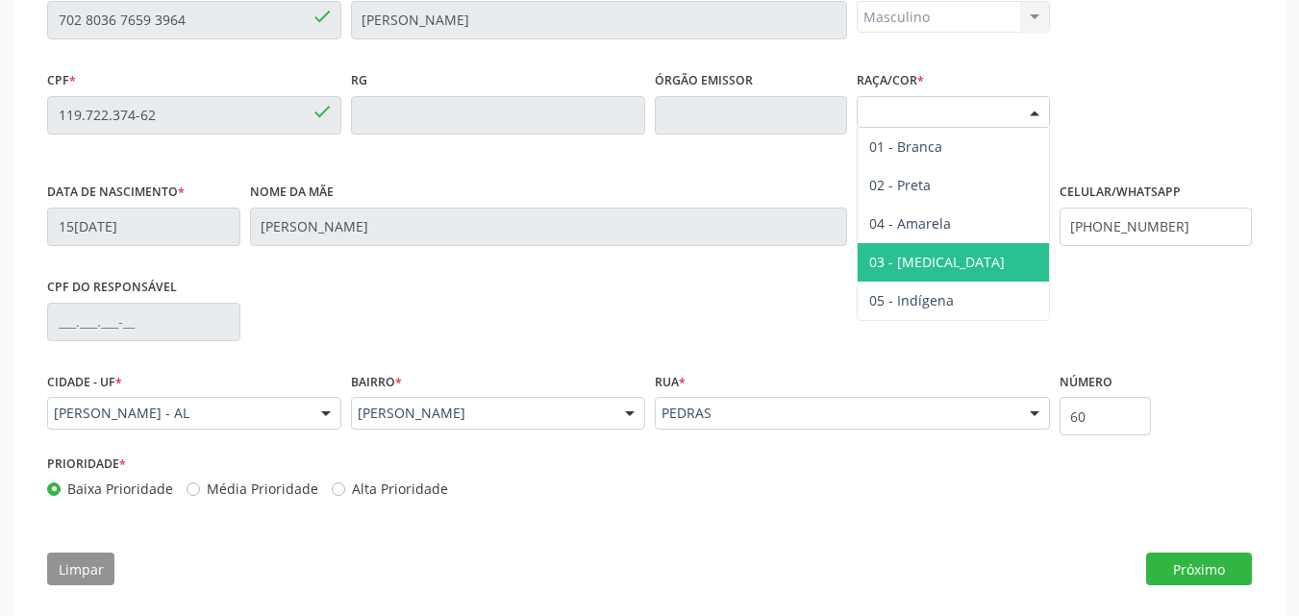
click at [937, 260] on span "03 - [MEDICAL_DATA]" at bounding box center [953, 262] width 191 height 38
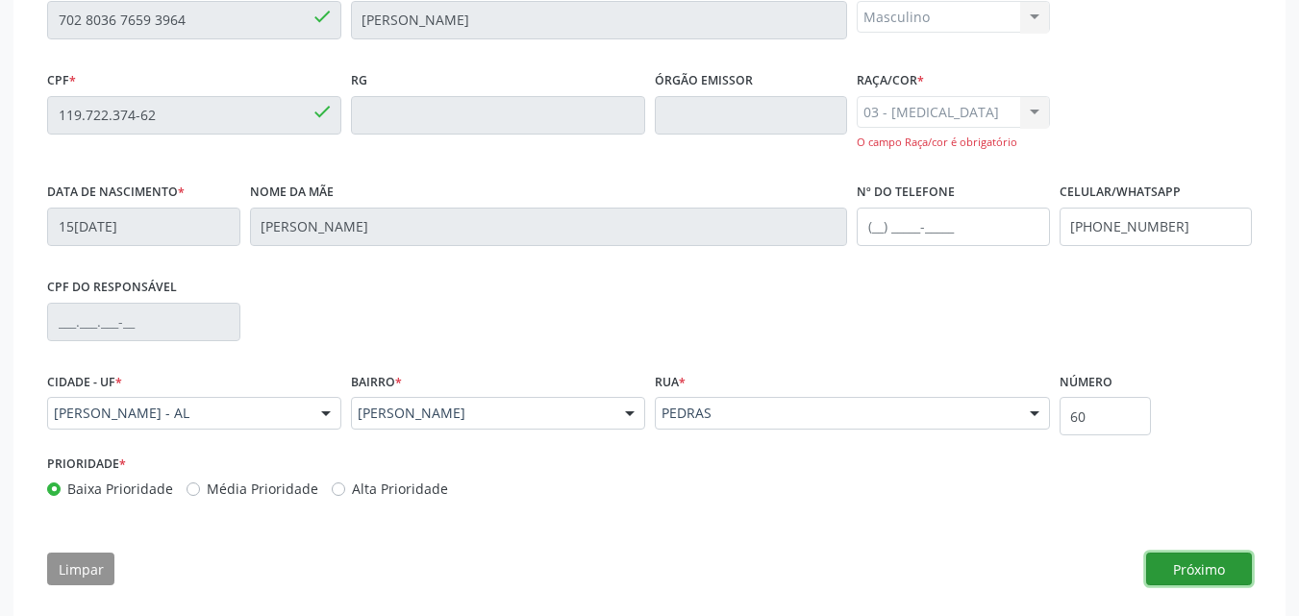
click at [1179, 567] on button "Próximo" at bounding box center [1199, 569] width 106 height 33
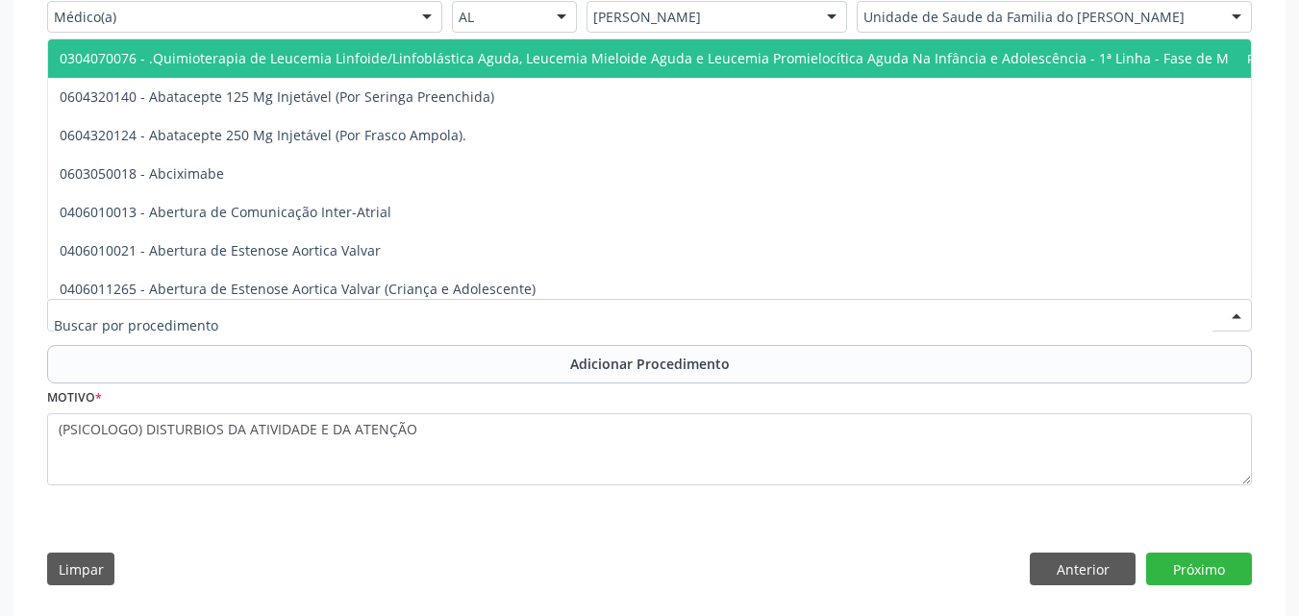
click at [736, 312] on div at bounding box center [649, 315] width 1205 height 33
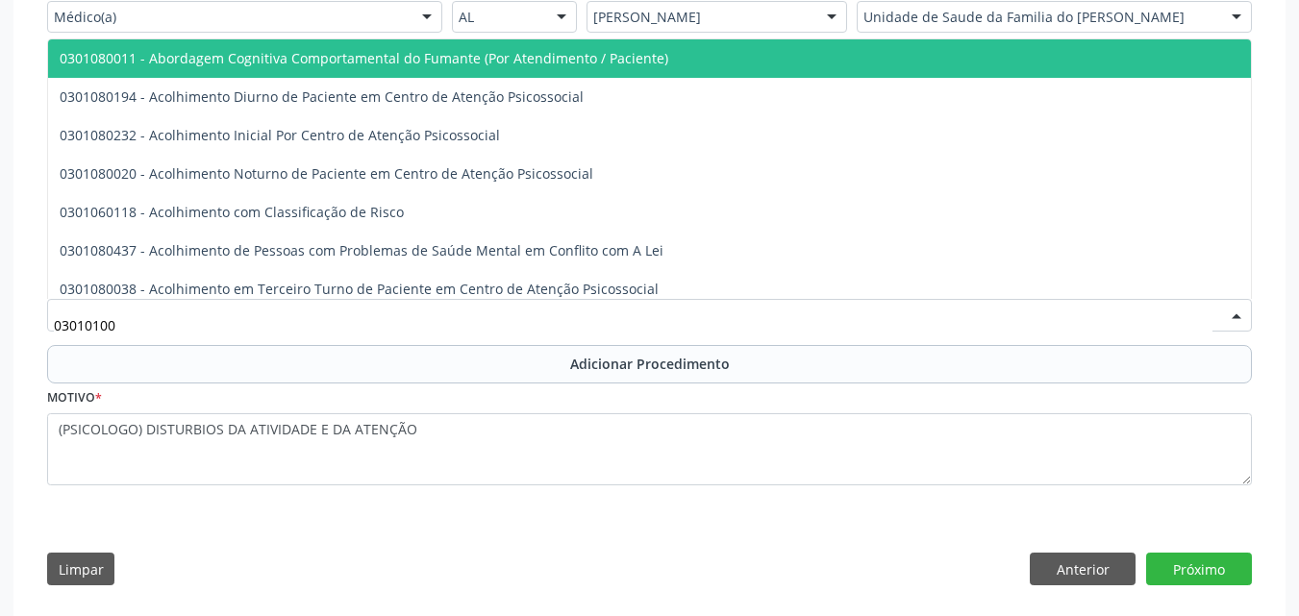
type input "030101004"
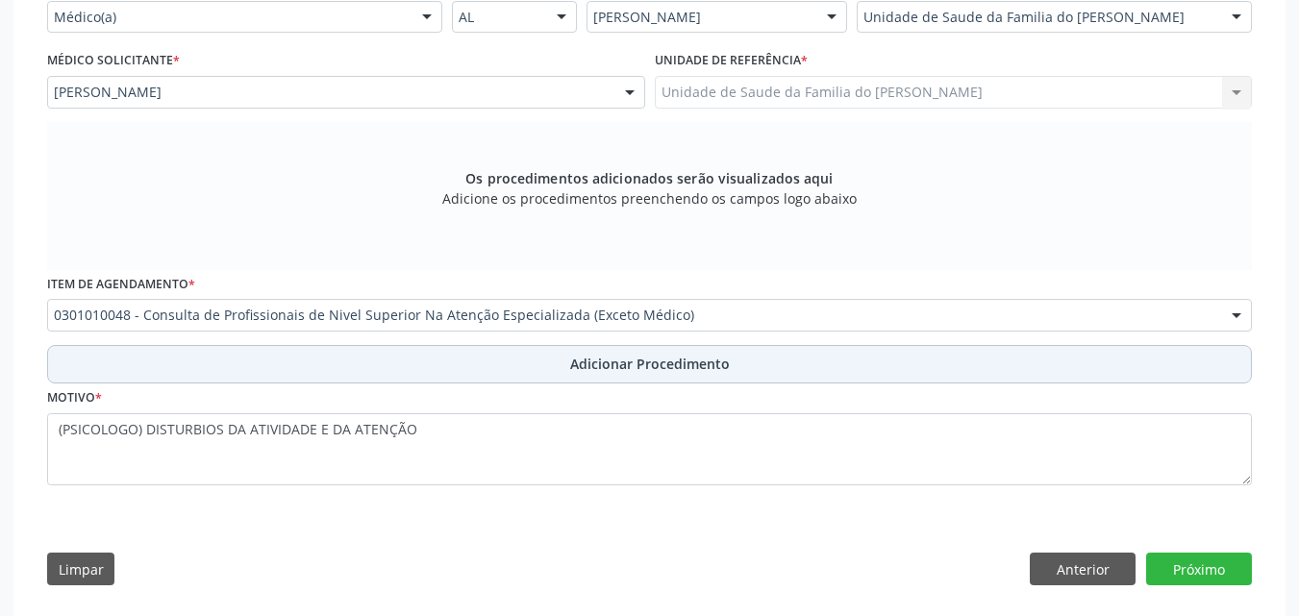
click at [725, 356] on span "Adicionar Procedimento" at bounding box center [650, 364] width 160 height 20
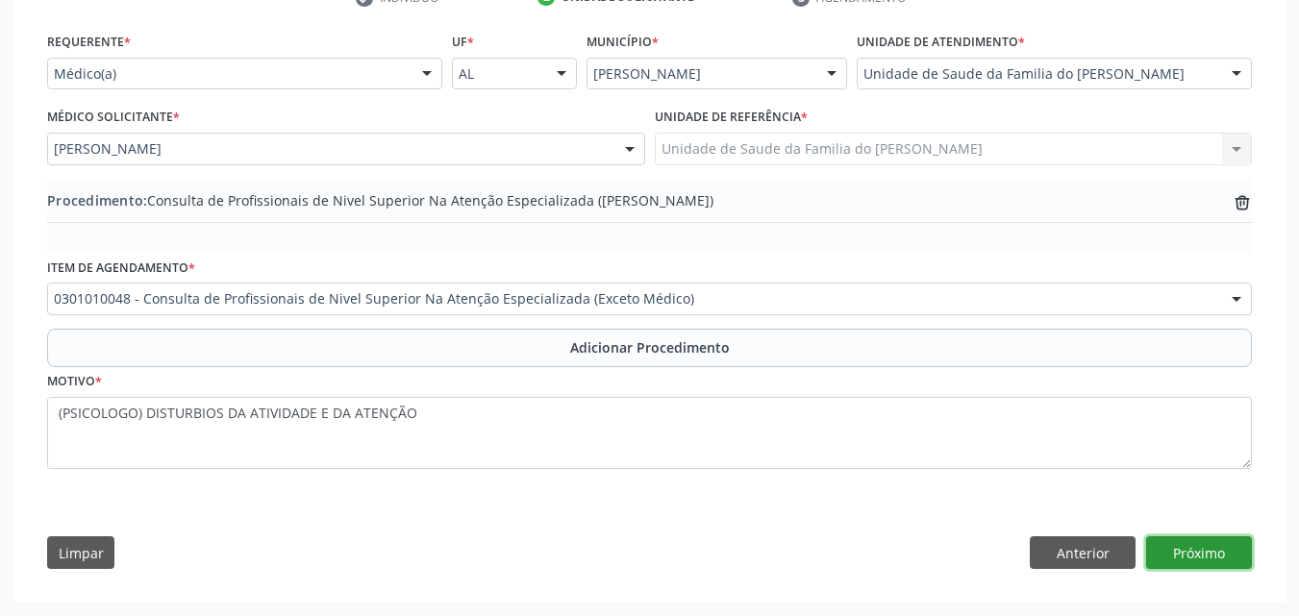
click at [1152, 554] on button "Próximo" at bounding box center [1199, 553] width 106 height 33
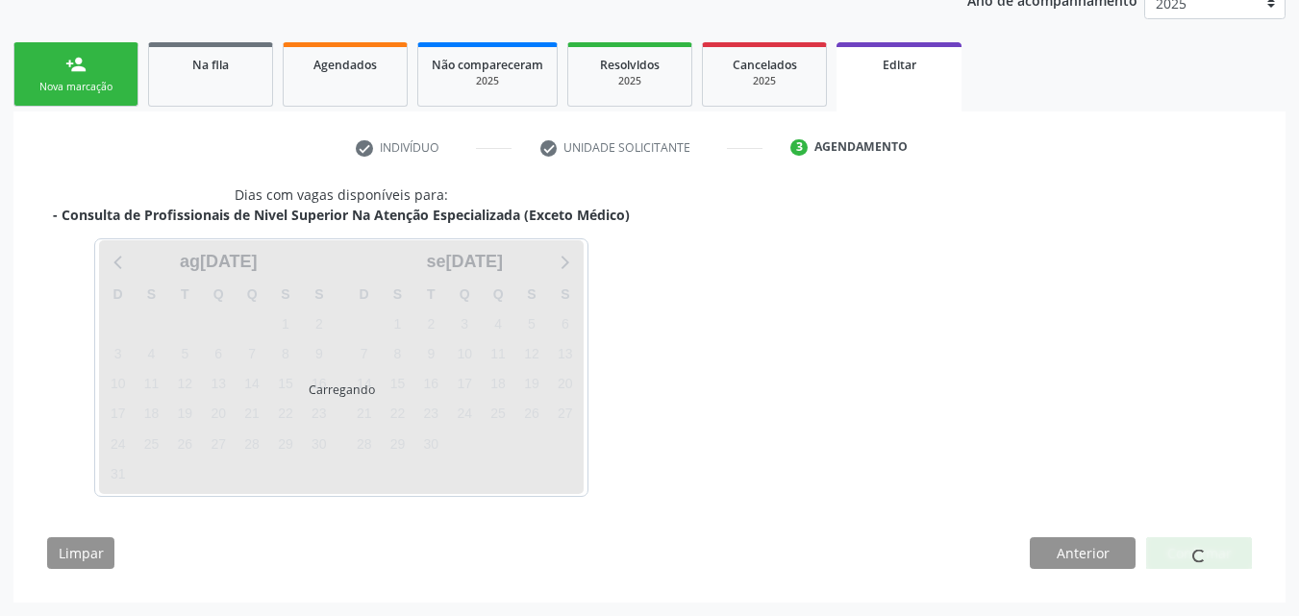
click at [1152, 554] on div at bounding box center [1199, 554] width 106 height 33
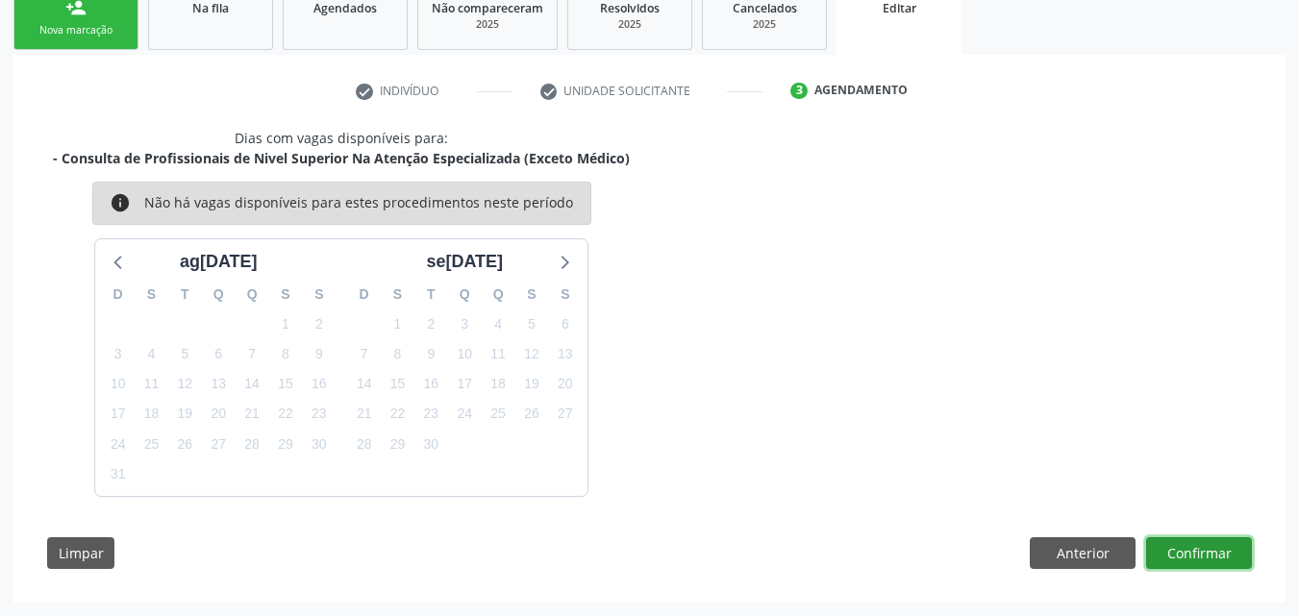
click at [1152, 554] on button "Confirmar" at bounding box center [1199, 554] width 106 height 33
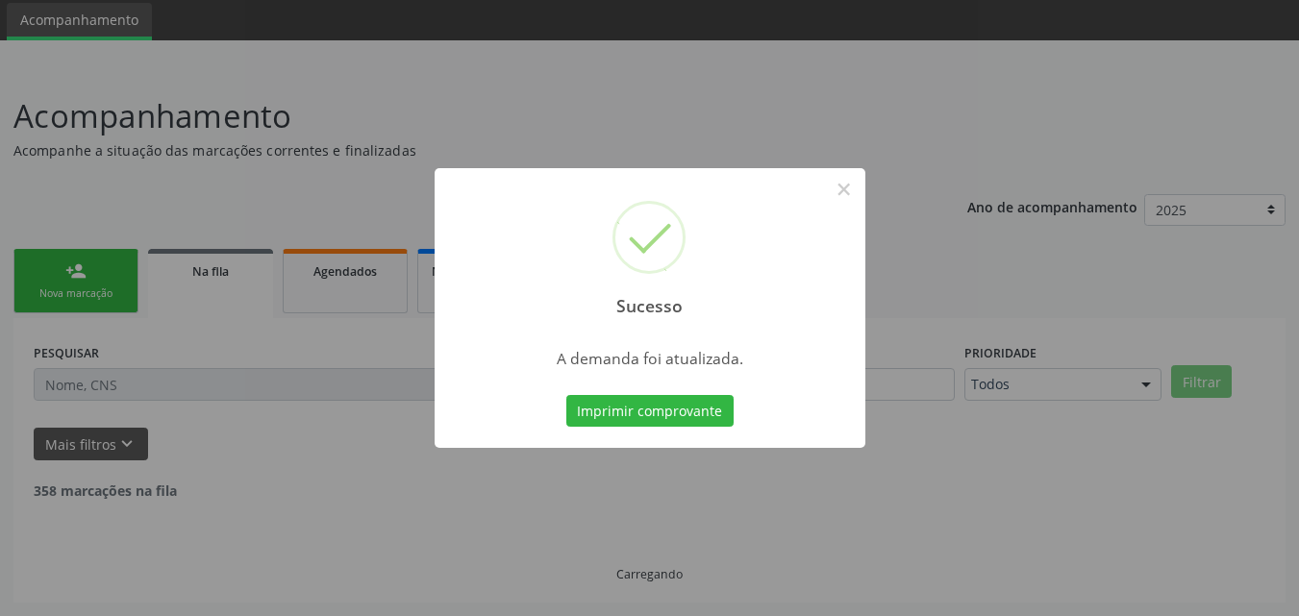
scroll to position [45, 0]
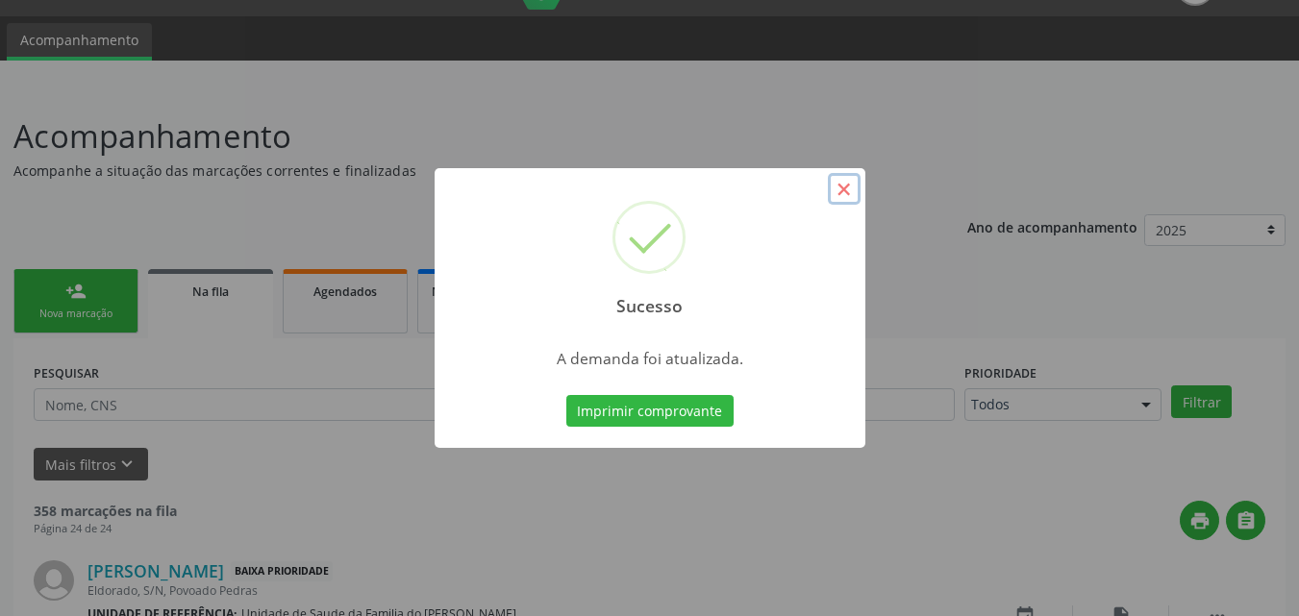
click at [836, 204] on button "×" at bounding box center [844, 189] width 33 height 33
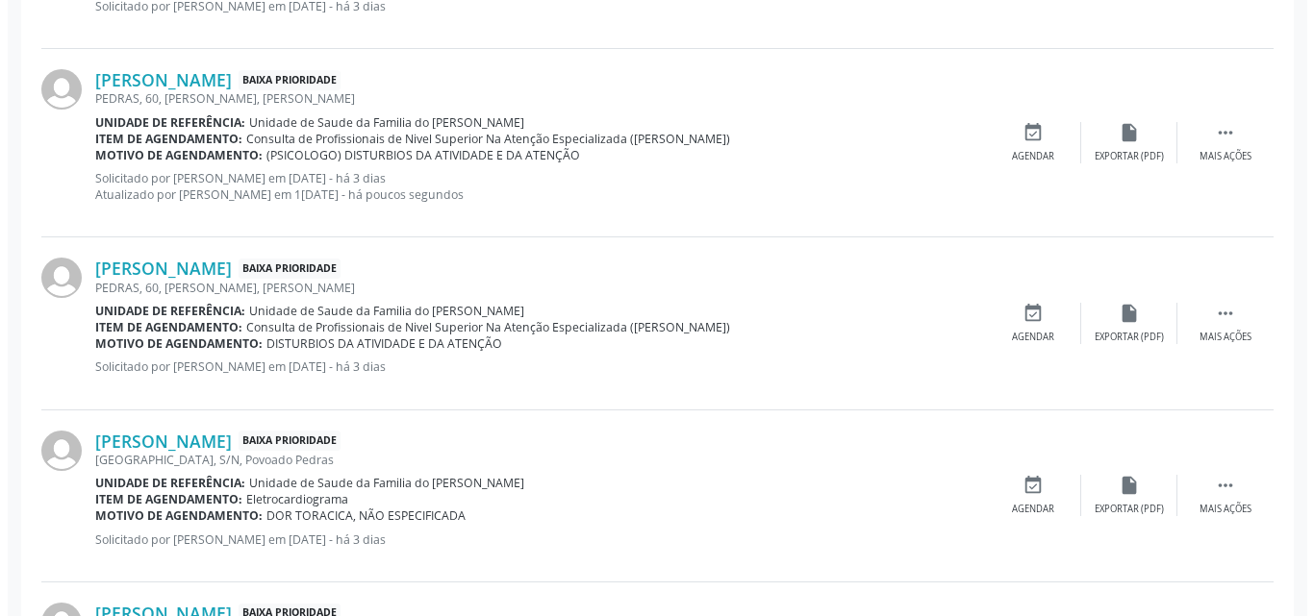
scroll to position [1246, 0]
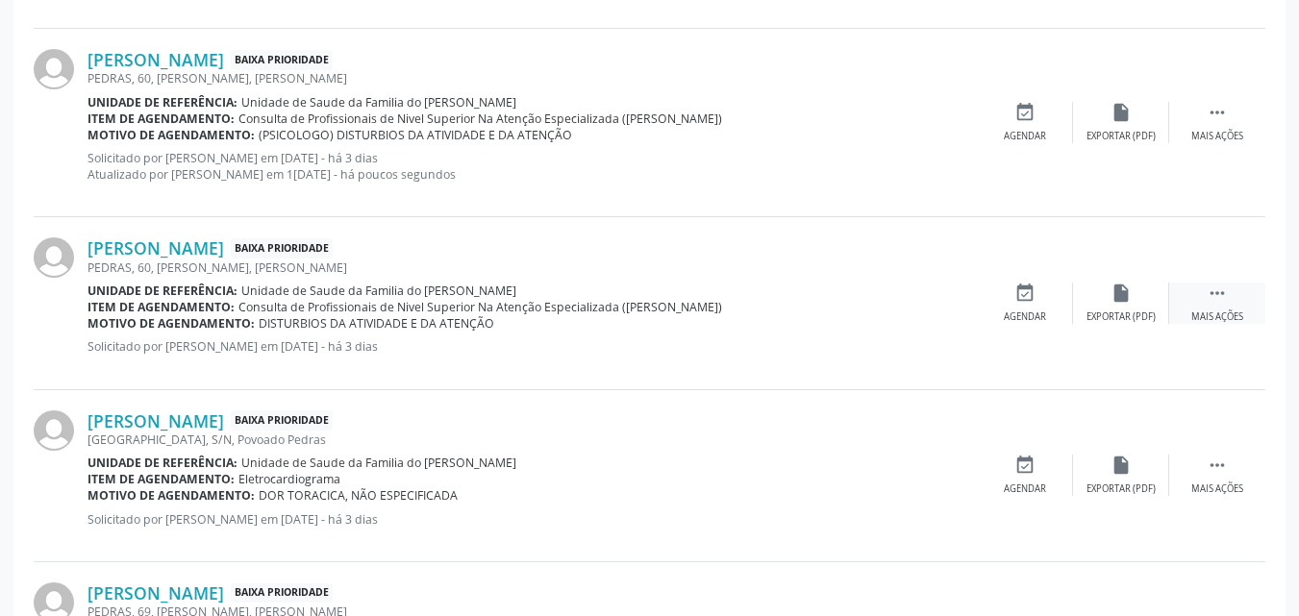
click at [1203, 305] on div " Mais ações" at bounding box center [1217, 303] width 96 height 41
click at [1013, 313] on div "Cancelar" at bounding box center [1024, 317] width 45 height 13
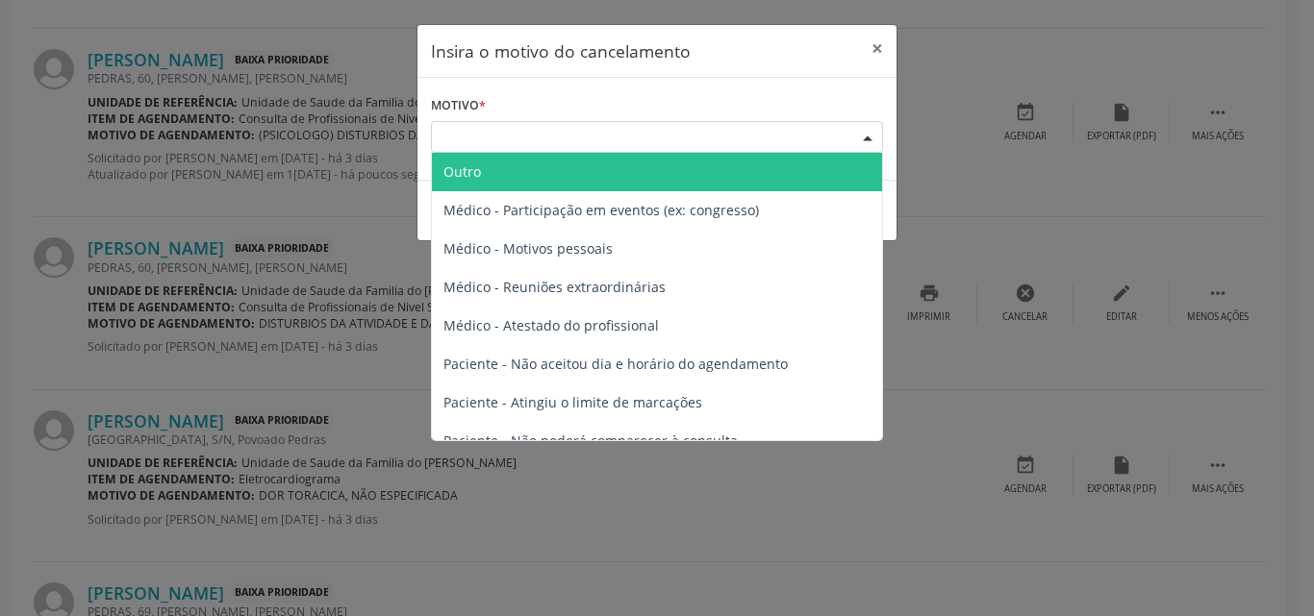
click at [665, 142] on div "Escolha o motivo" at bounding box center [657, 137] width 452 height 33
click at [637, 171] on span "Outro" at bounding box center [657, 172] width 450 height 38
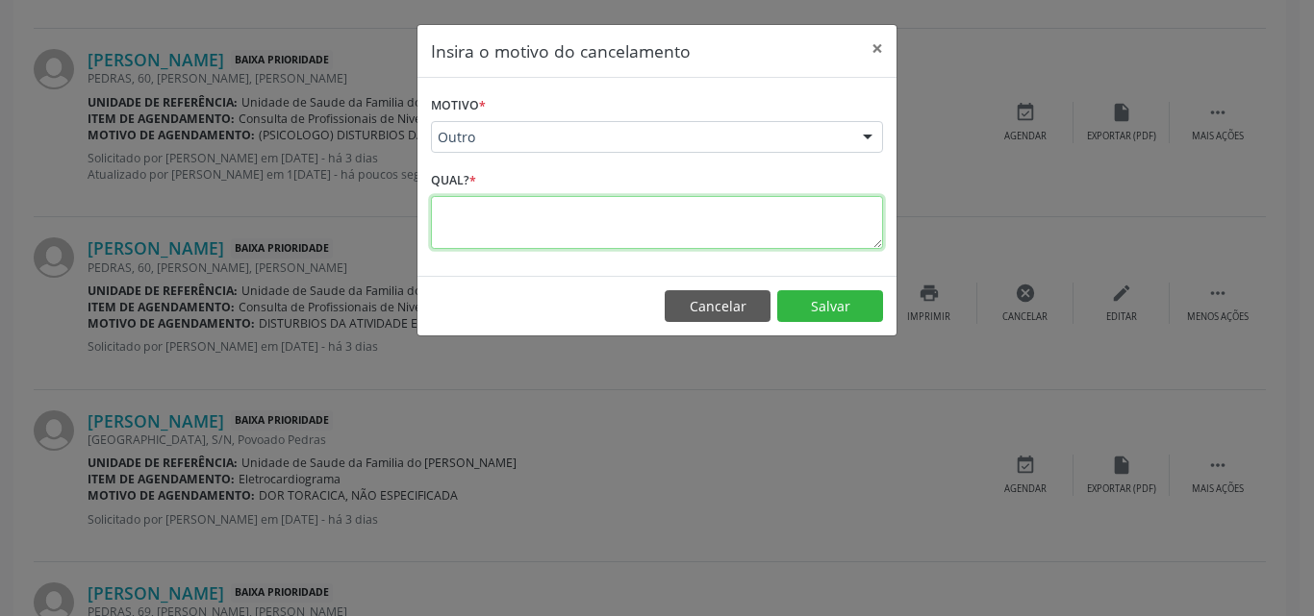
click at [629, 207] on textarea at bounding box center [657, 222] width 452 height 53
click at [444, 215] on textarea "REPETIDO DEVIDO A INTERNET" at bounding box center [657, 222] width 452 height 53
click at [577, 212] on textarea "CONSULTA REPETIDO DEVIDO A INTERNET" at bounding box center [657, 222] width 452 height 53
type textarea "CONSULTA REPETIDA DEVIDO A INTERNET"
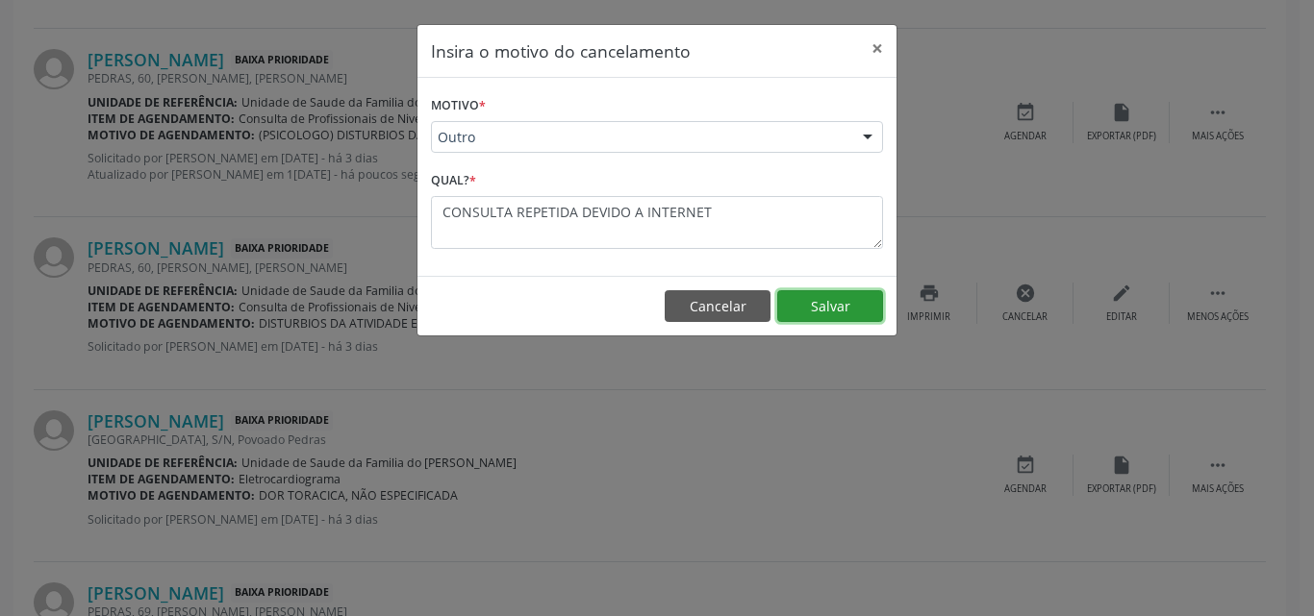
click at [812, 298] on button "Salvar" at bounding box center [830, 306] width 106 height 33
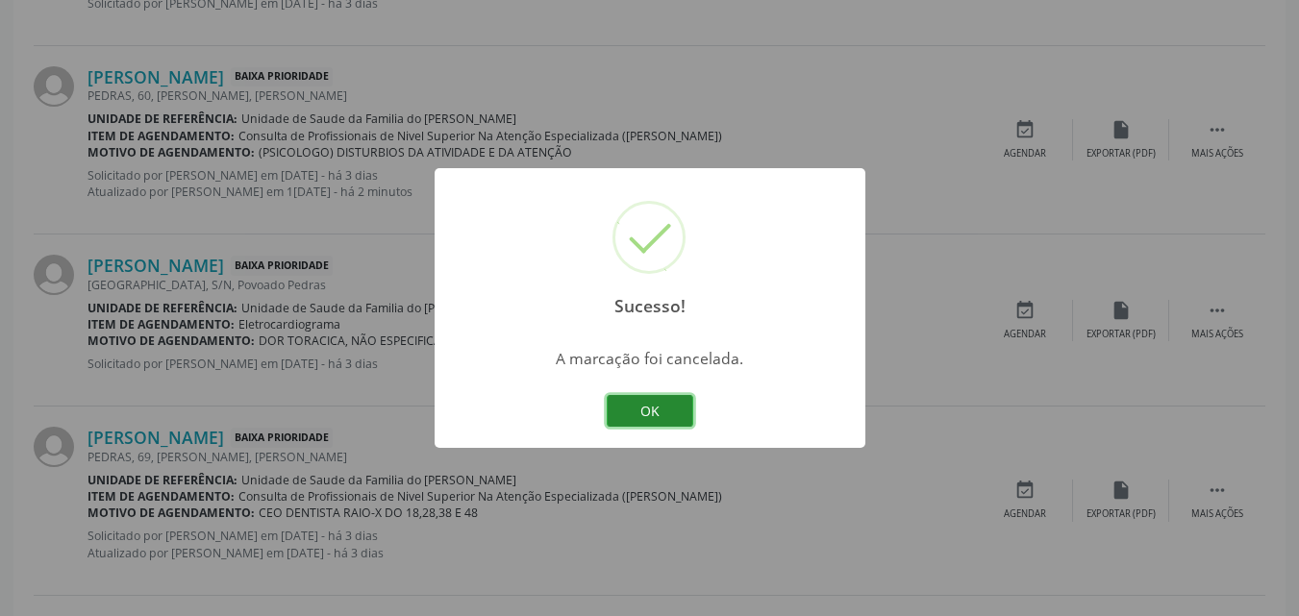
click at [676, 422] on button "OK" at bounding box center [650, 411] width 87 height 33
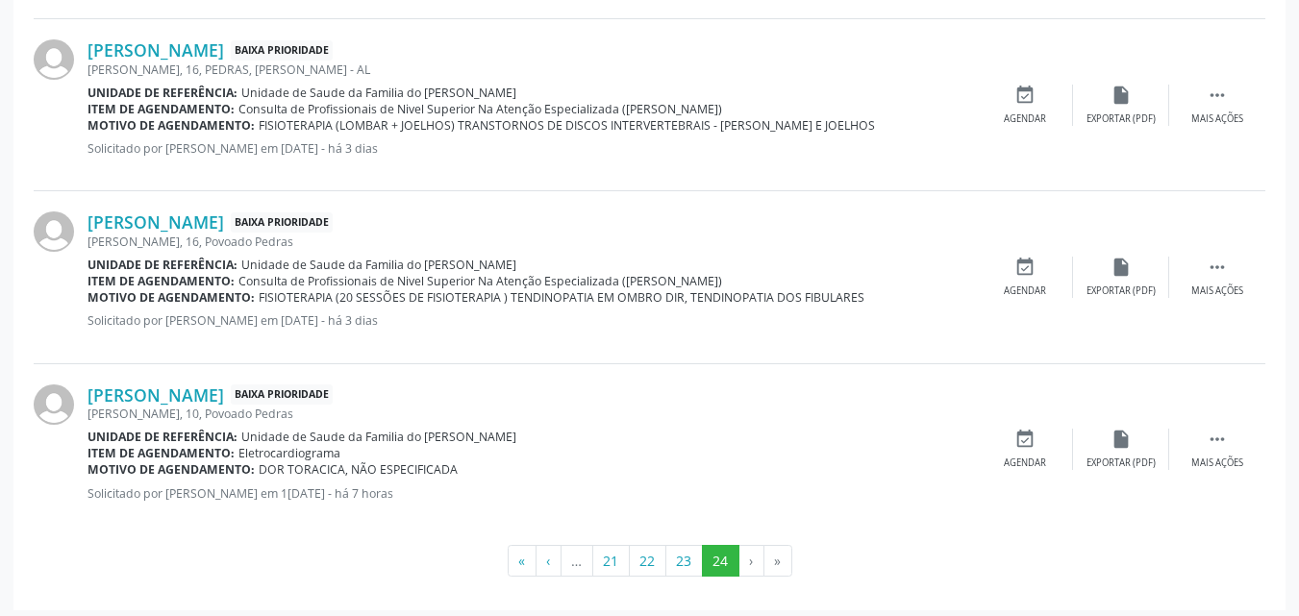
scroll to position [2192, 0]
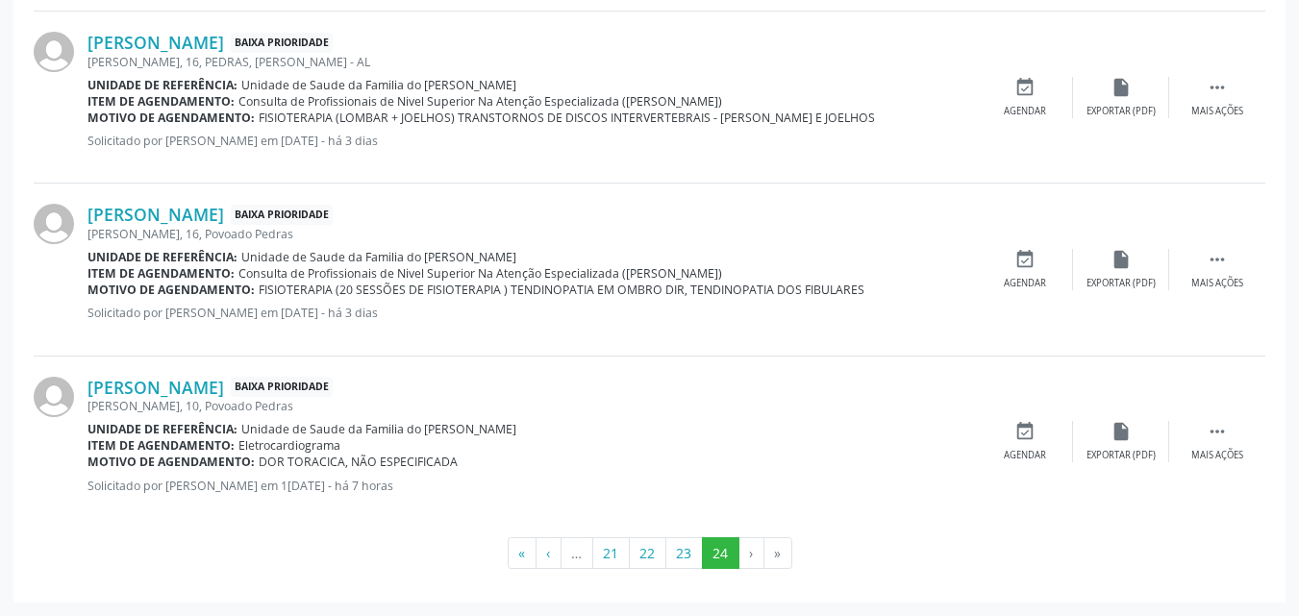
click at [750, 552] on li "›" at bounding box center [752, 554] width 25 height 33
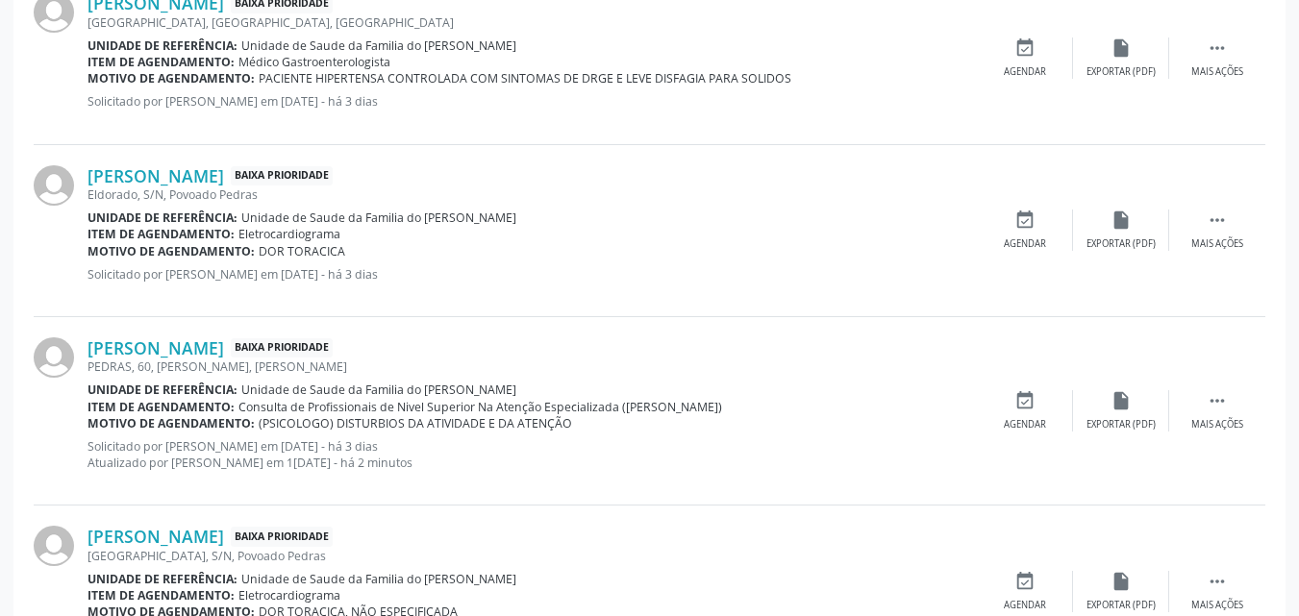
scroll to position [966, 0]
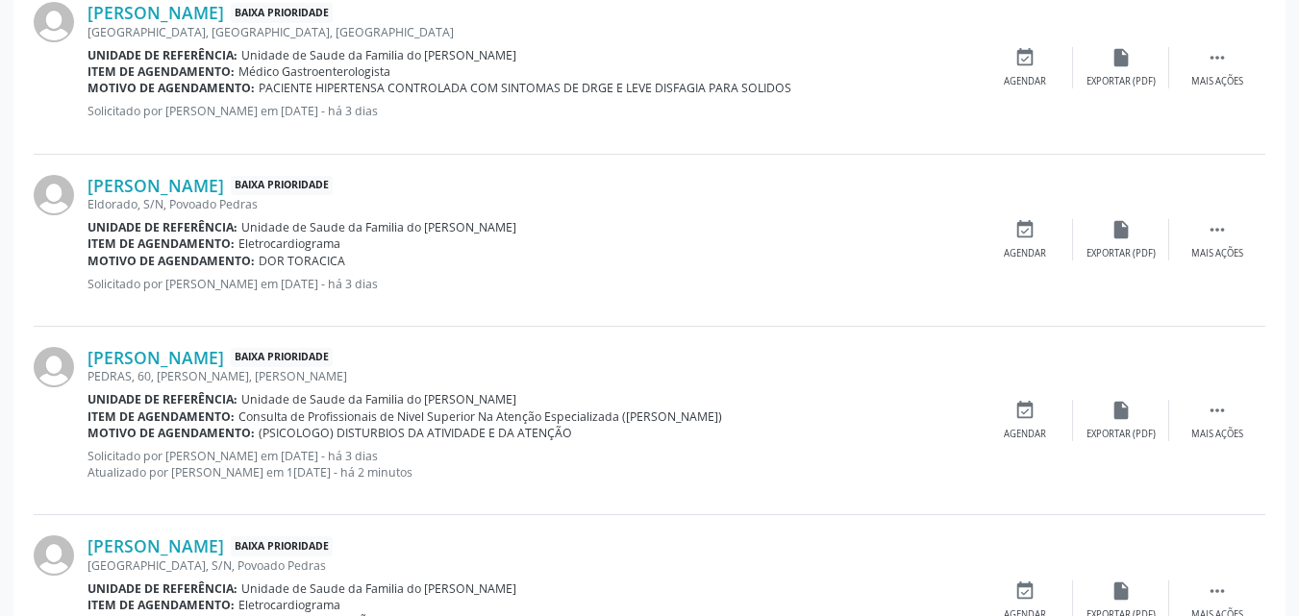
drag, startPoint x: 1285, startPoint y: 241, endPoint x: 1313, endPoint y: 267, distance: 38.1
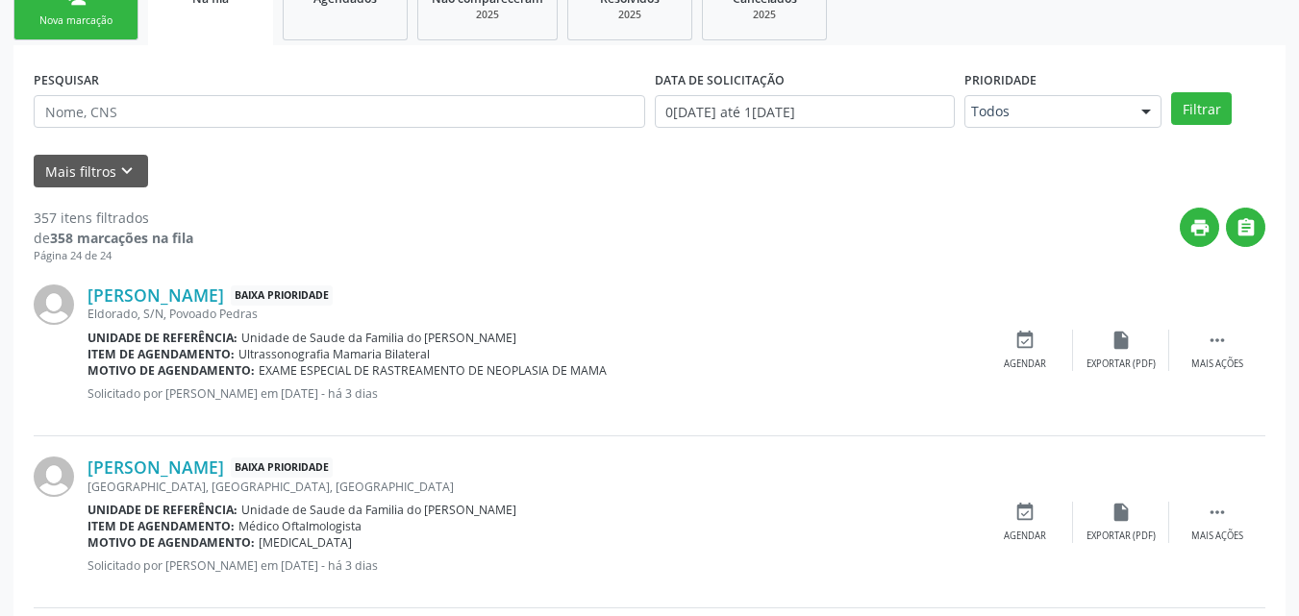
scroll to position [284, 0]
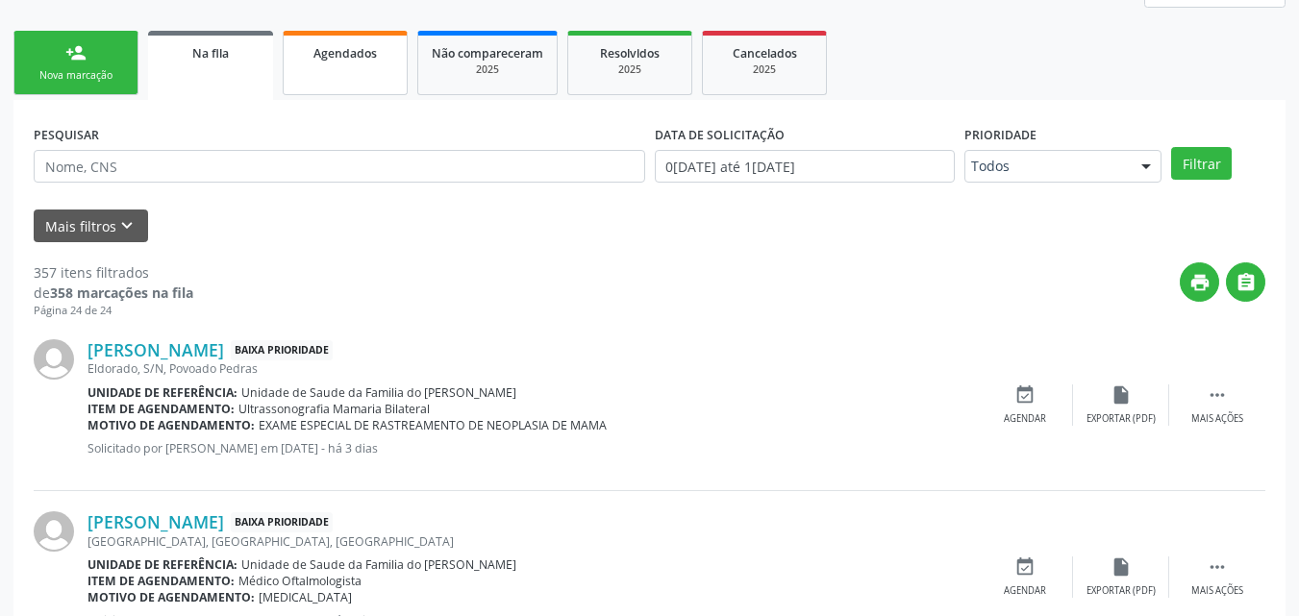
click at [368, 56] on span "Agendados" at bounding box center [345, 53] width 63 height 16
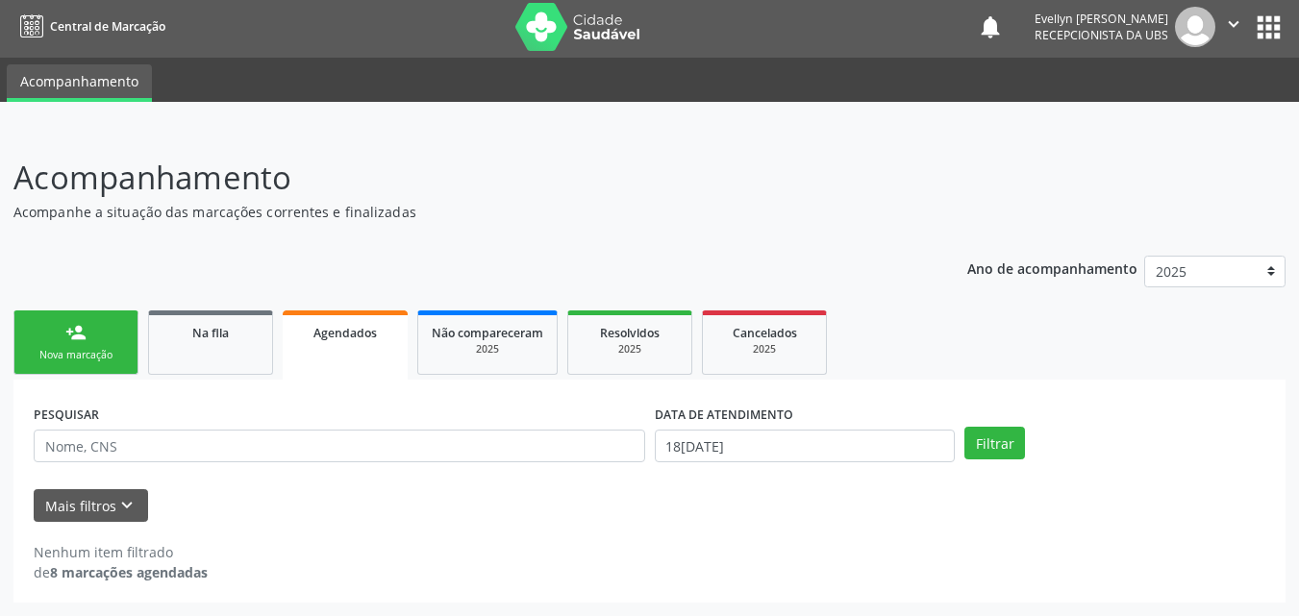
scroll to position [4, 0]
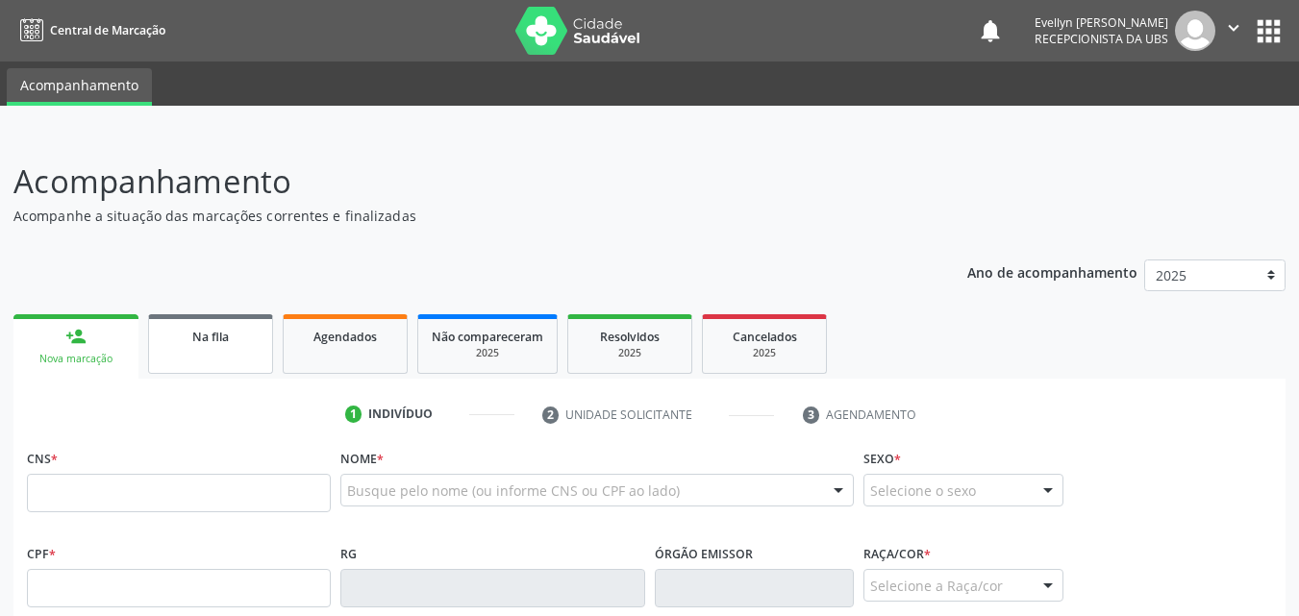
click at [232, 339] on div "Na fila" at bounding box center [211, 336] width 96 height 20
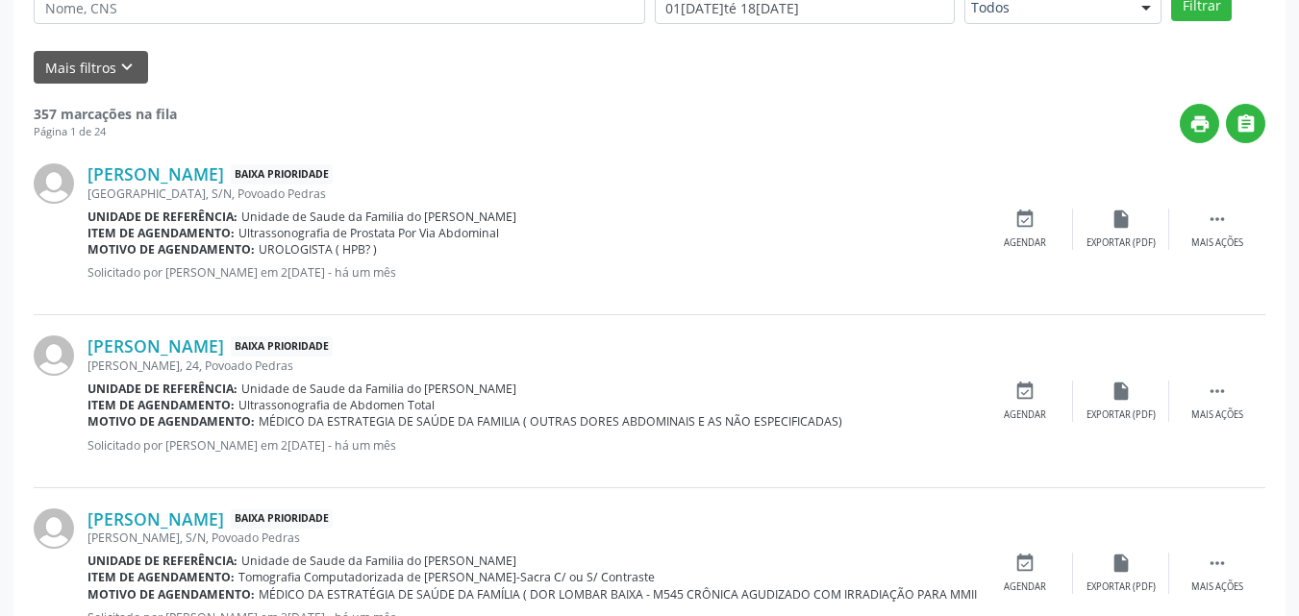
scroll to position [420, 0]
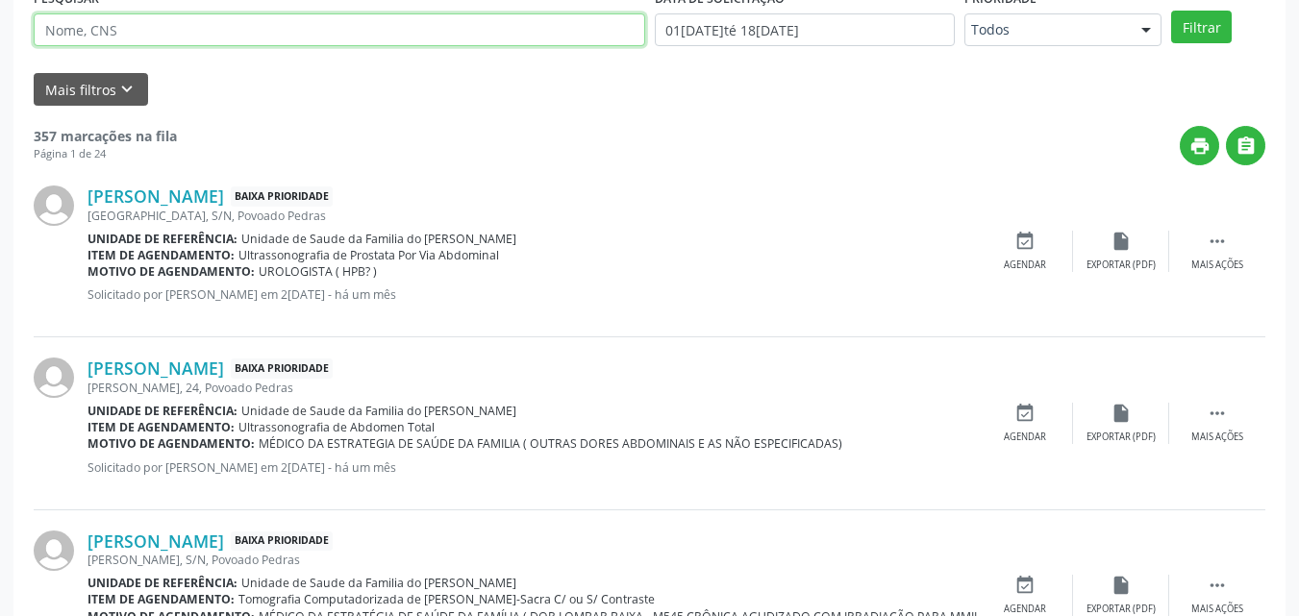
click at [378, 35] on input "text" at bounding box center [340, 29] width 612 height 33
type input "NATANAEL"
click at [1171, 11] on button "Filtrar" at bounding box center [1201, 27] width 61 height 33
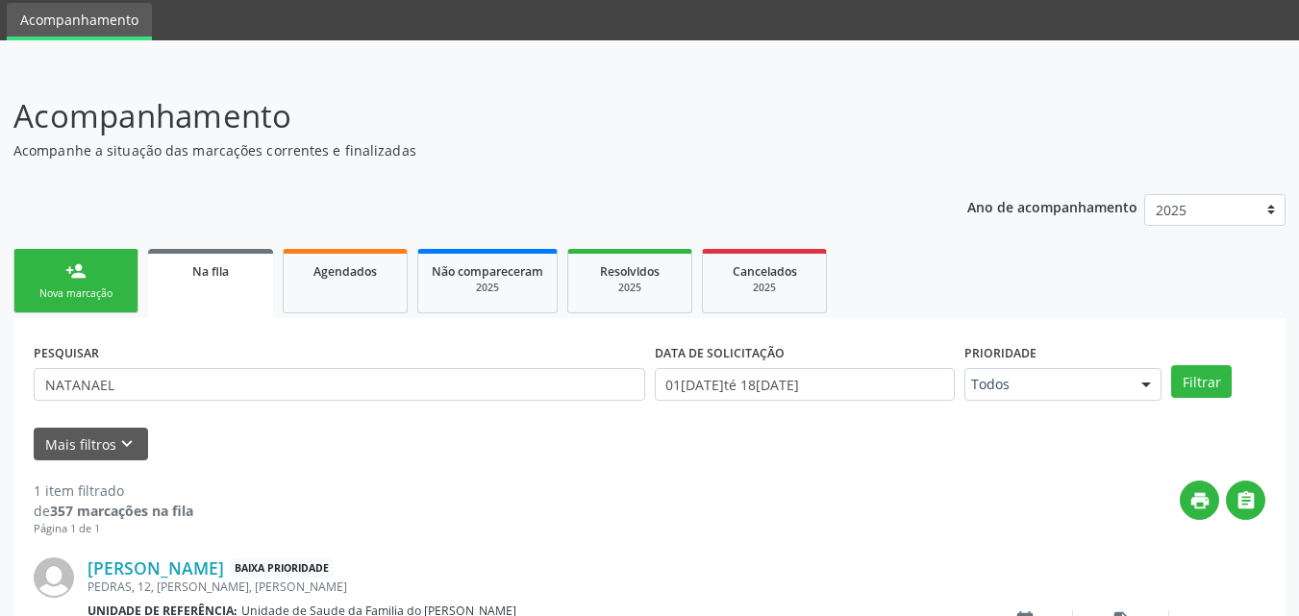
scroll to position [208, 0]
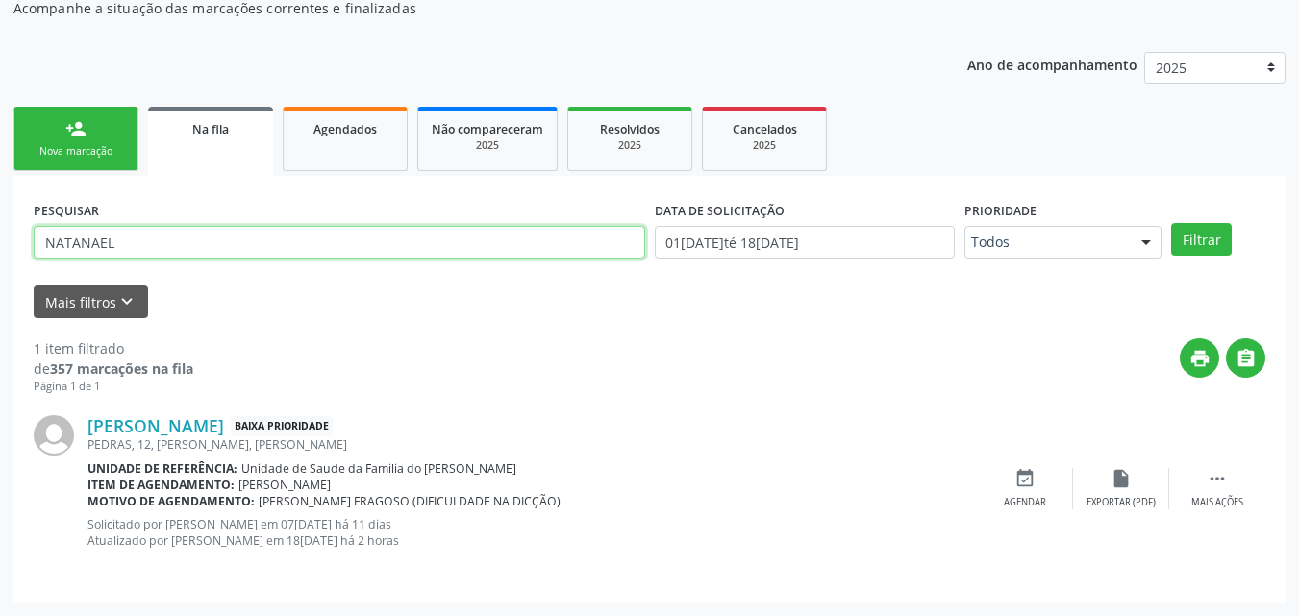
drag, startPoint x: 134, startPoint y: 239, endPoint x: 10, endPoint y: 216, distance: 126.2
click at [10, 216] on div "Acompanhamento Acompanhe a situação das marcações correntes e finalizadas Relat…" at bounding box center [649, 270] width 1299 height 691
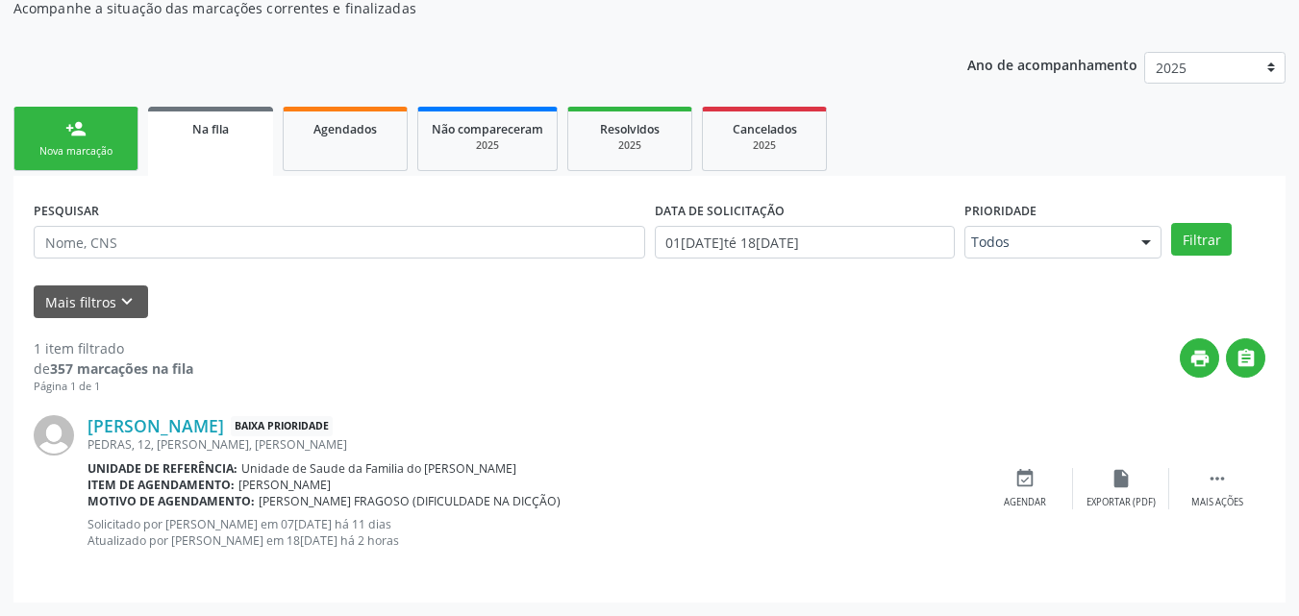
click at [69, 142] on link "person_add Nova marcação" at bounding box center [75, 139] width 125 height 64
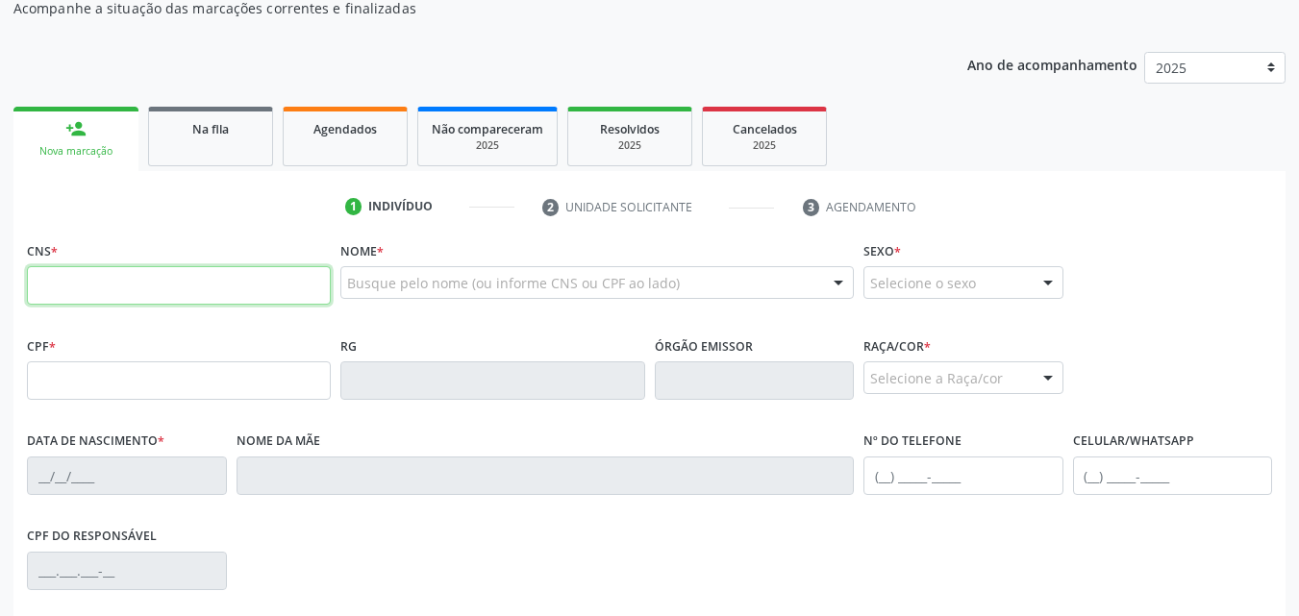
click at [122, 273] on input "text" at bounding box center [179, 285] width 304 height 38
type input "706 8017 0076 2024"
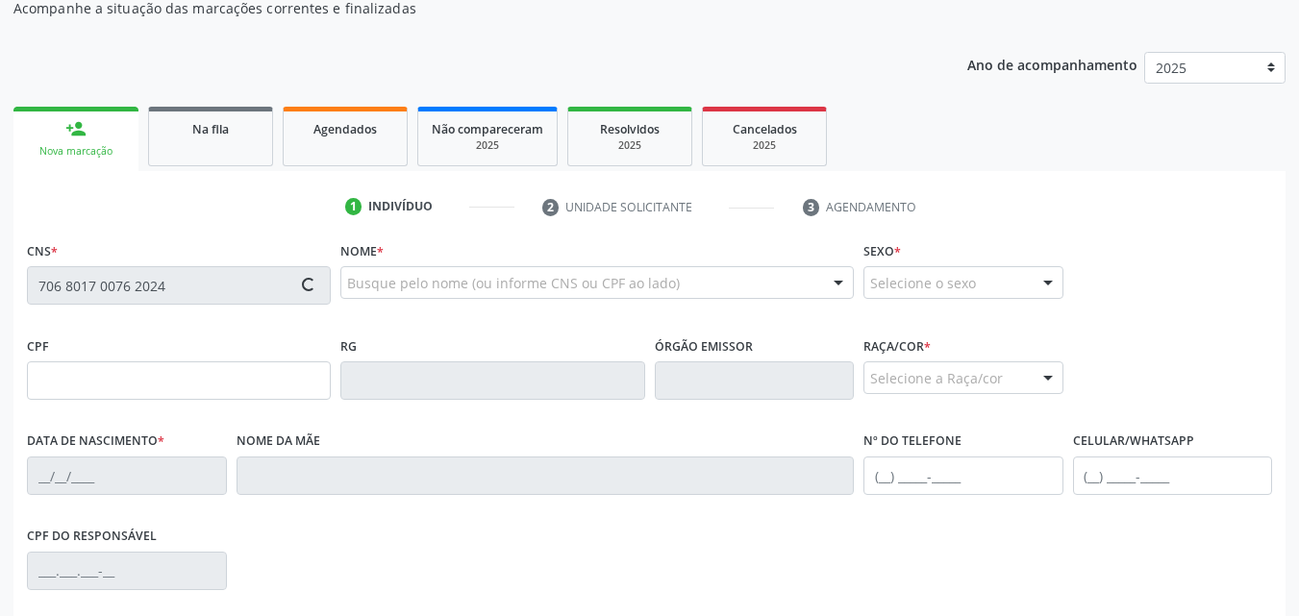
type input "29/12/2017"
type input "Ketty Silva dos Santos"
type input "(82) 99810-7688"
type input "12"
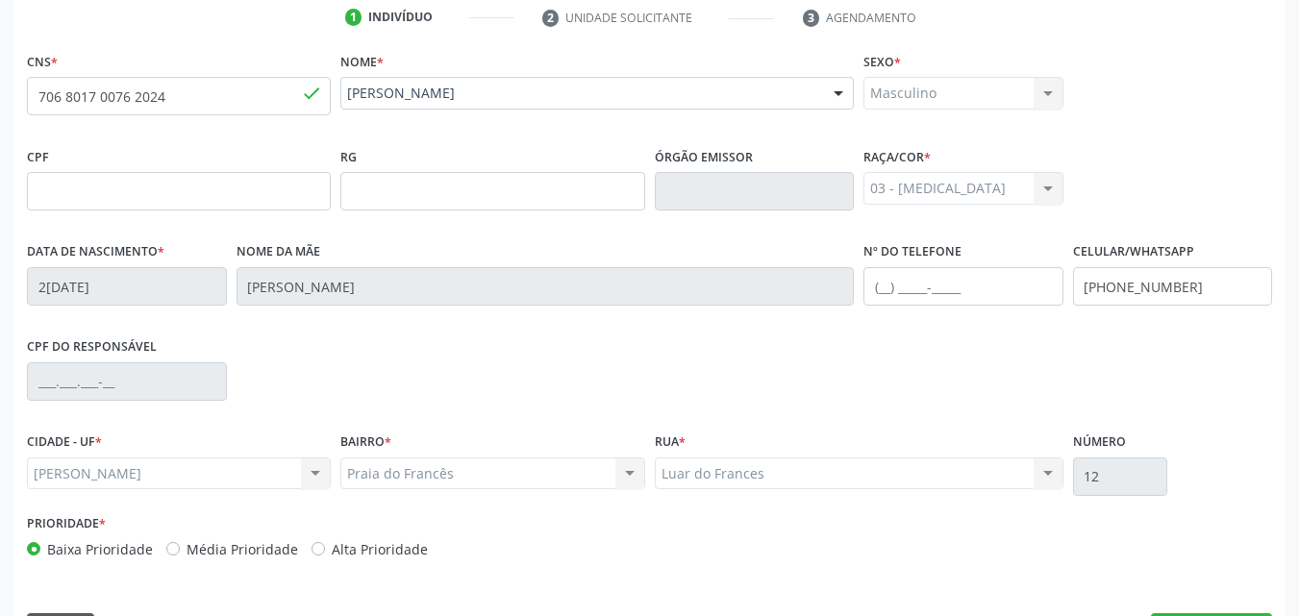
scroll to position [453, 0]
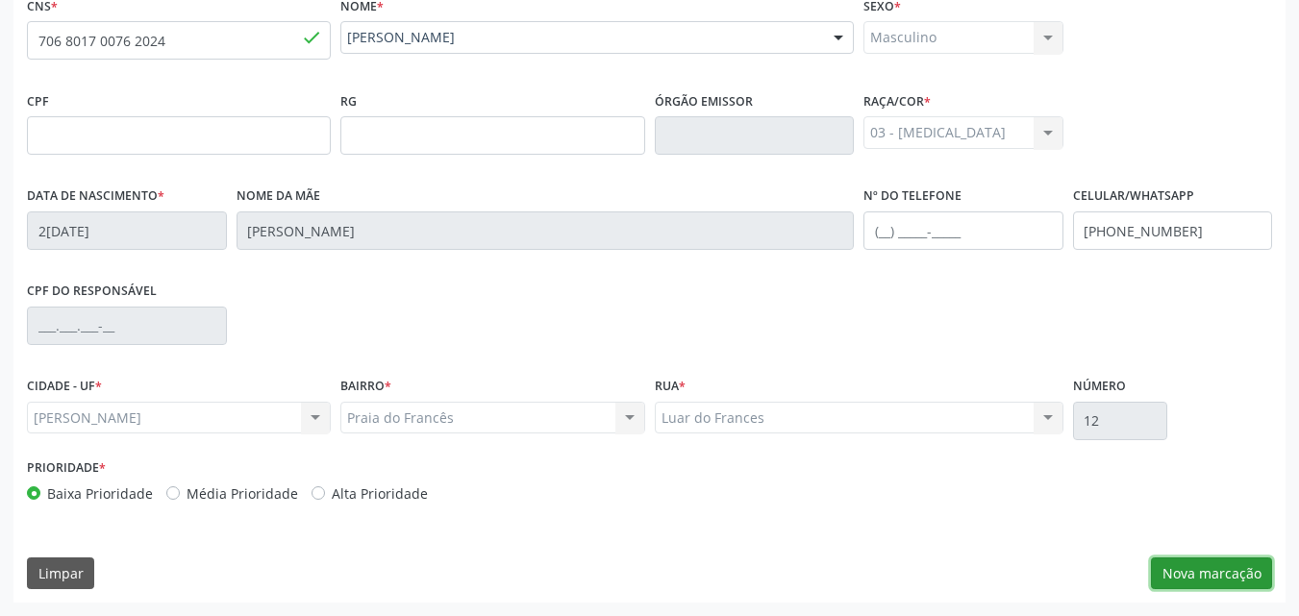
click at [1210, 565] on button "Nova marcação" at bounding box center [1211, 574] width 121 height 33
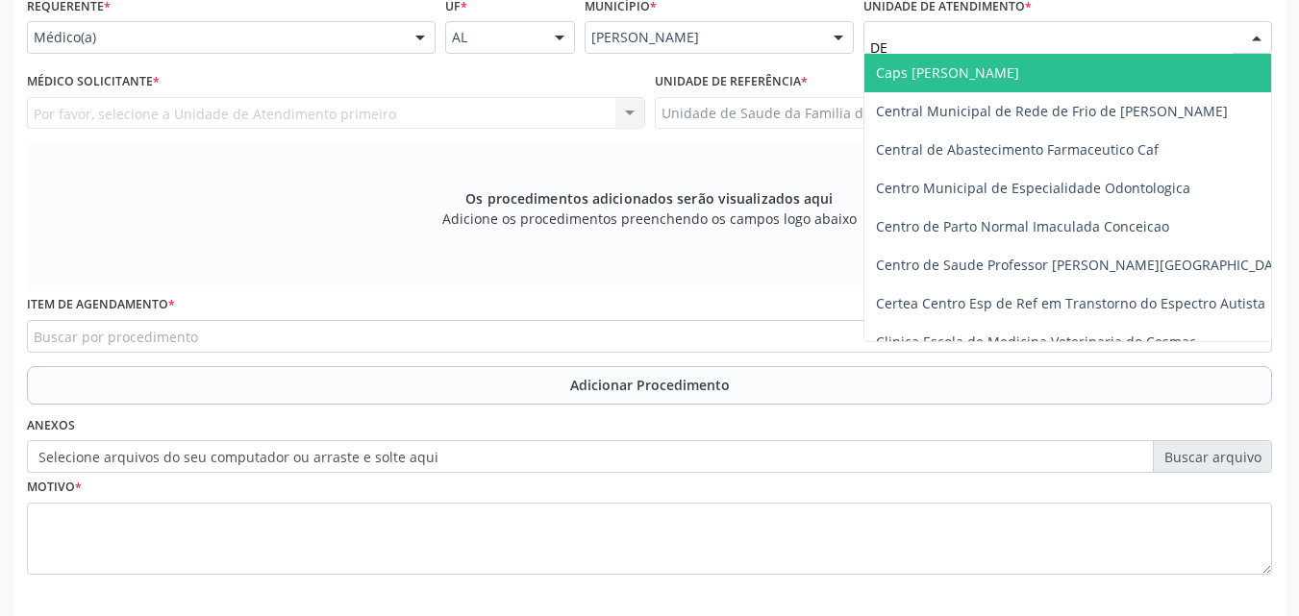
type input "DEN"
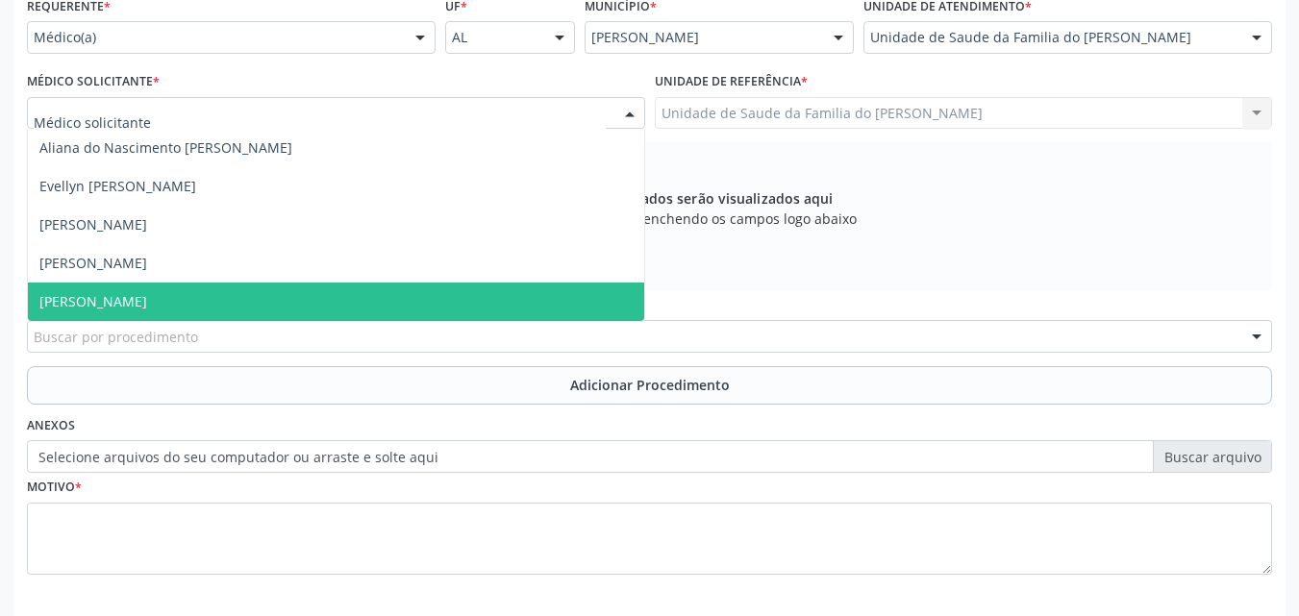
click at [129, 285] on span "[PERSON_NAME]" at bounding box center [336, 302] width 616 height 38
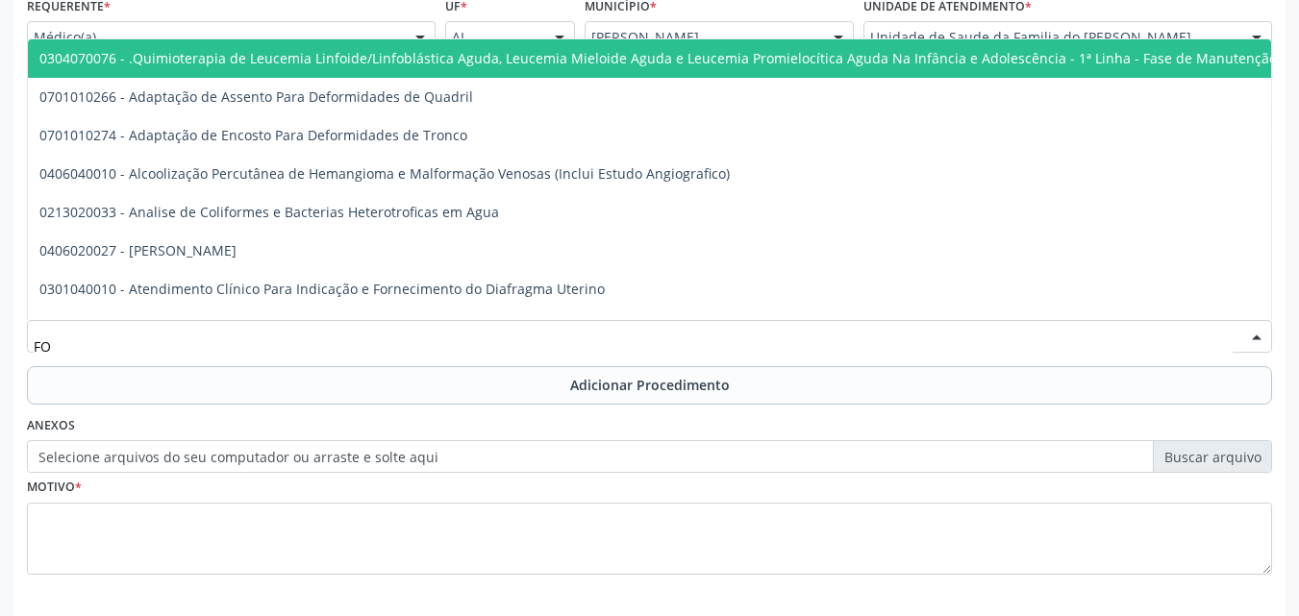
type input "F"
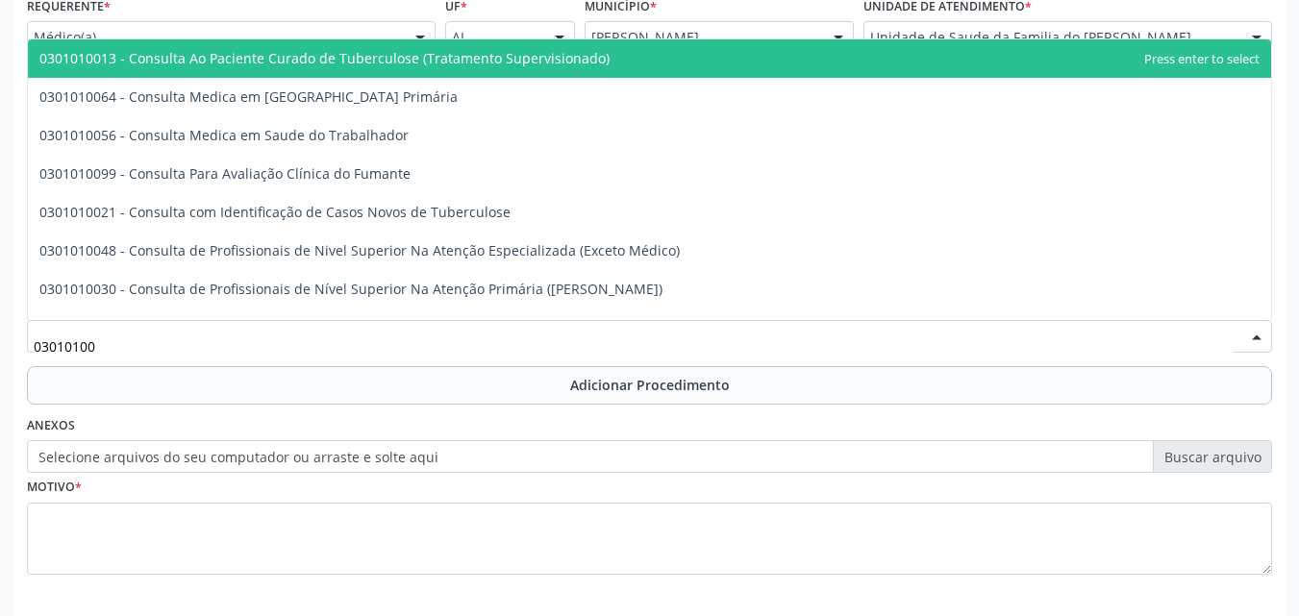
type input "030101004"
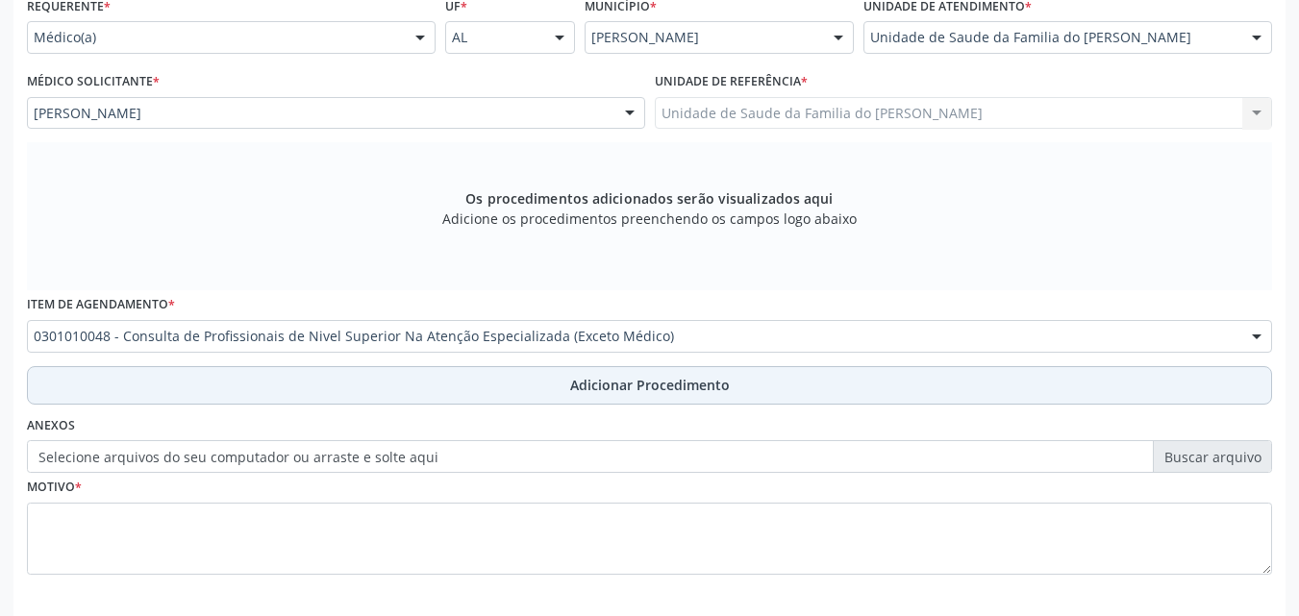
click at [180, 378] on button "Adicionar Procedimento" at bounding box center [649, 385] width 1245 height 38
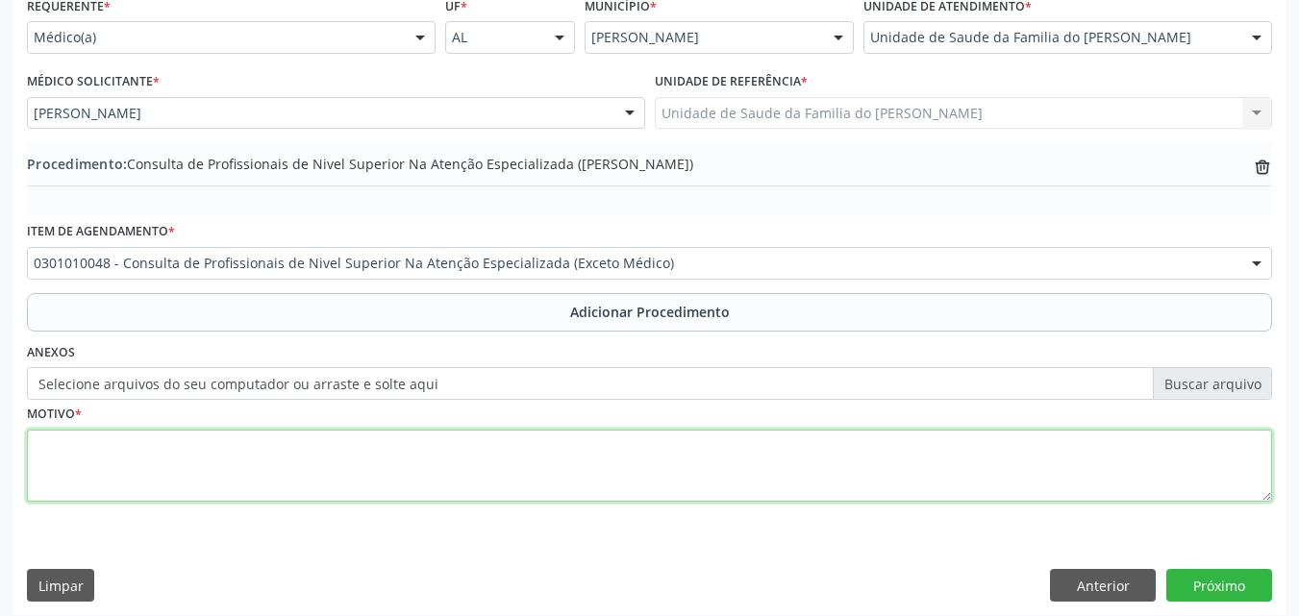
click at [1043, 451] on textarea at bounding box center [649, 466] width 1245 height 73
click at [884, 484] on textarea at bounding box center [649, 466] width 1245 height 73
type textarea "FONOAUDIOLOGO (DIFICULDADE NA DICÇÃO)"
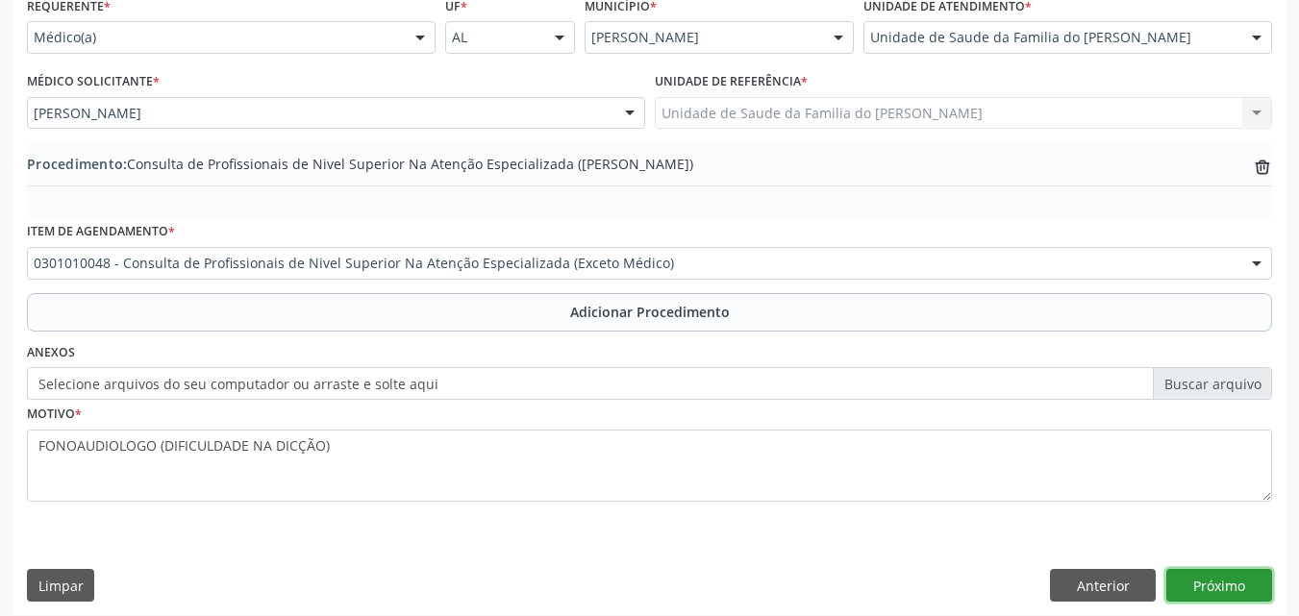
click at [1226, 586] on button "Próximo" at bounding box center [1220, 585] width 106 height 33
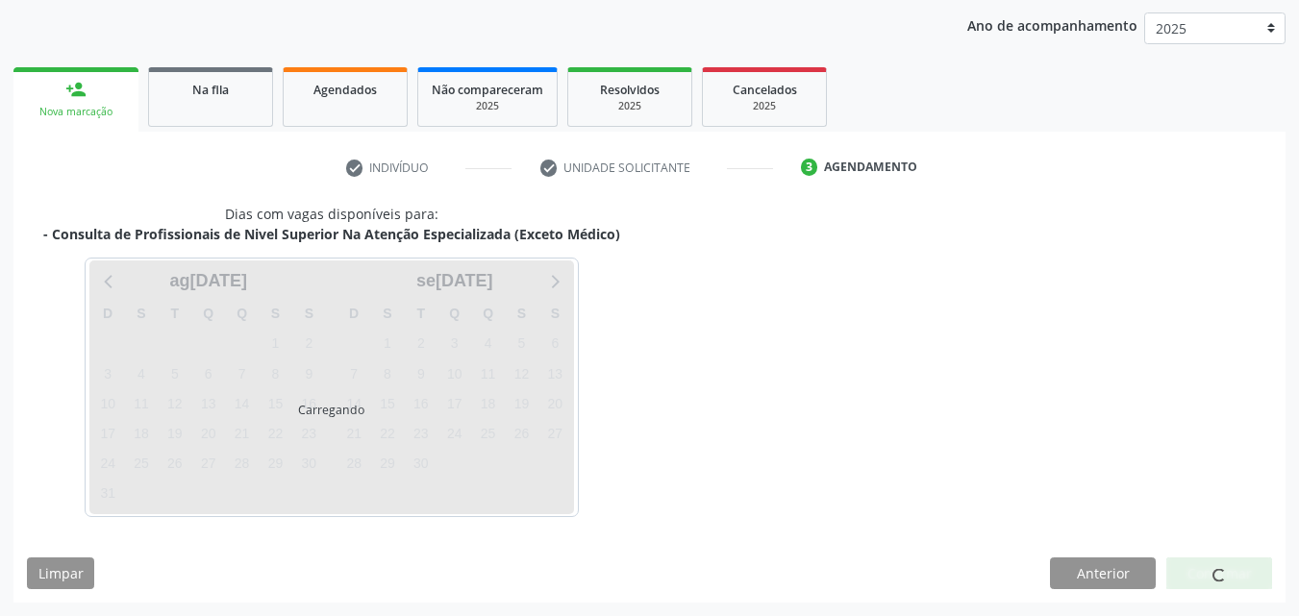
scroll to position [304, 0]
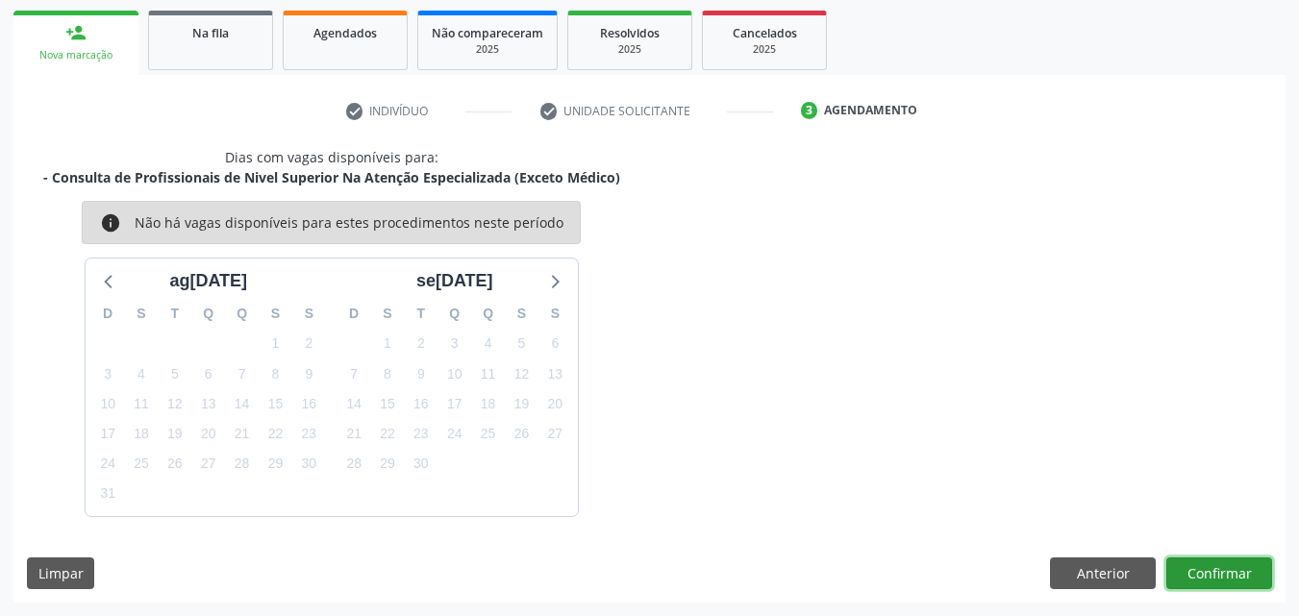
click at [1209, 573] on button "Confirmar" at bounding box center [1220, 574] width 106 height 33
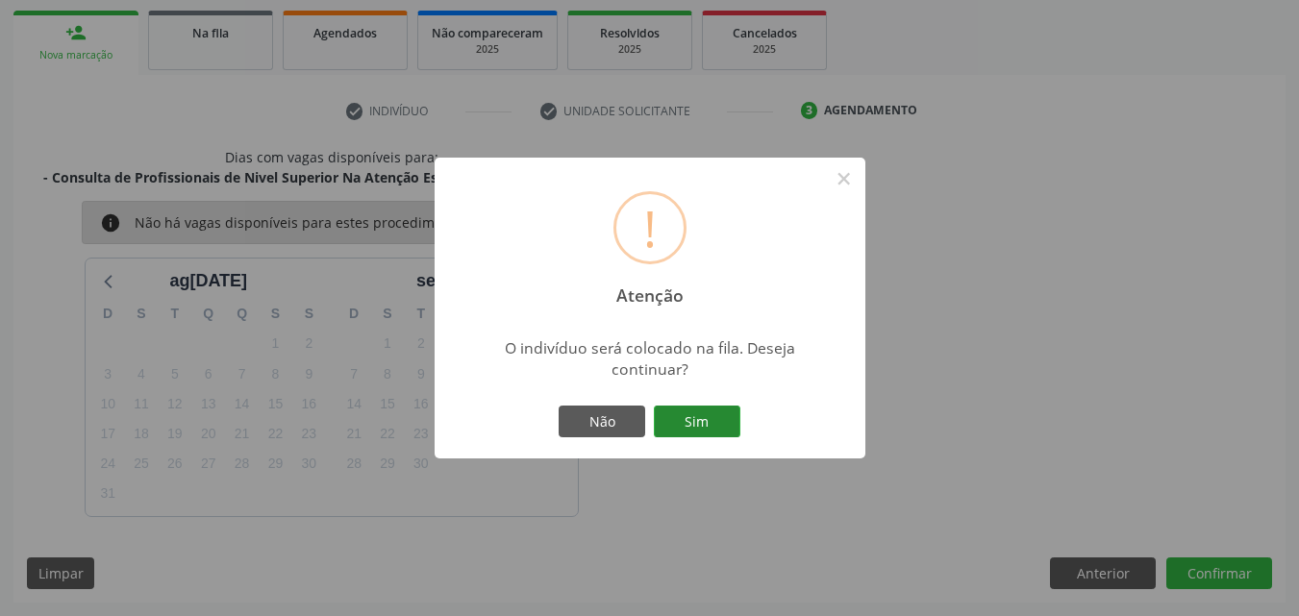
click at [682, 426] on button "Sim" at bounding box center [697, 422] width 87 height 33
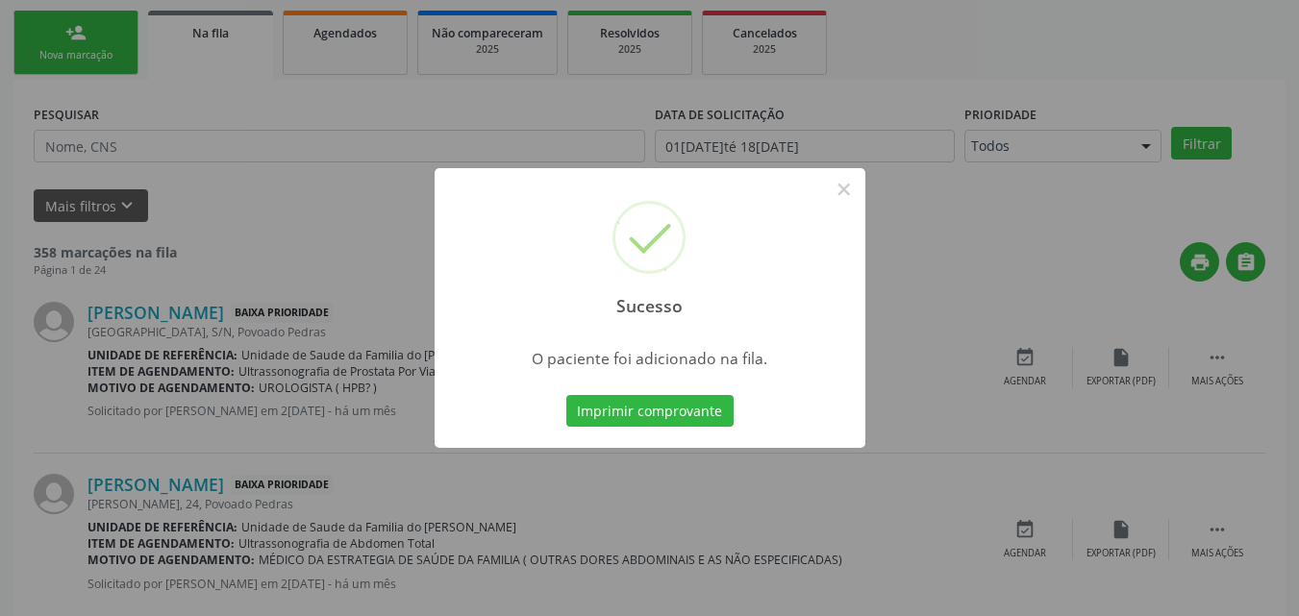
scroll to position [45, 0]
